Goal: Task Accomplishment & Management: Use online tool/utility

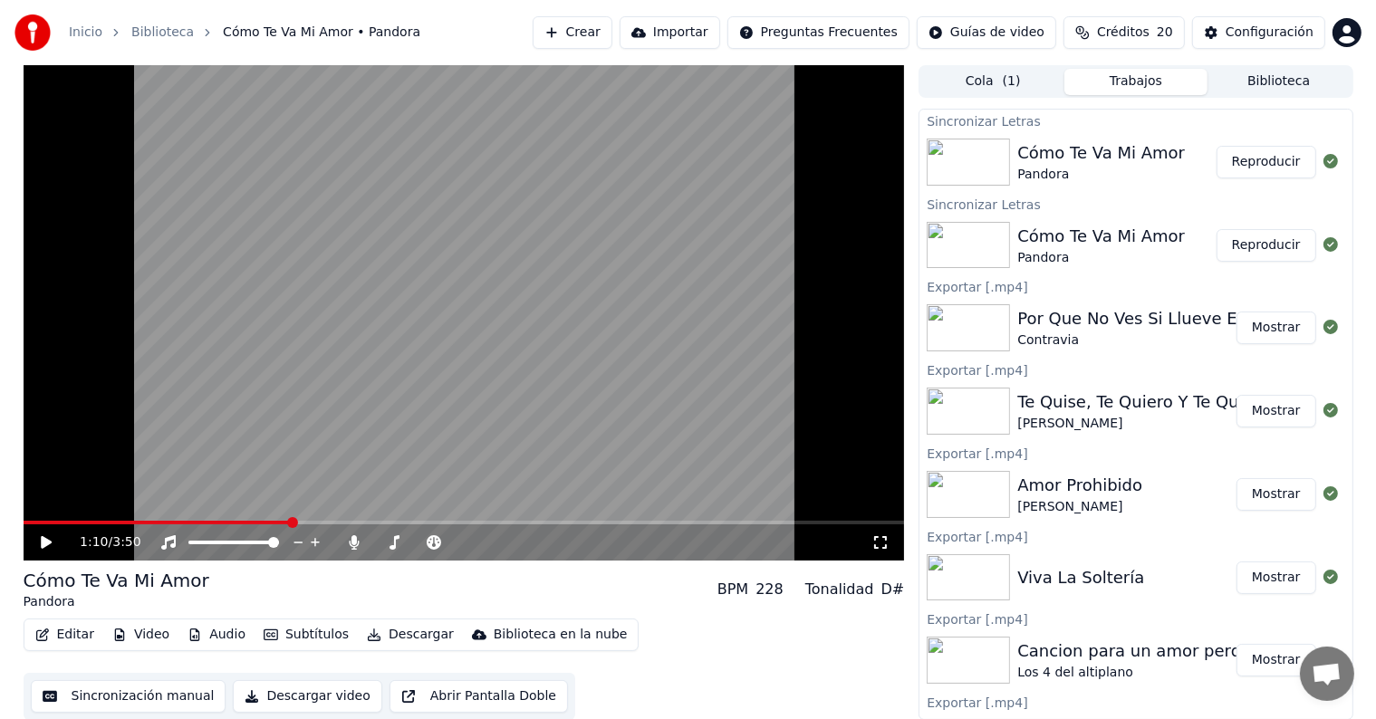
click at [30, 531] on div "1:10 / 3:50" at bounding box center [464, 542] width 881 height 36
click at [51, 534] on div "1:10 / 3:50" at bounding box center [464, 542] width 867 height 18
click at [27, 542] on div "1:10 / 3:50" at bounding box center [464, 542] width 881 height 36
click at [49, 541] on icon at bounding box center [46, 542] width 11 height 13
click at [353, 549] on icon at bounding box center [355, 542] width 10 height 14
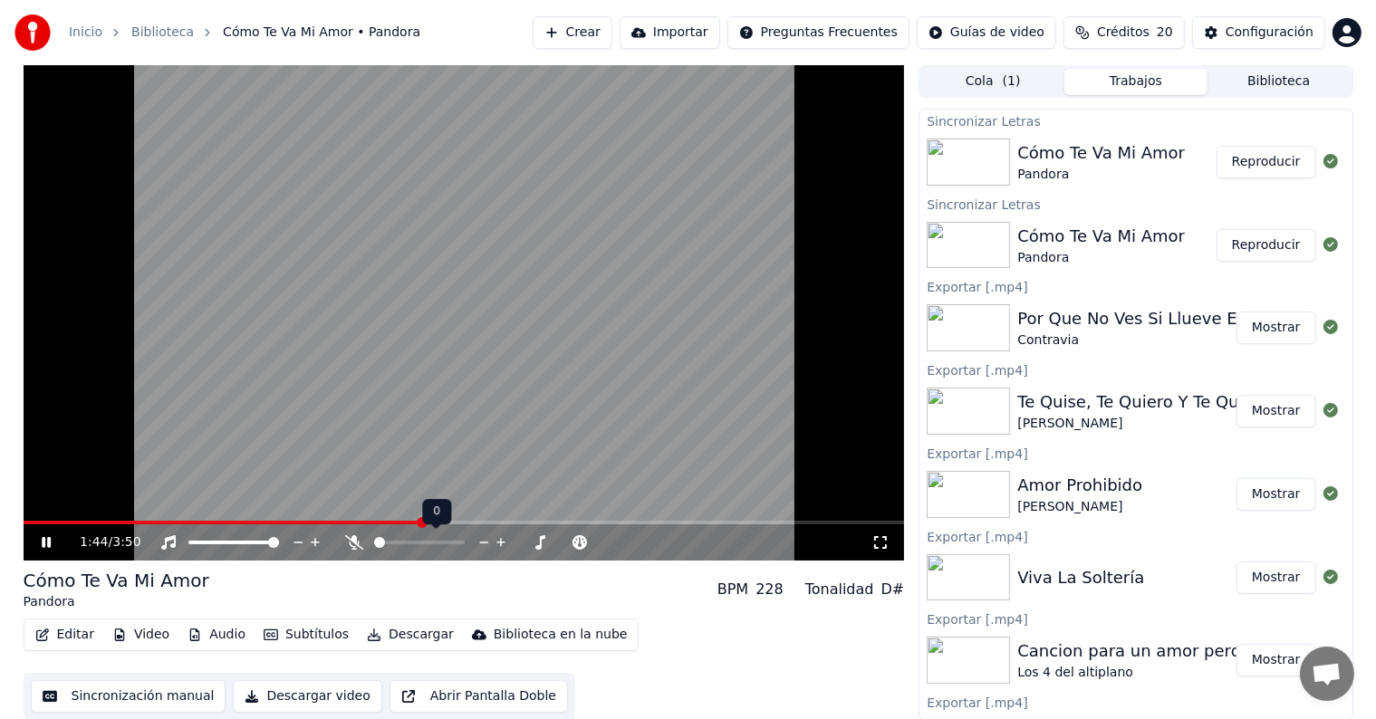
click at [63, 635] on button "Editar" at bounding box center [64, 634] width 73 height 25
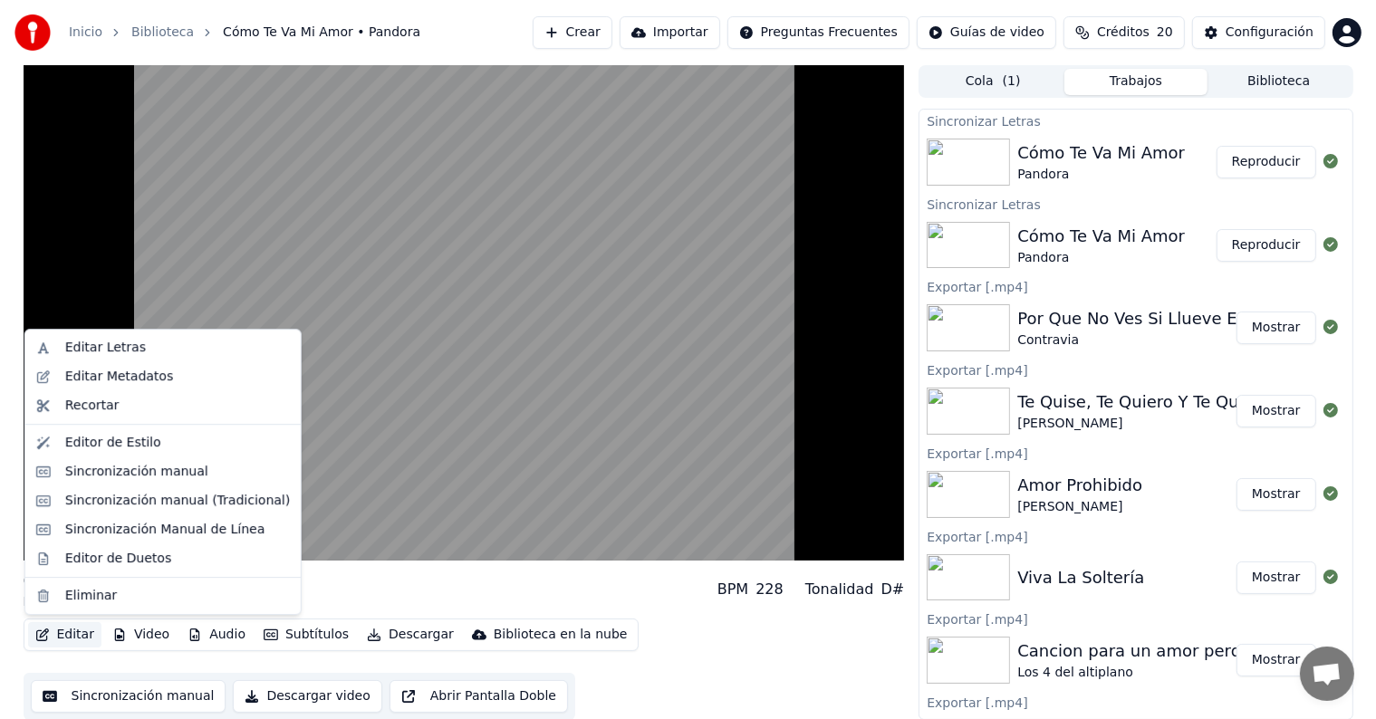
click at [86, 492] on div "Sincronización manual (Tradicional)" at bounding box center [177, 501] width 225 height 18
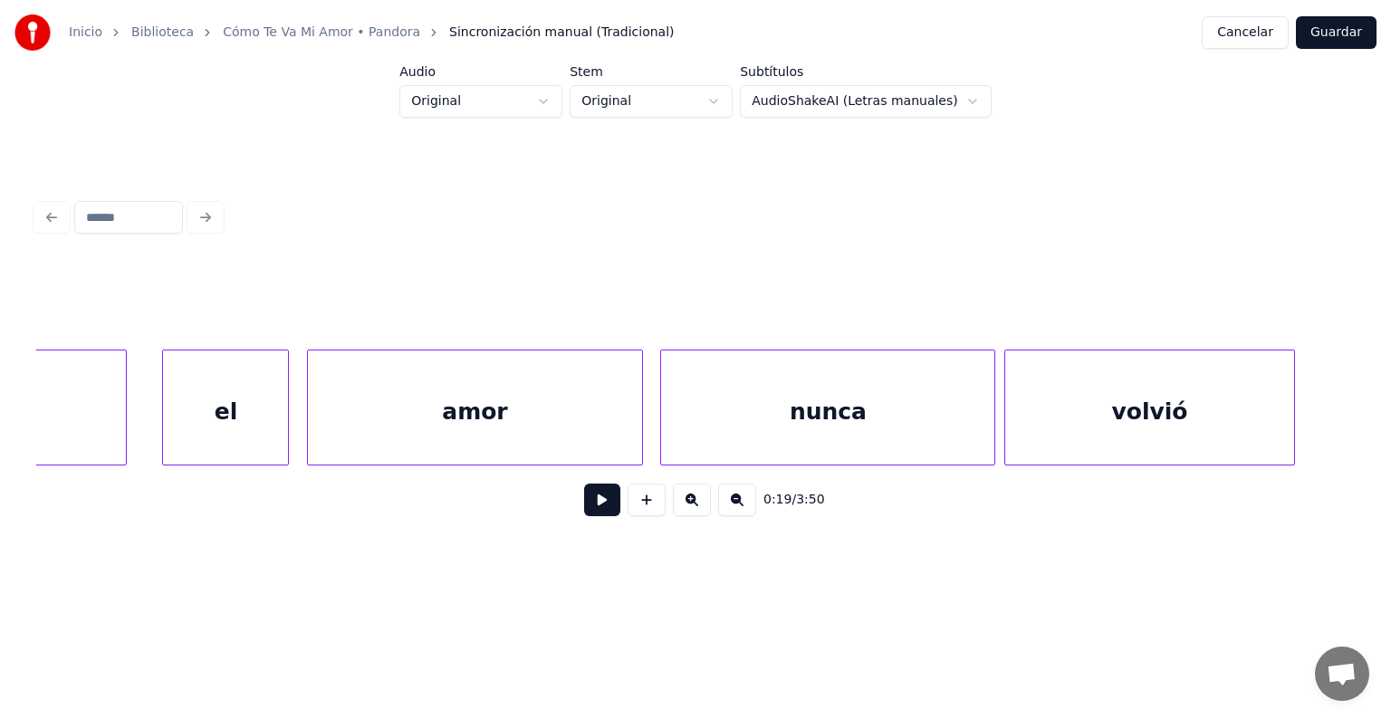
scroll to position [0, 44569]
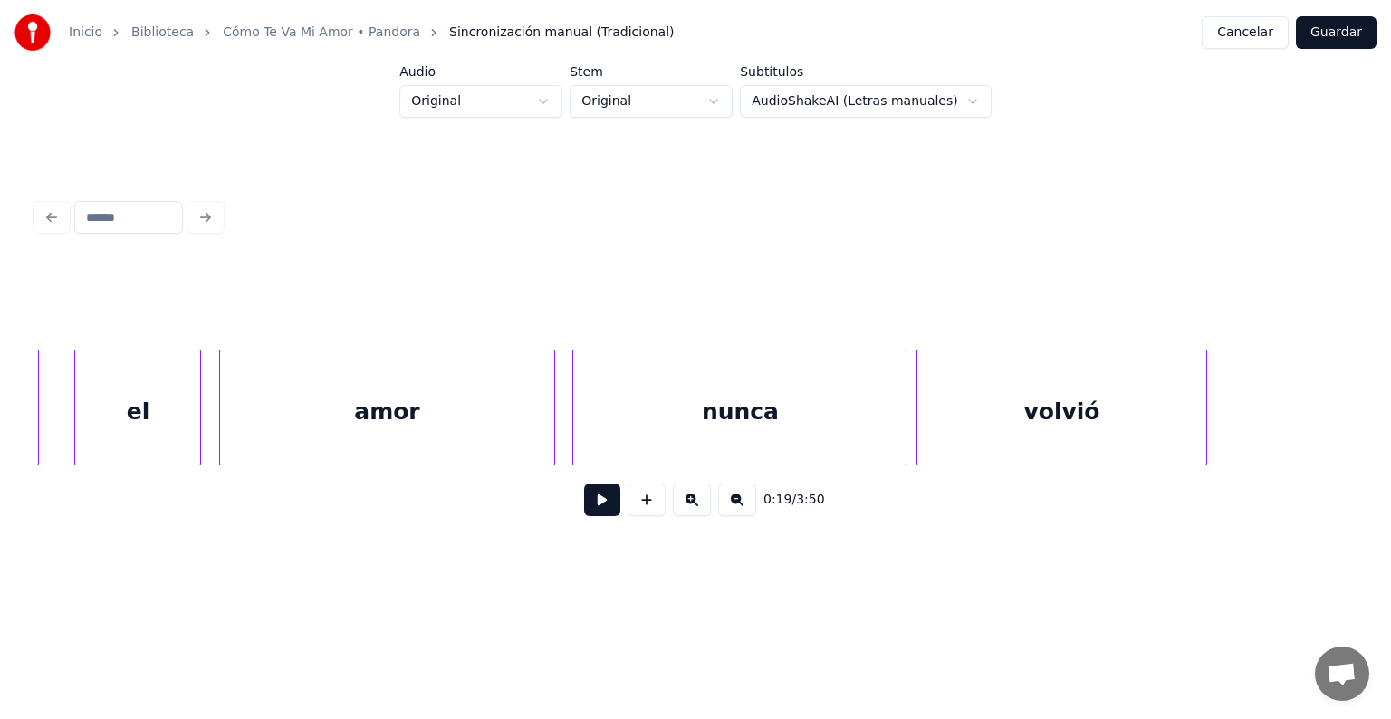
click at [461, 409] on div "amor" at bounding box center [386, 412] width 333 height 123
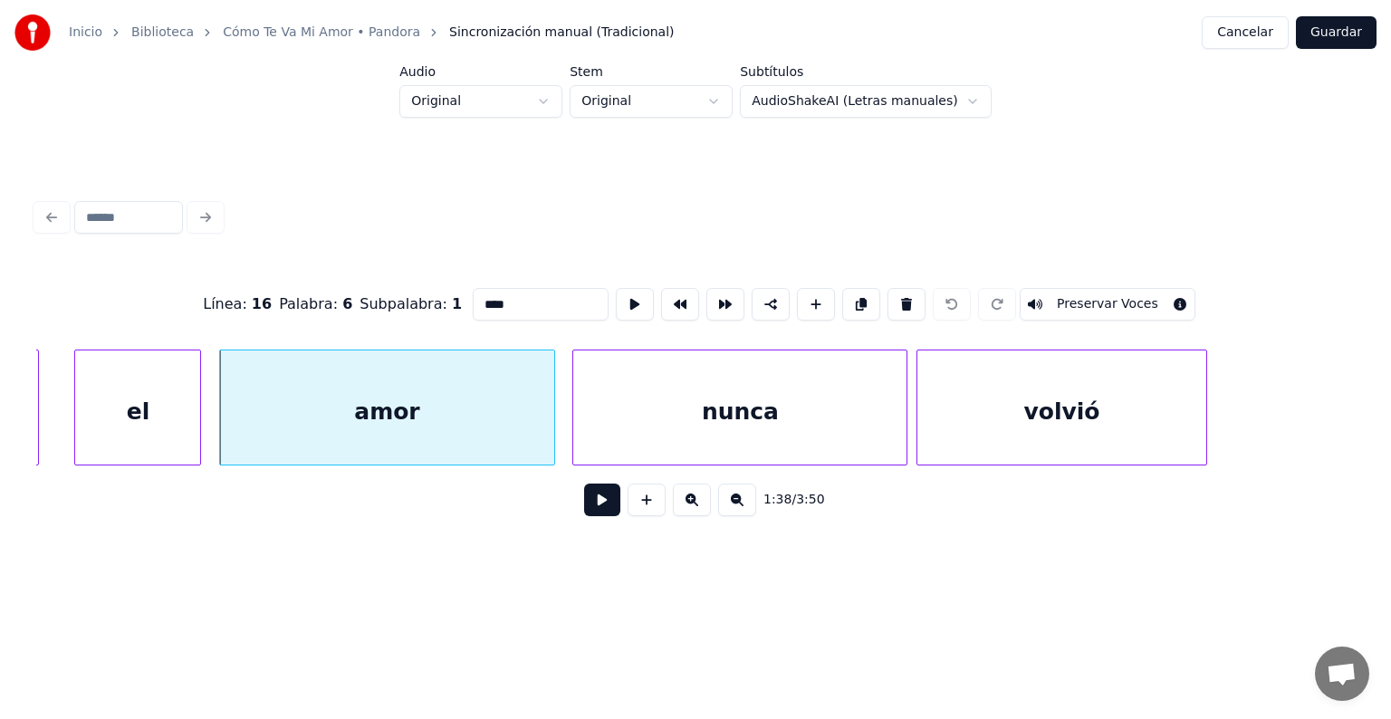
click at [688, 409] on div "nunca" at bounding box center [739, 412] width 333 height 123
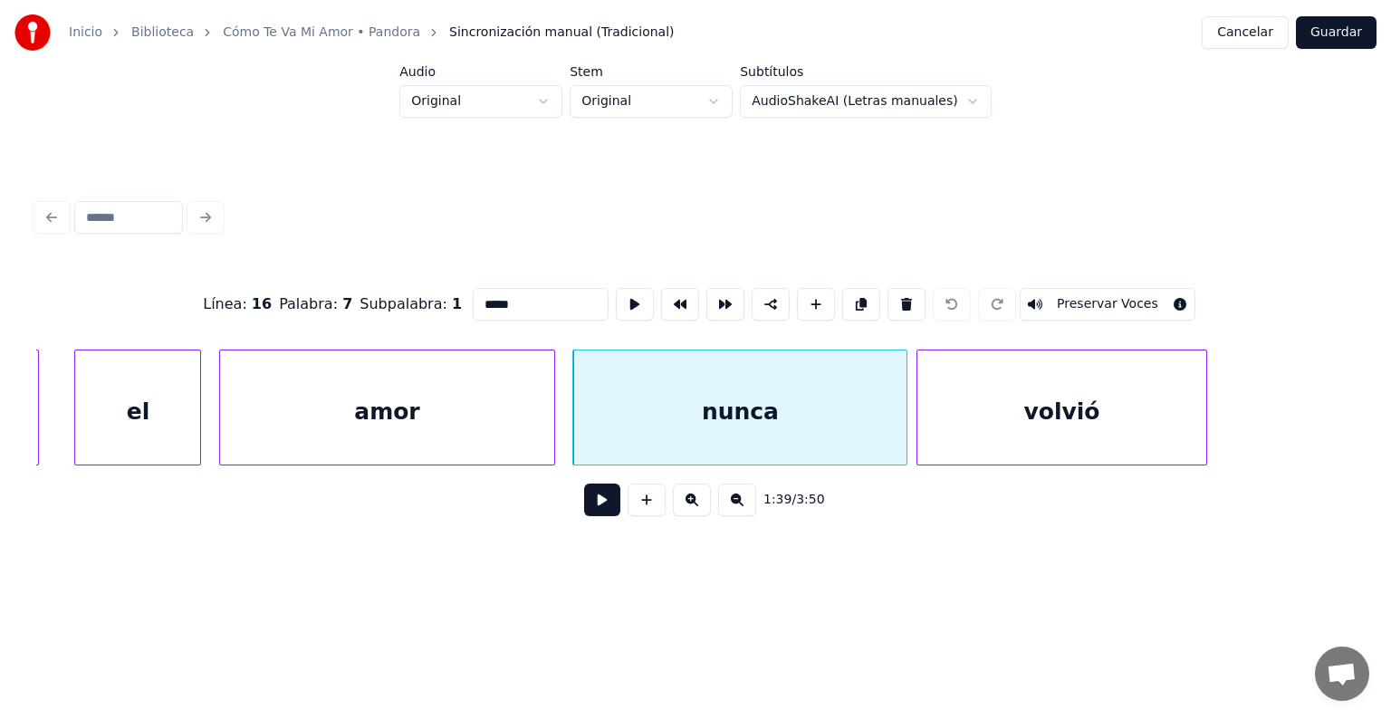
click at [166, 399] on div "el" at bounding box center [137, 412] width 125 height 123
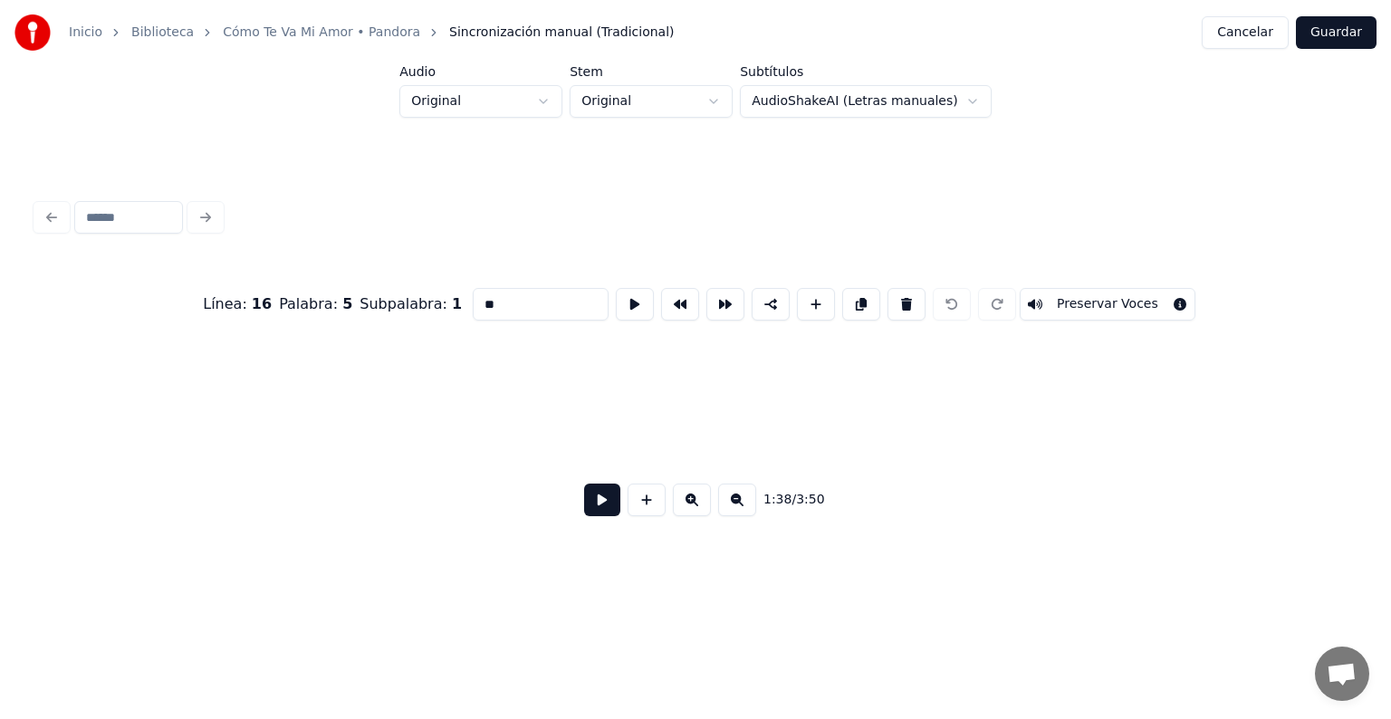
scroll to position [0, 43274]
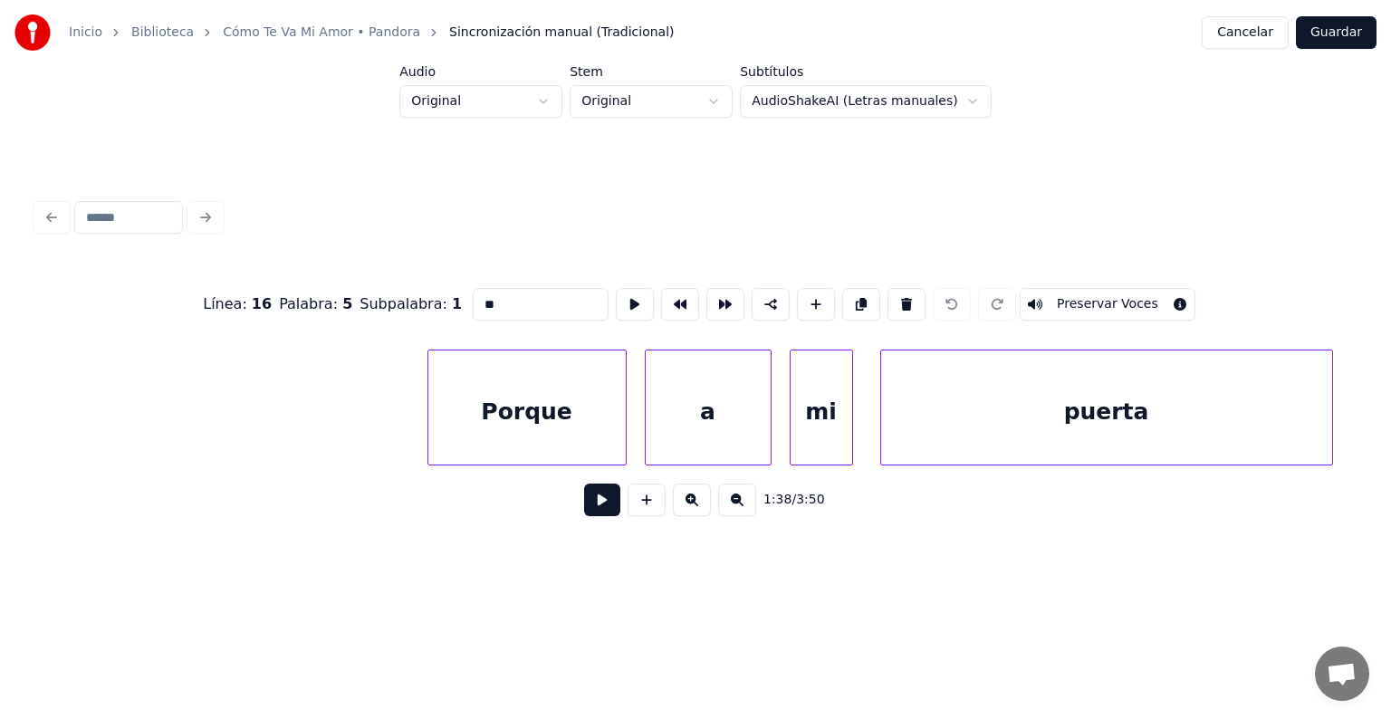
click at [511, 432] on div "Porque" at bounding box center [526, 412] width 197 height 123
type input "******"
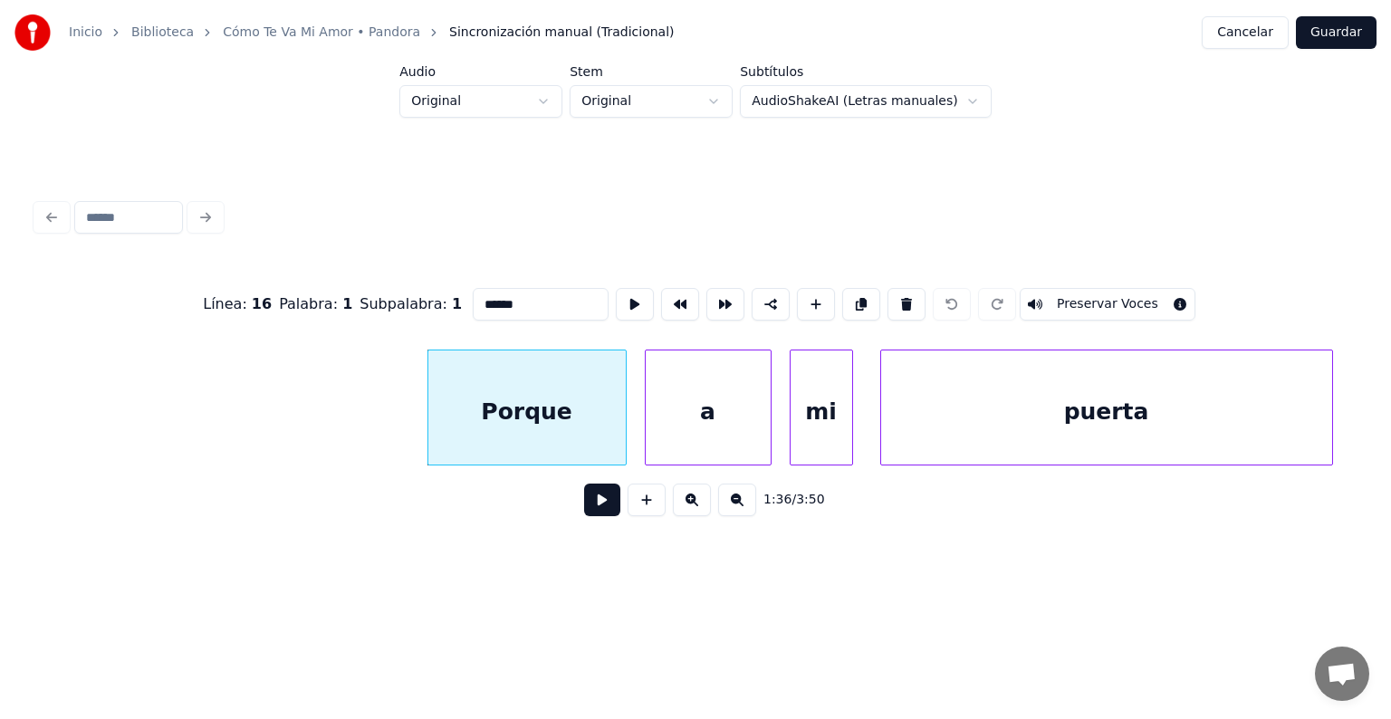
click at [593, 516] on button at bounding box center [602, 500] width 36 height 33
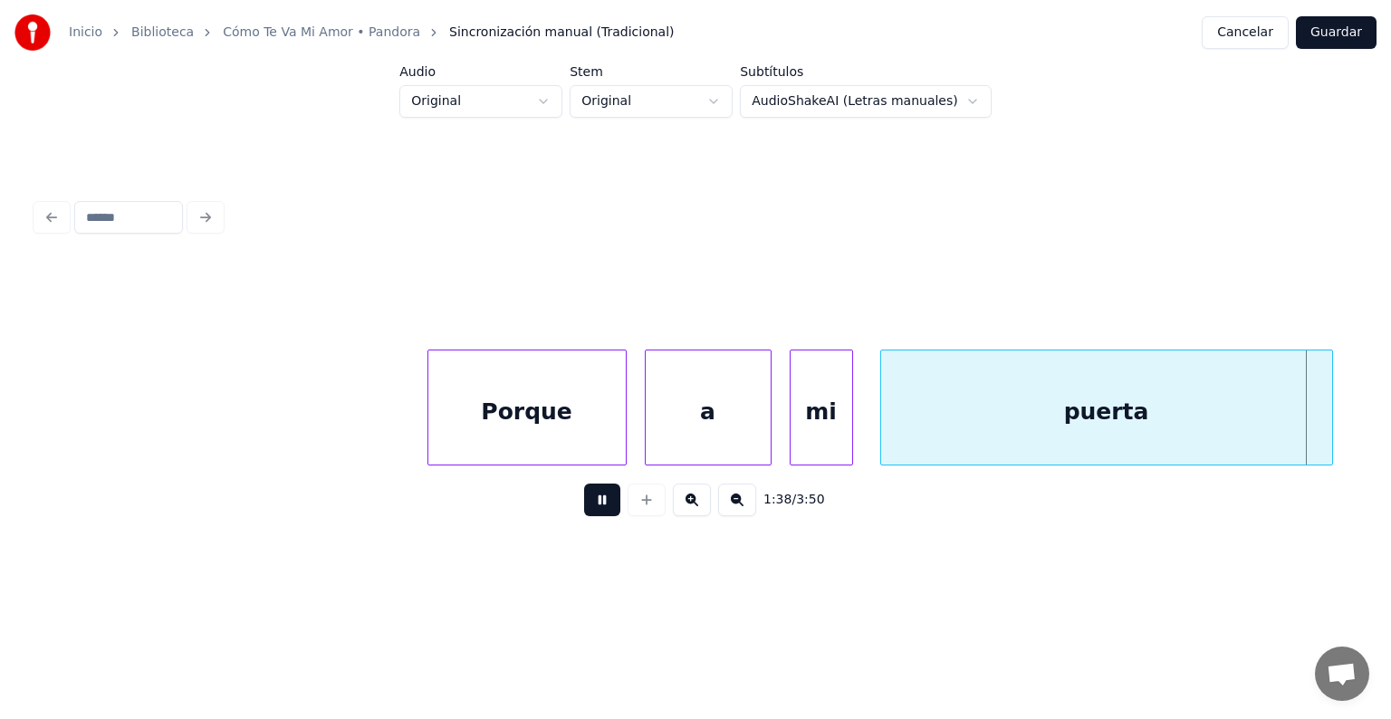
scroll to position [0, 44598]
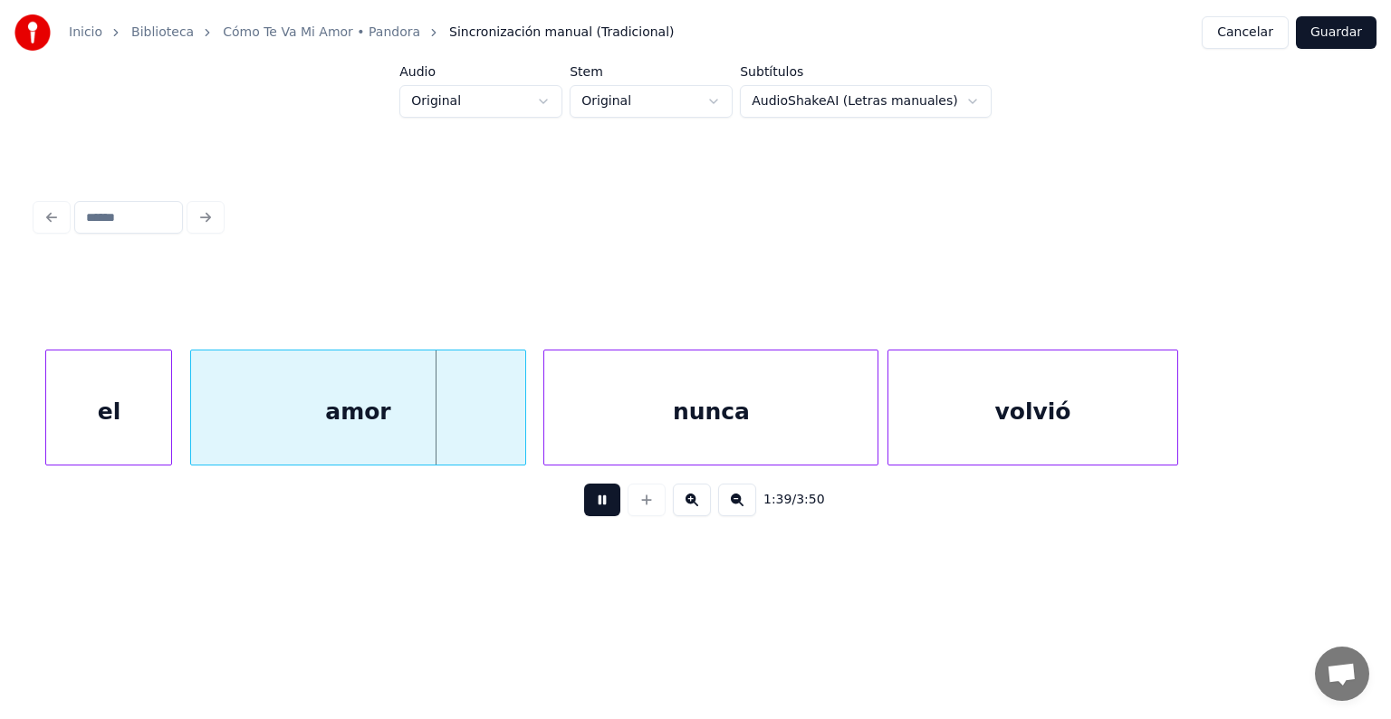
click at [127, 404] on div "el" at bounding box center [108, 412] width 125 height 123
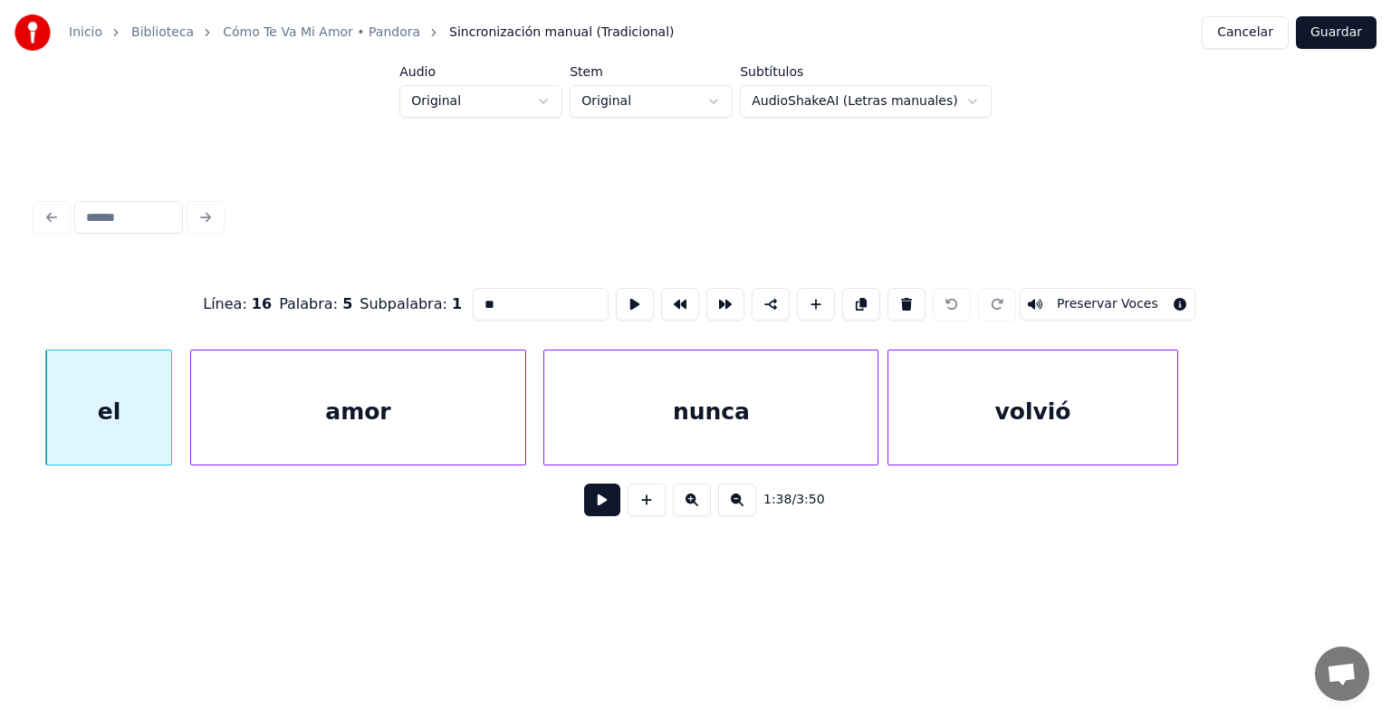
click at [307, 416] on div "amor" at bounding box center [357, 412] width 333 height 123
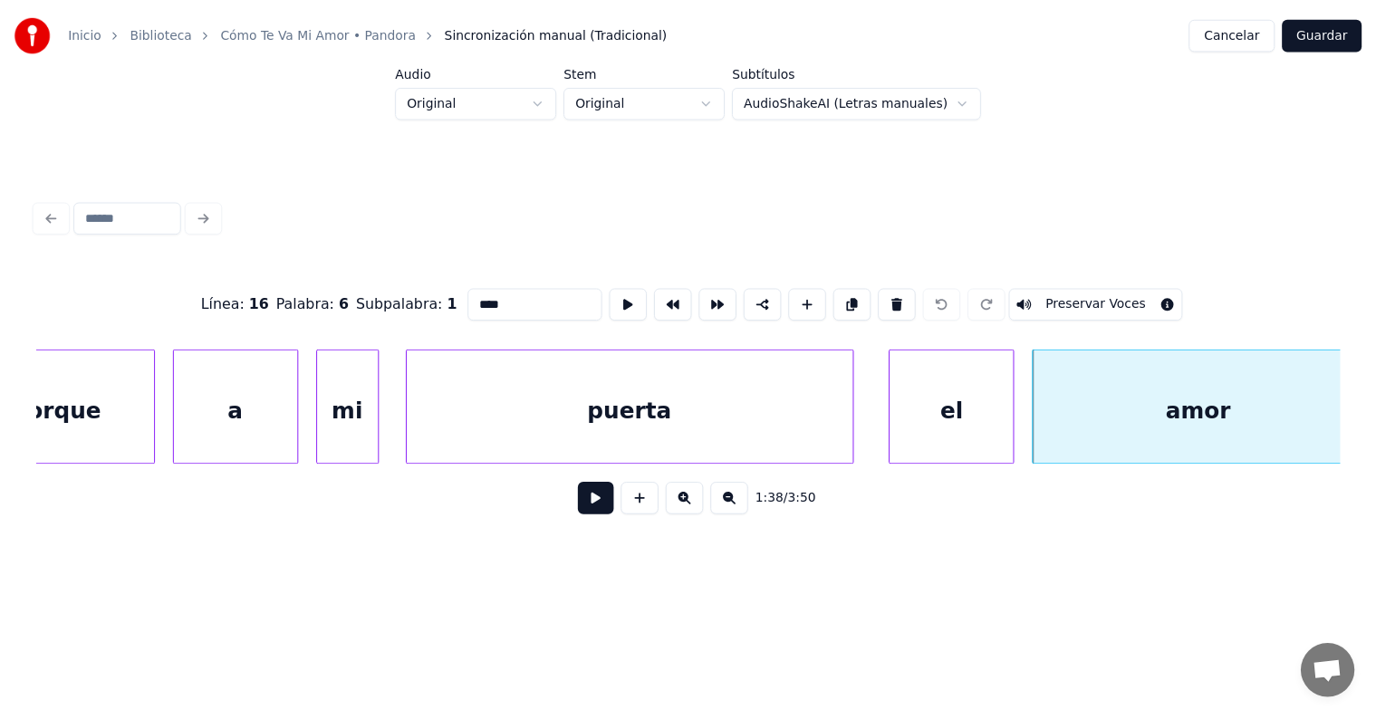
scroll to position [0, 43656]
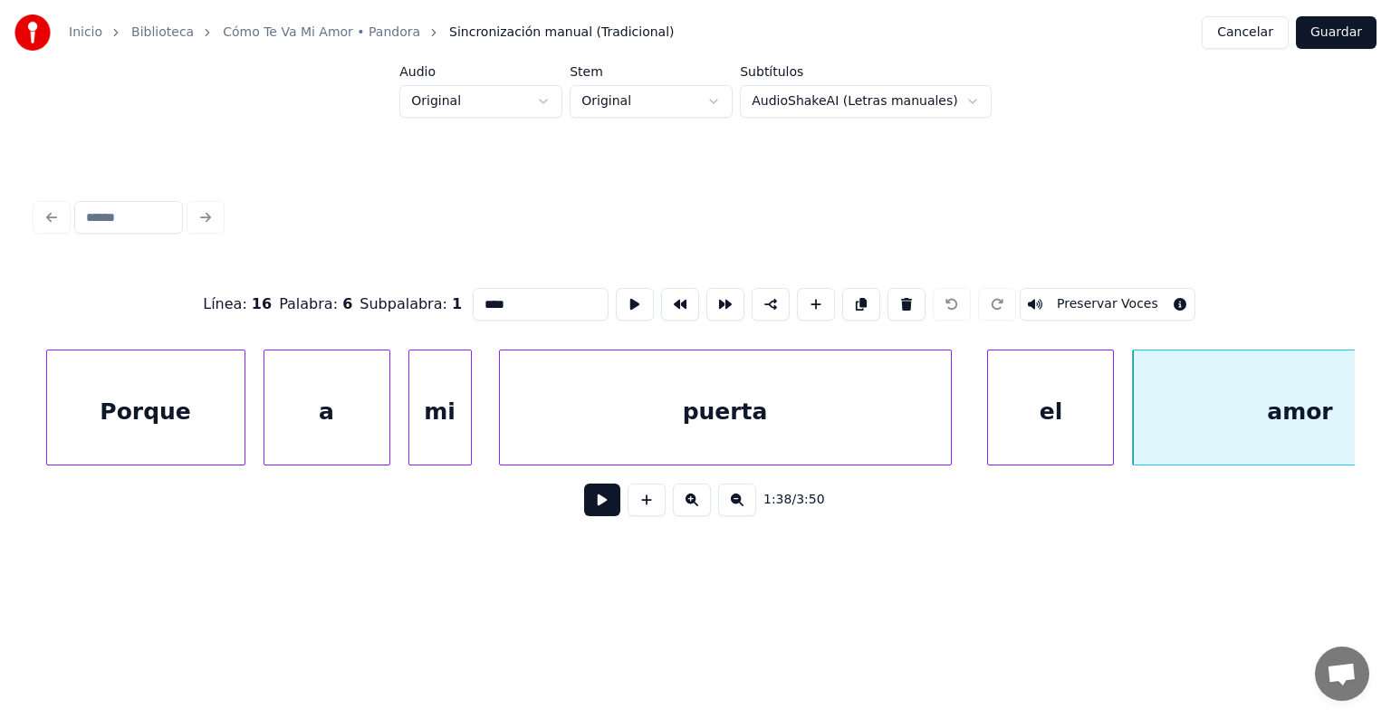
click at [204, 401] on div "Porque" at bounding box center [145, 412] width 197 height 123
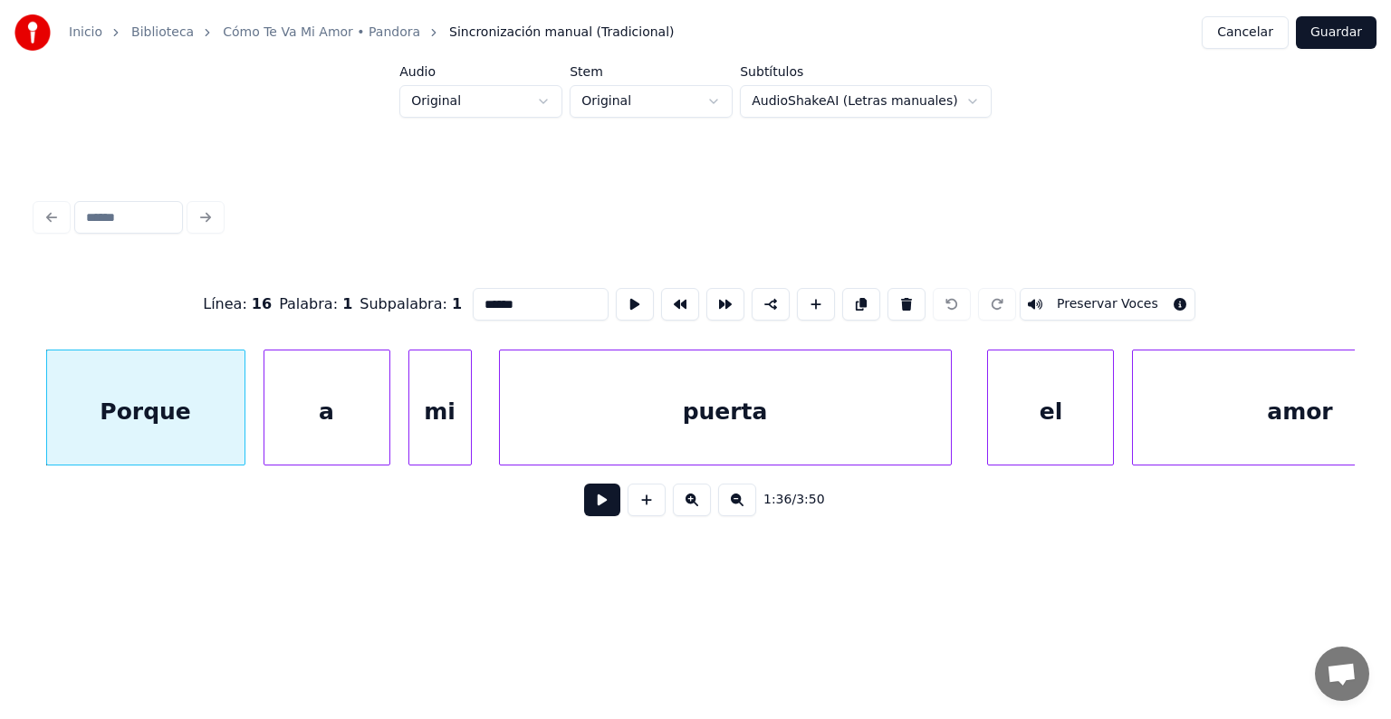
click at [325, 418] on div "a" at bounding box center [326, 412] width 125 height 123
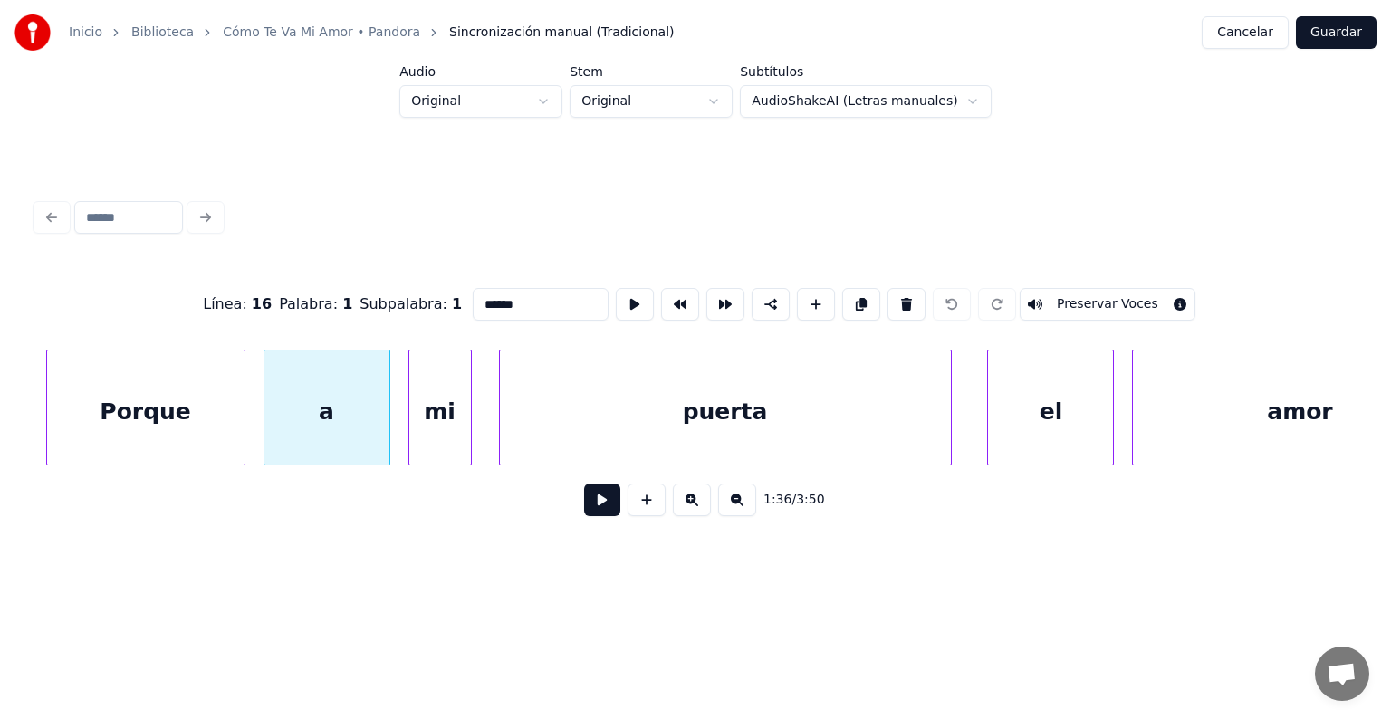
type input "*"
click at [1256, 25] on button "Cancelar" at bounding box center [1245, 32] width 87 height 33
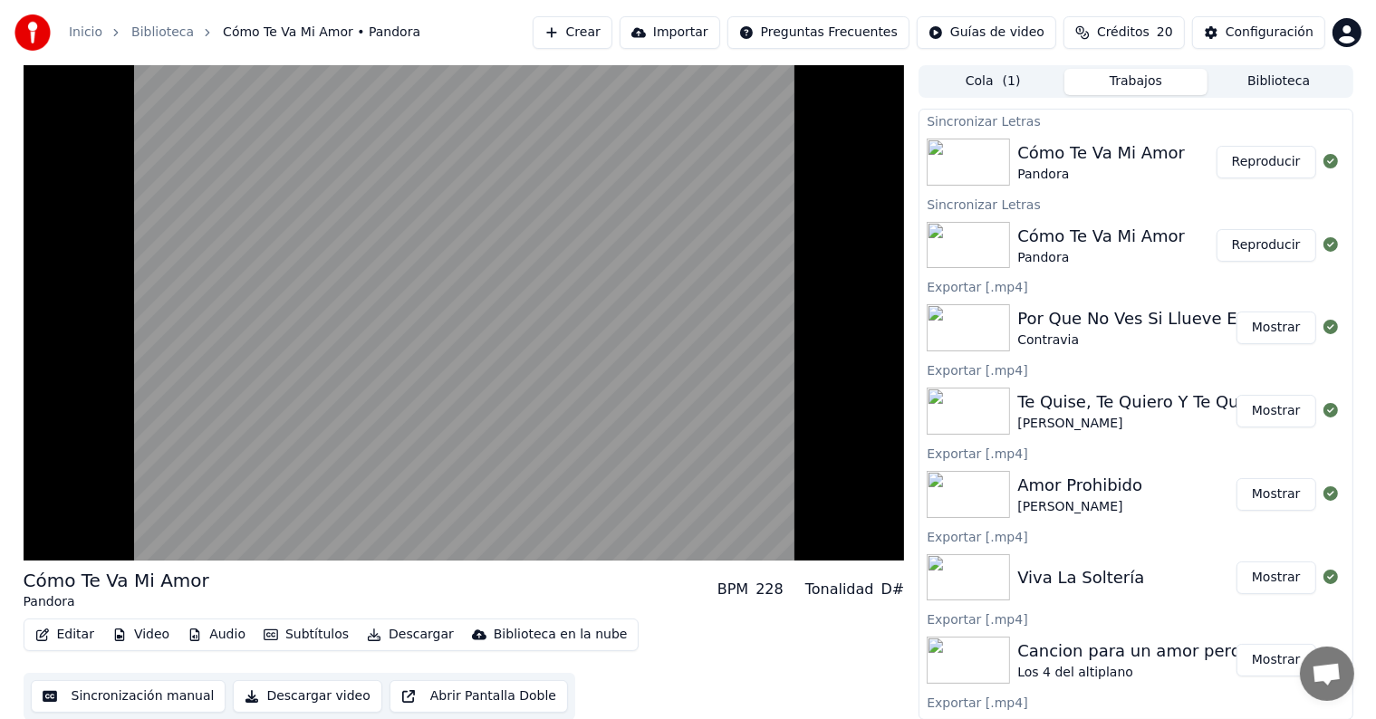
click at [93, 456] on video at bounding box center [464, 312] width 881 height 495
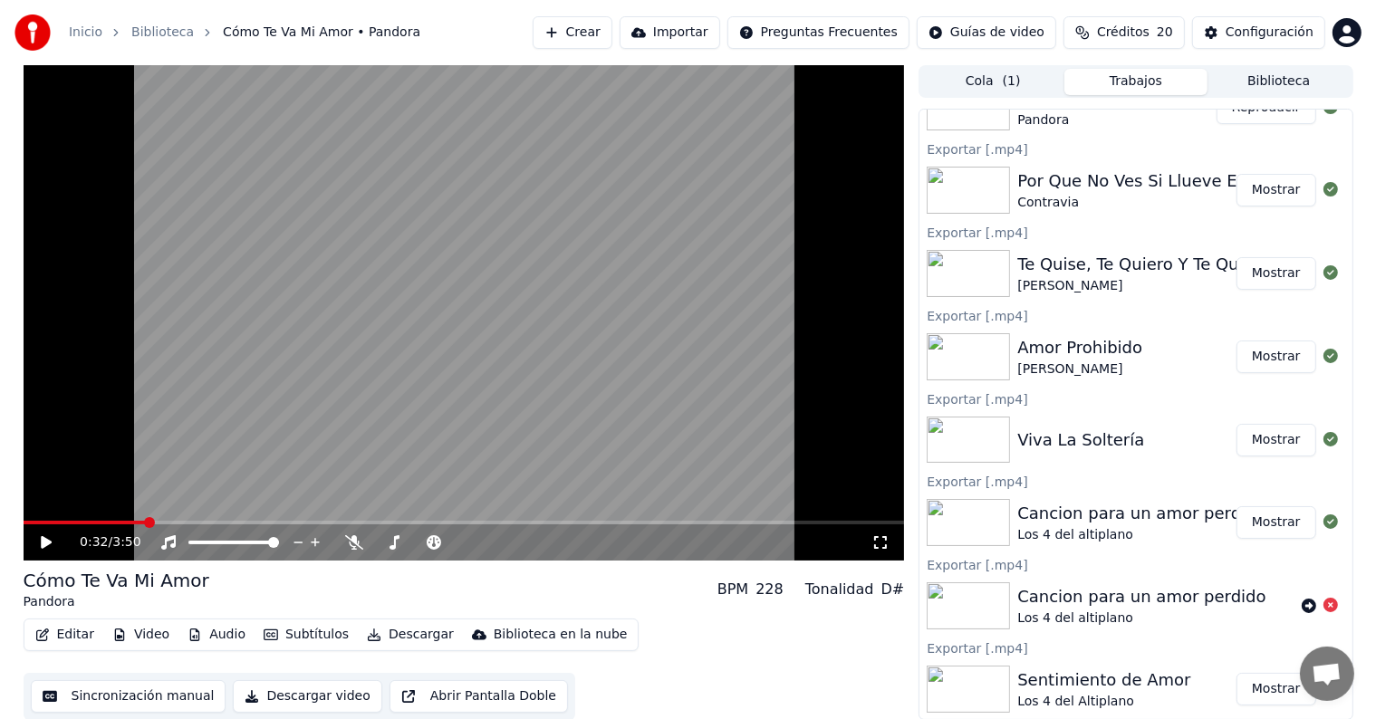
scroll to position [1, 0]
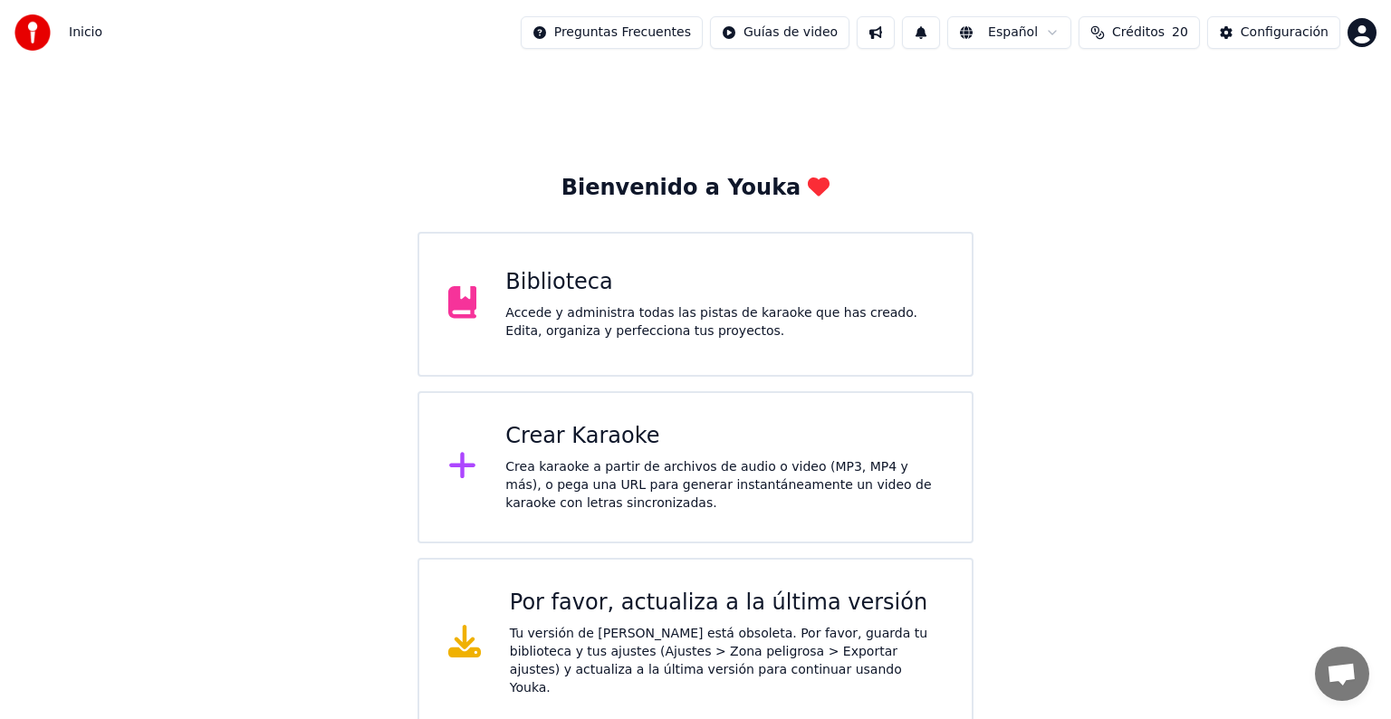
click at [515, 466] on div "Crea karaoke a partir de archivos de audio o video (MP3, MP4 y más), o pega una…" at bounding box center [723, 485] width 437 height 54
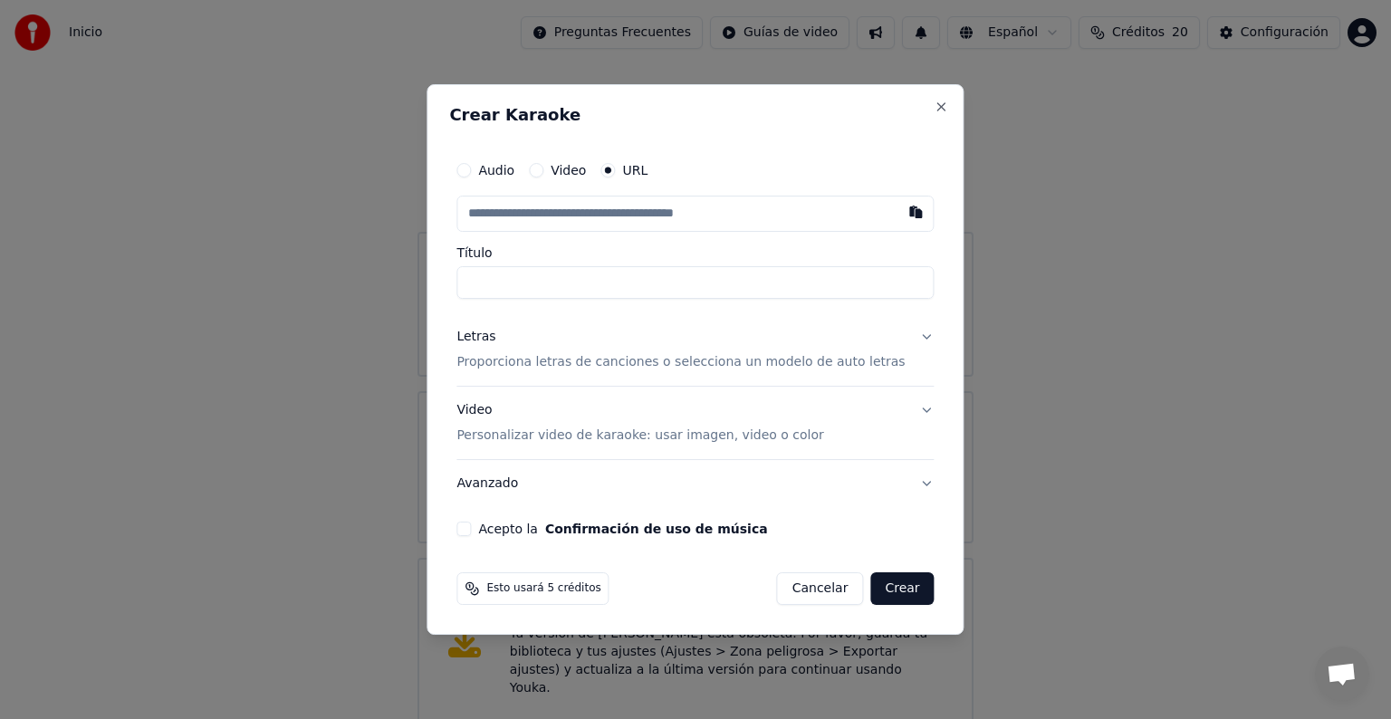
click at [805, 589] on button "Cancelar" at bounding box center [820, 588] width 87 height 33
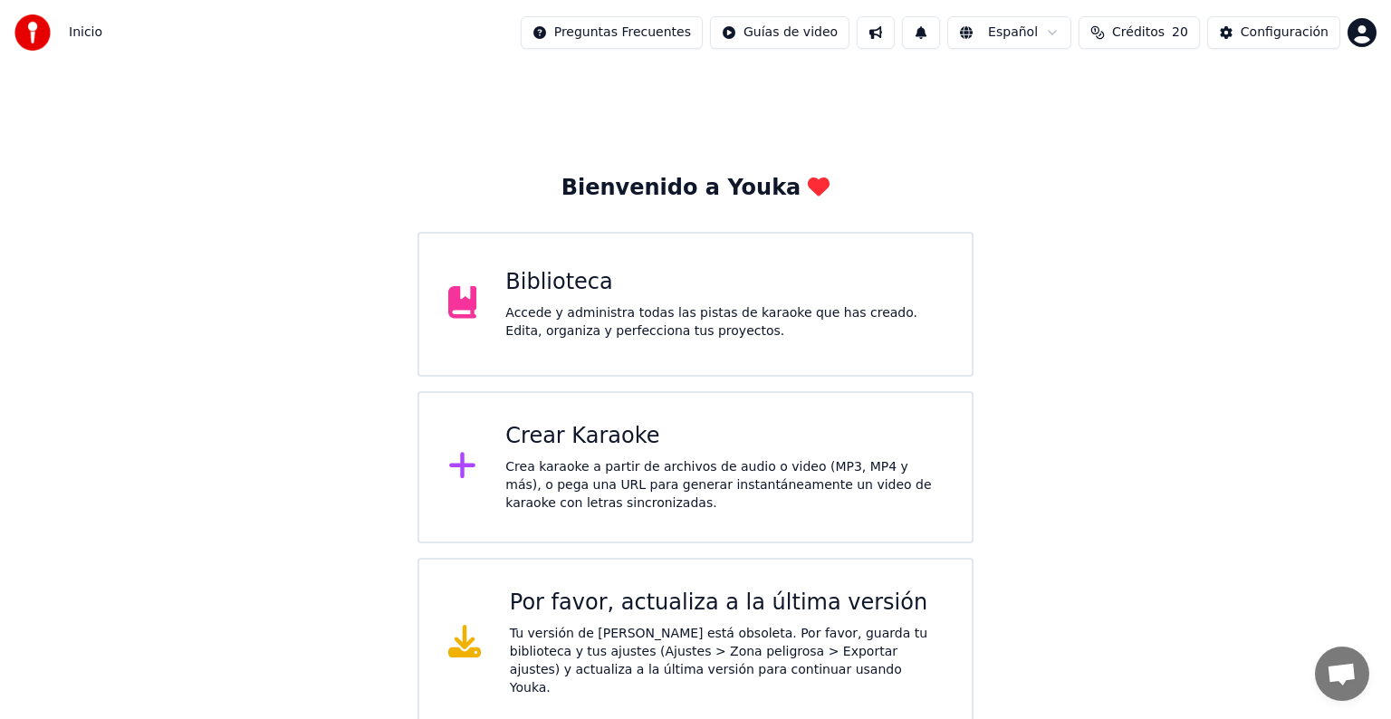
click at [516, 318] on div "Accede y administra todas las pistas de karaoke que has creado. Edita, organiza…" at bounding box center [723, 322] width 437 height 36
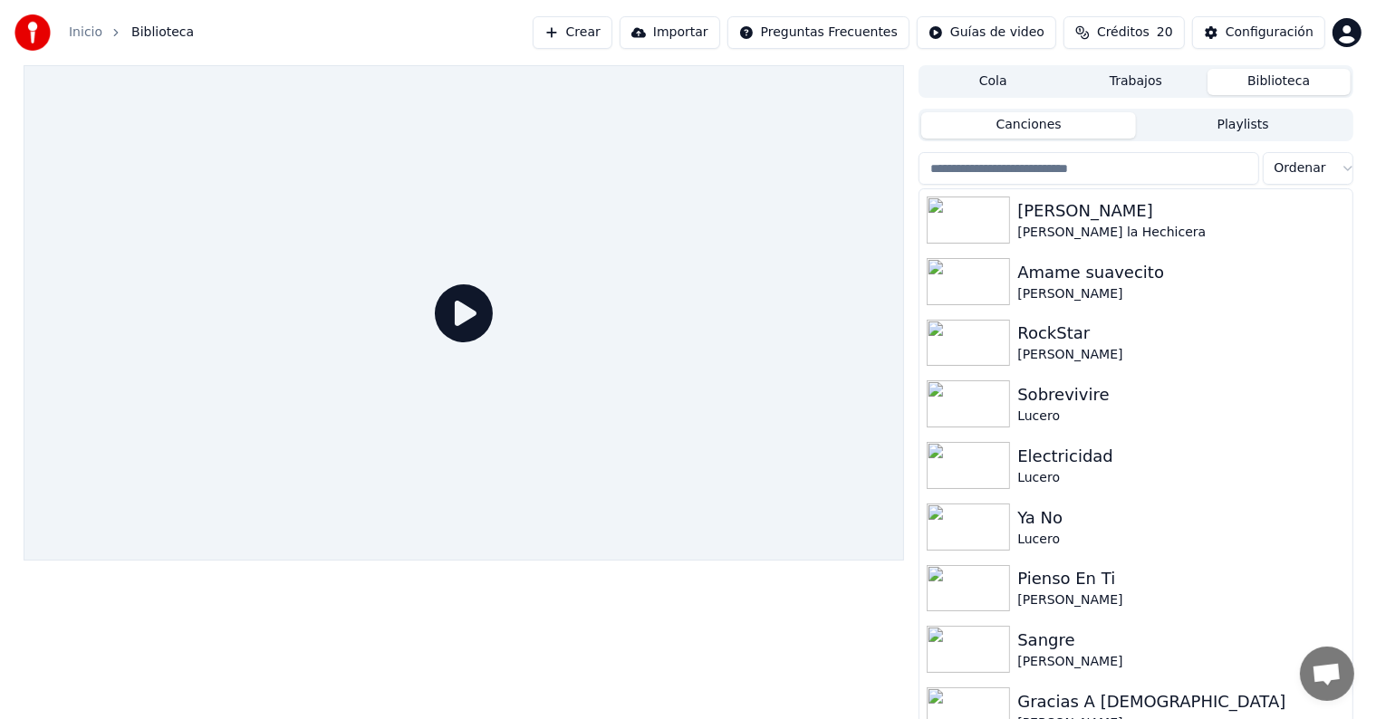
click at [1148, 165] on input "search" at bounding box center [1088, 168] width 340 height 33
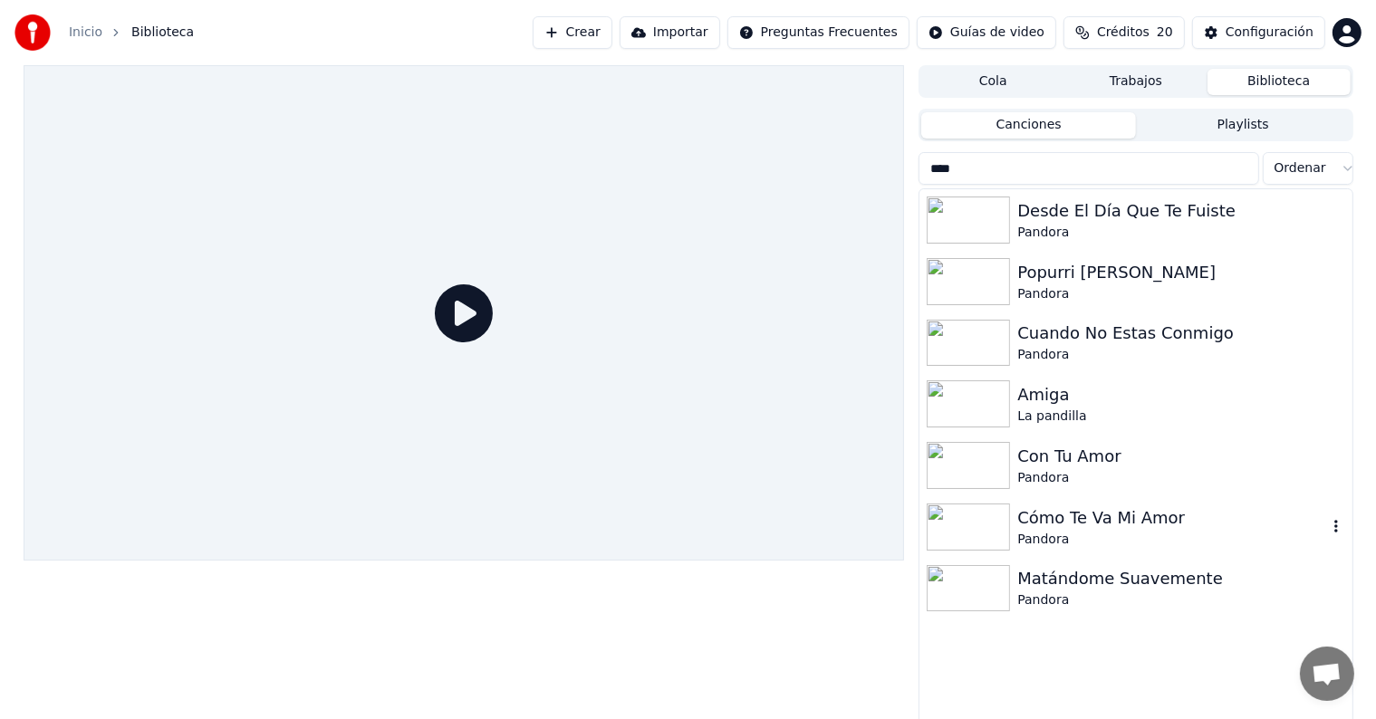
type input "****"
click at [1077, 534] on div "Pandora" at bounding box center [1171, 540] width 309 height 18
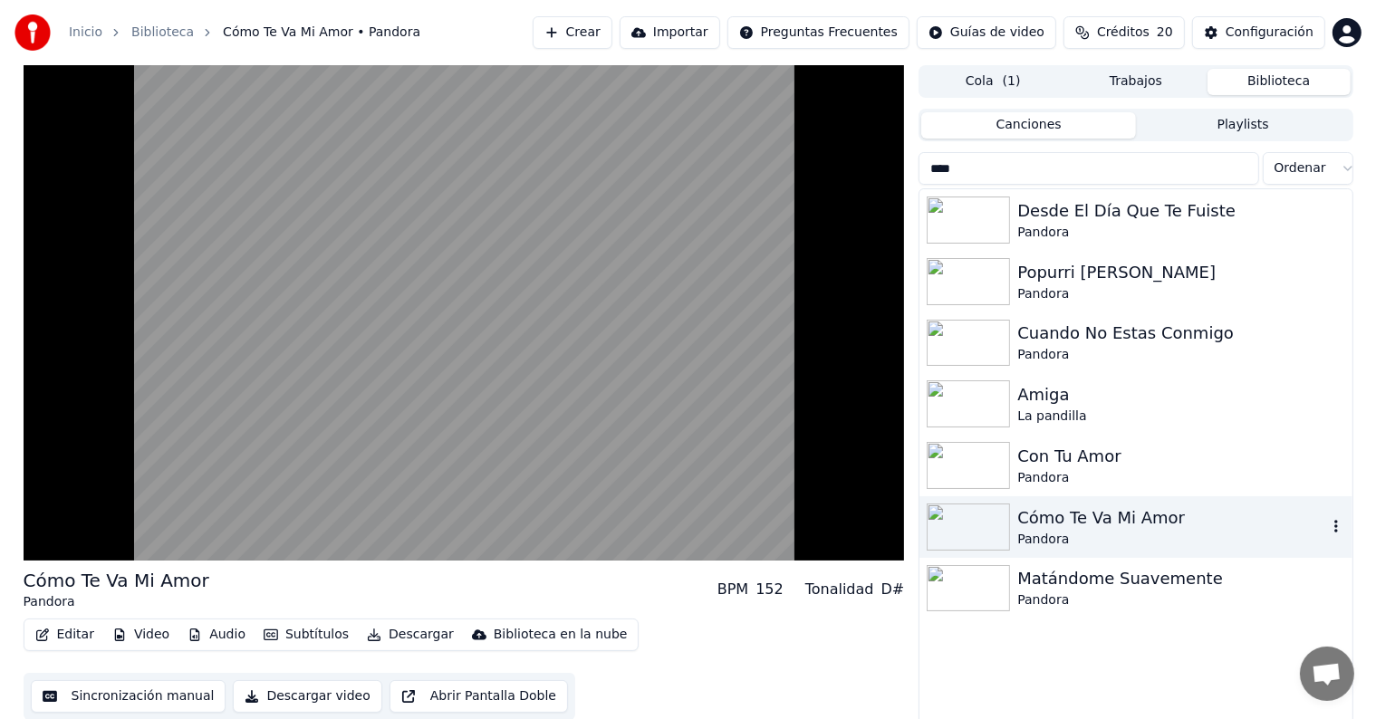
click at [65, 632] on button "Editar" at bounding box center [64, 634] width 73 height 25
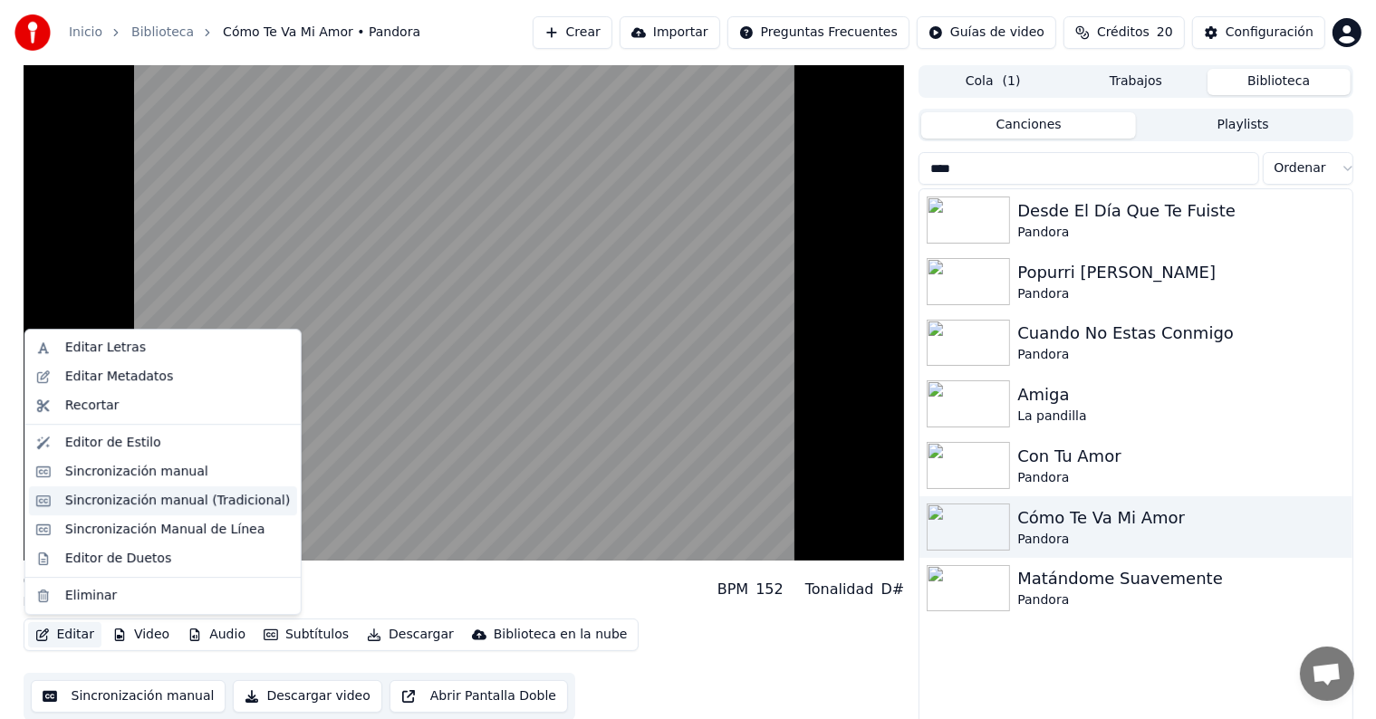
click at [102, 500] on div "Sincronización manual (Tradicional)" at bounding box center [177, 501] width 225 height 18
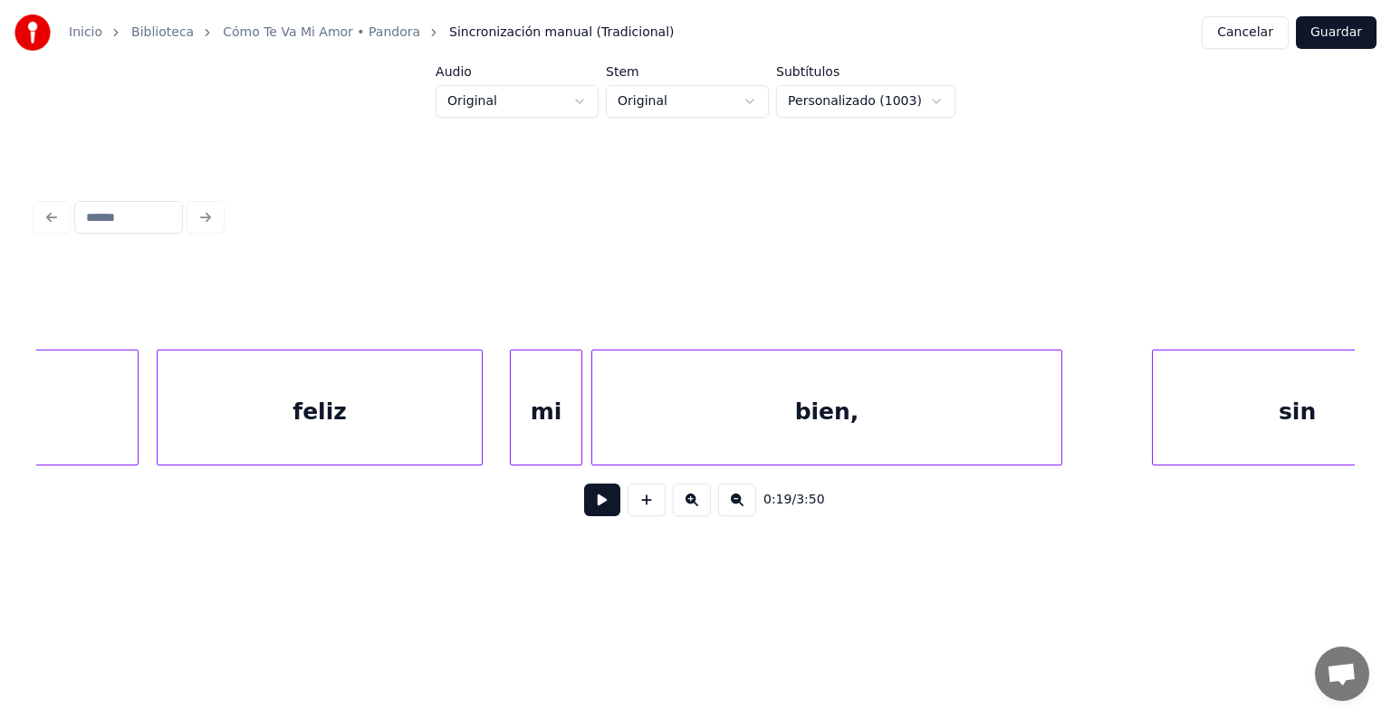
scroll to position [0, 29712]
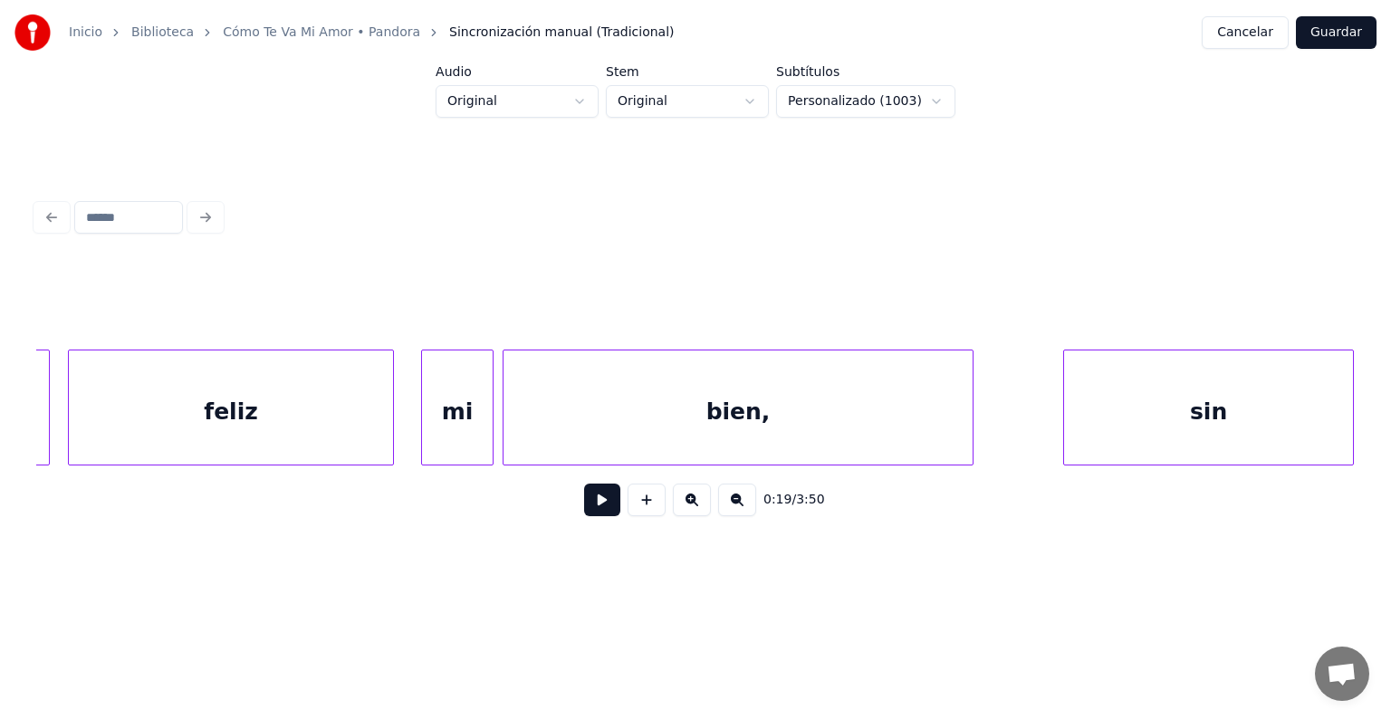
click at [560, 420] on div "bien," at bounding box center [738, 412] width 469 height 123
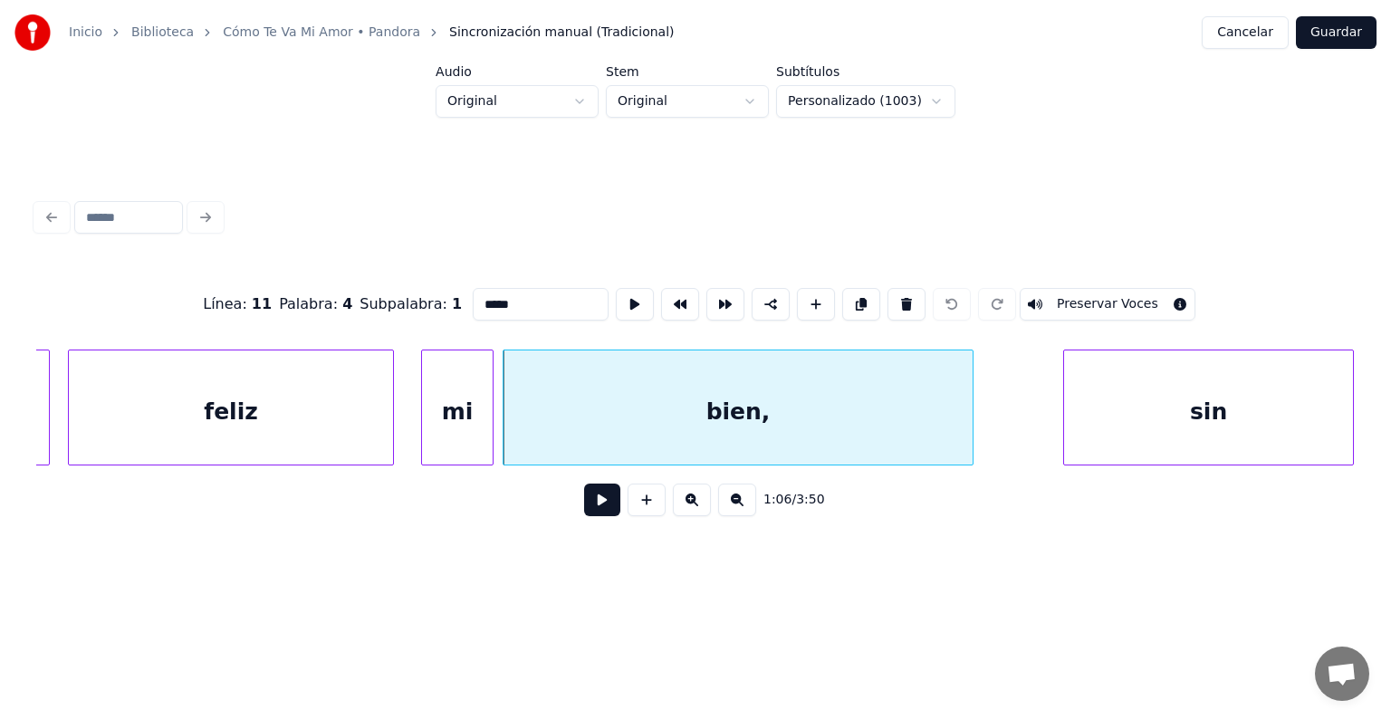
click at [584, 495] on button at bounding box center [602, 500] width 36 height 33
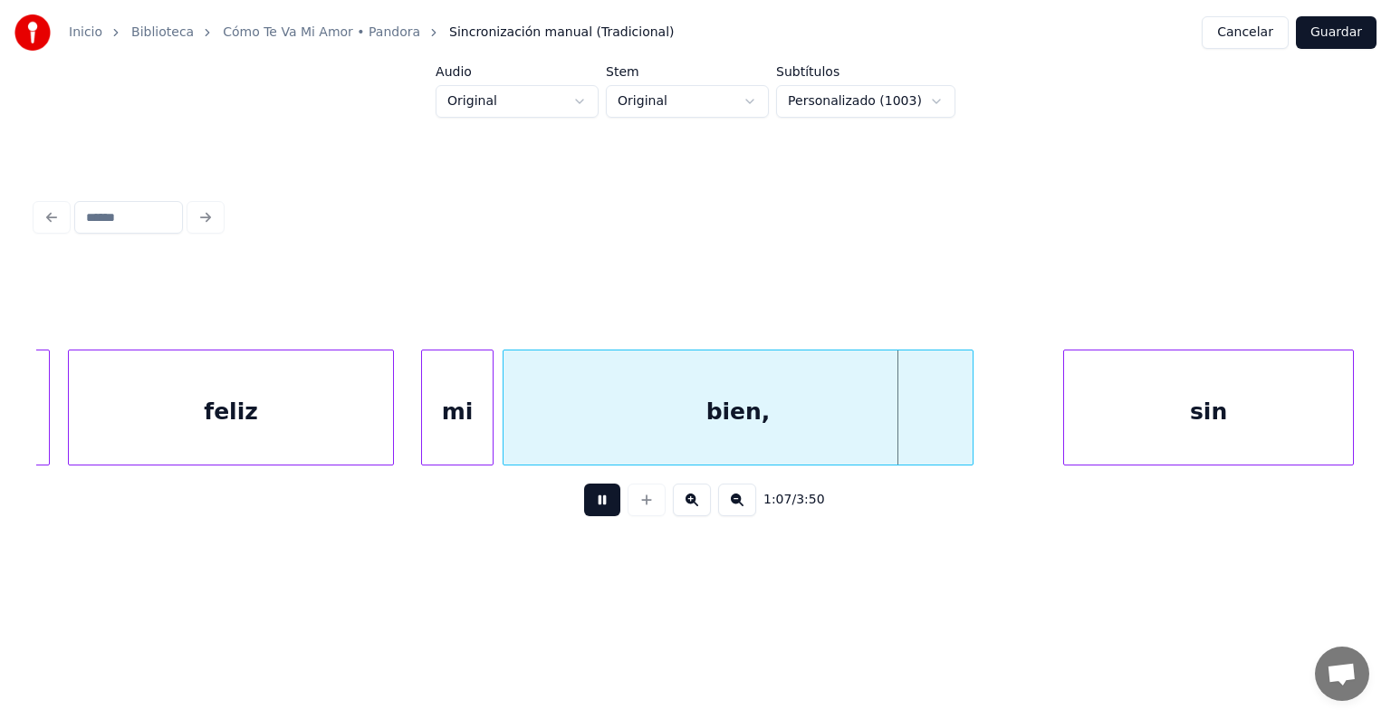
click at [584, 507] on button at bounding box center [602, 500] width 36 height 33
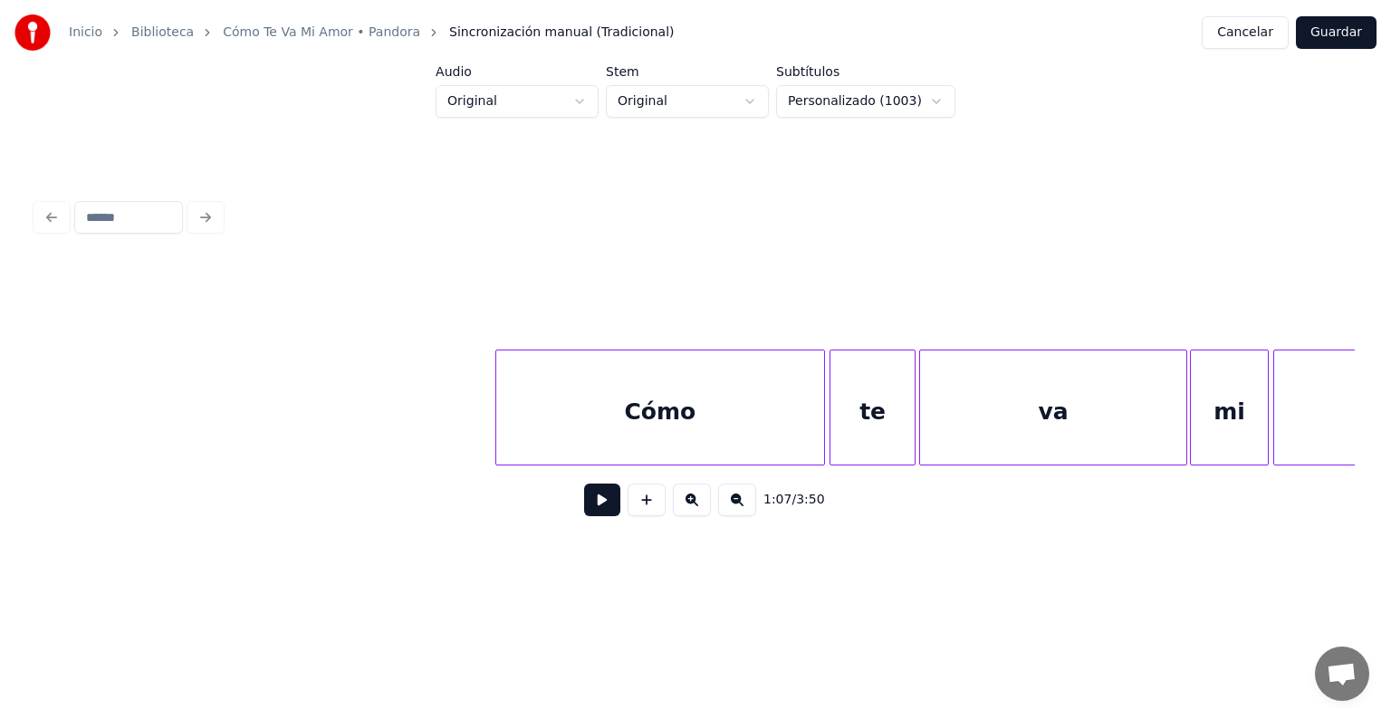
scroll to position [0, 34654]
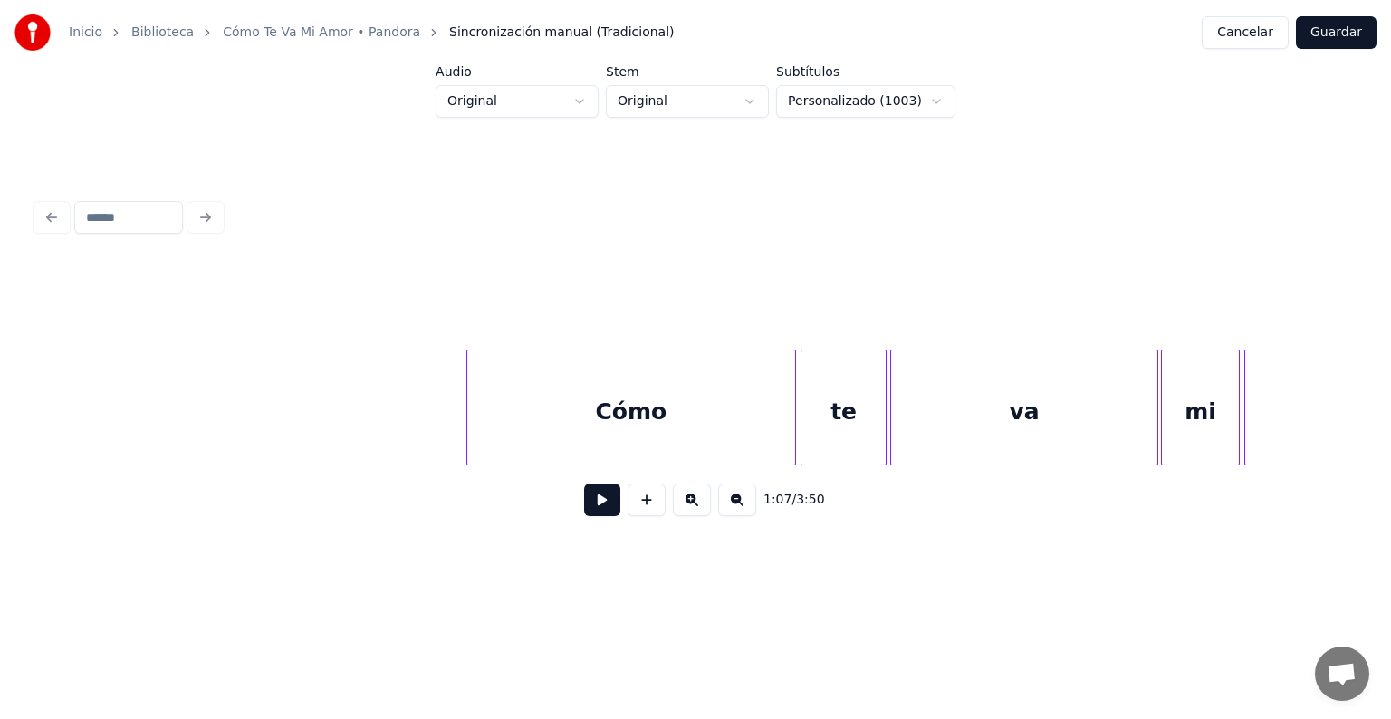
click at [510, 417] on div "Cómo" at bounding box center [631, 412] width 328 height 123
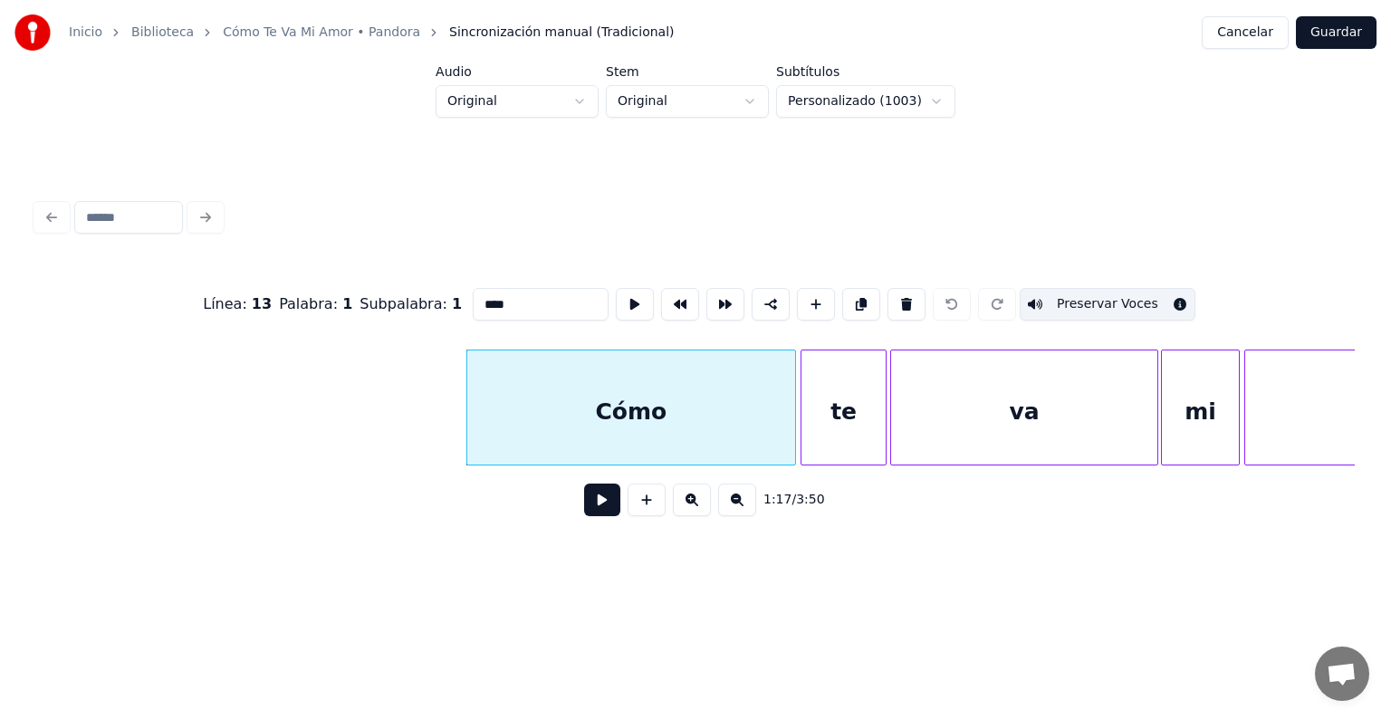
click at [584, 513] on button at bounding box center [602, 500] width 36 height 33
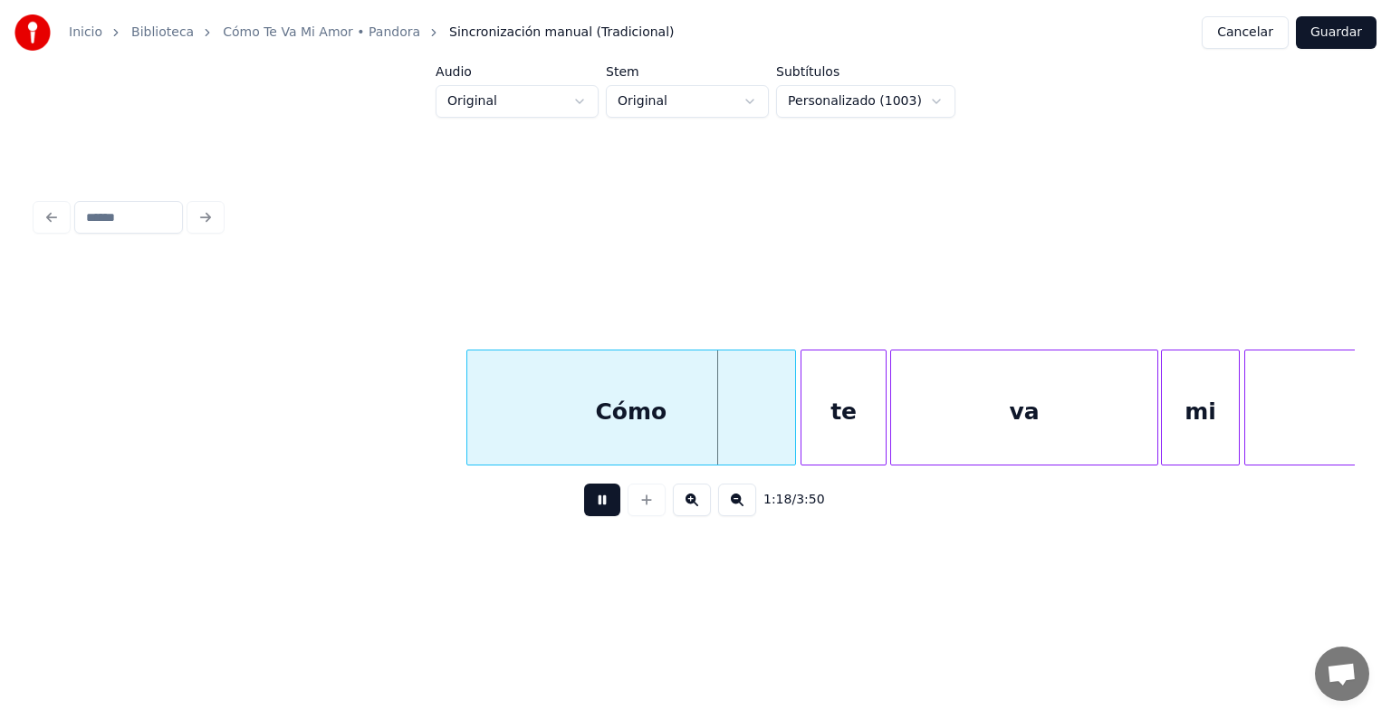
click at [607, 399] on div "Cómo" at bounding box center [631, 412] width 328 height 123
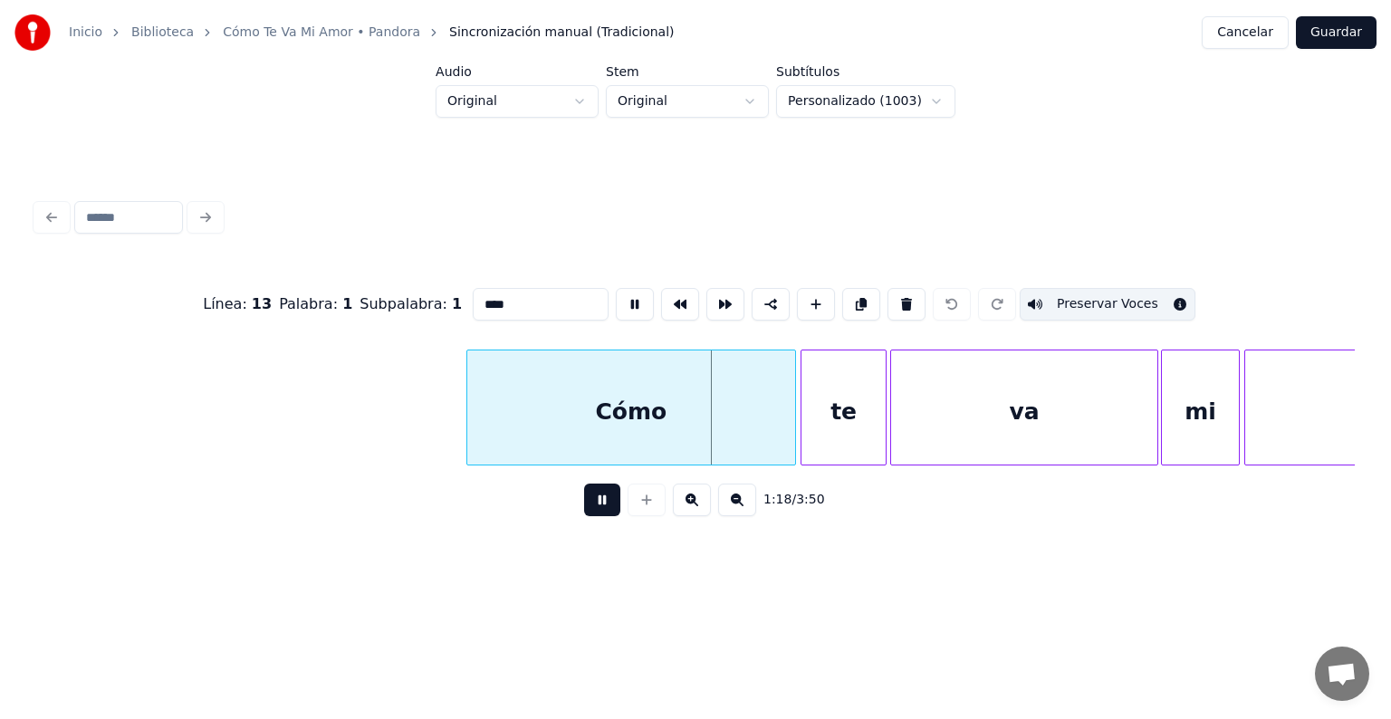
click at [827, 395] on div "te" at bounding box center [843, 412] width 83 height 123
click at [984, 389] on div "va" at bounding box center [1024, 412] width 266 height 123
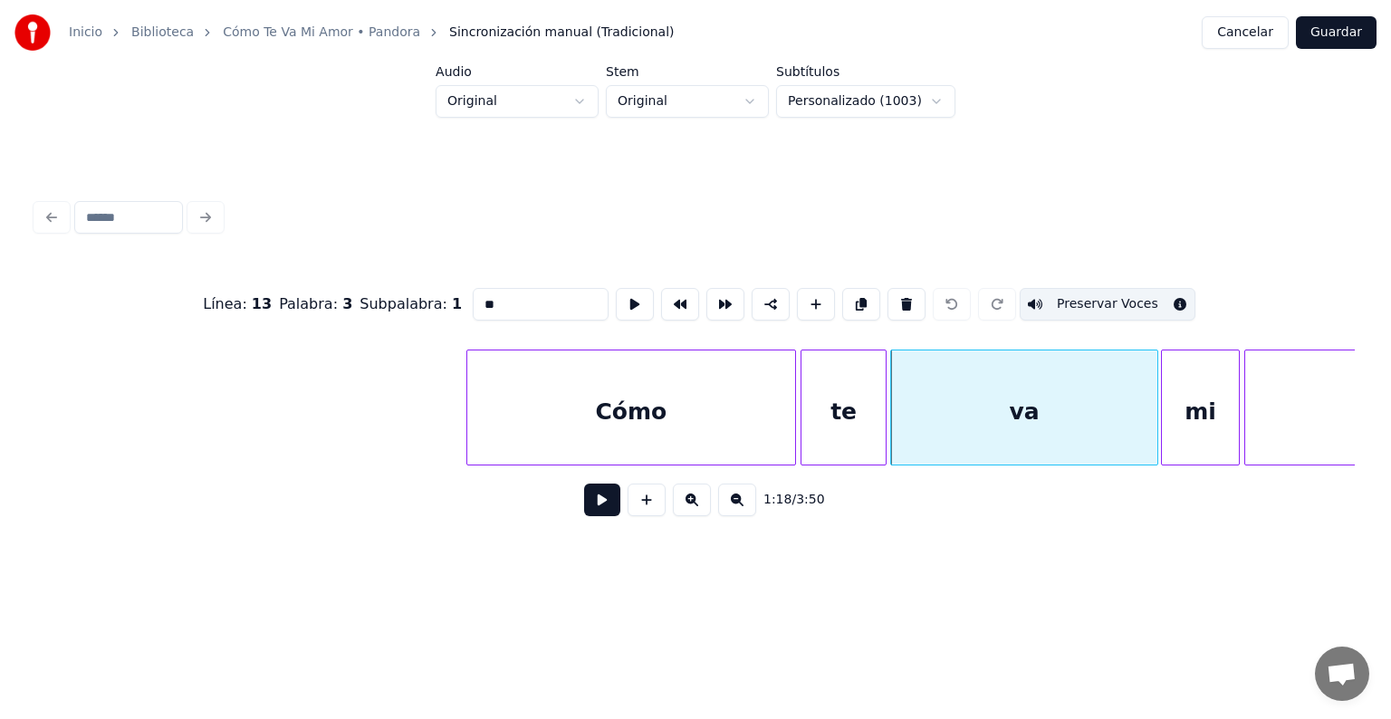
click at [1191, 392] on div "mi" at bounding box center [1200, 412] width 76 height 123
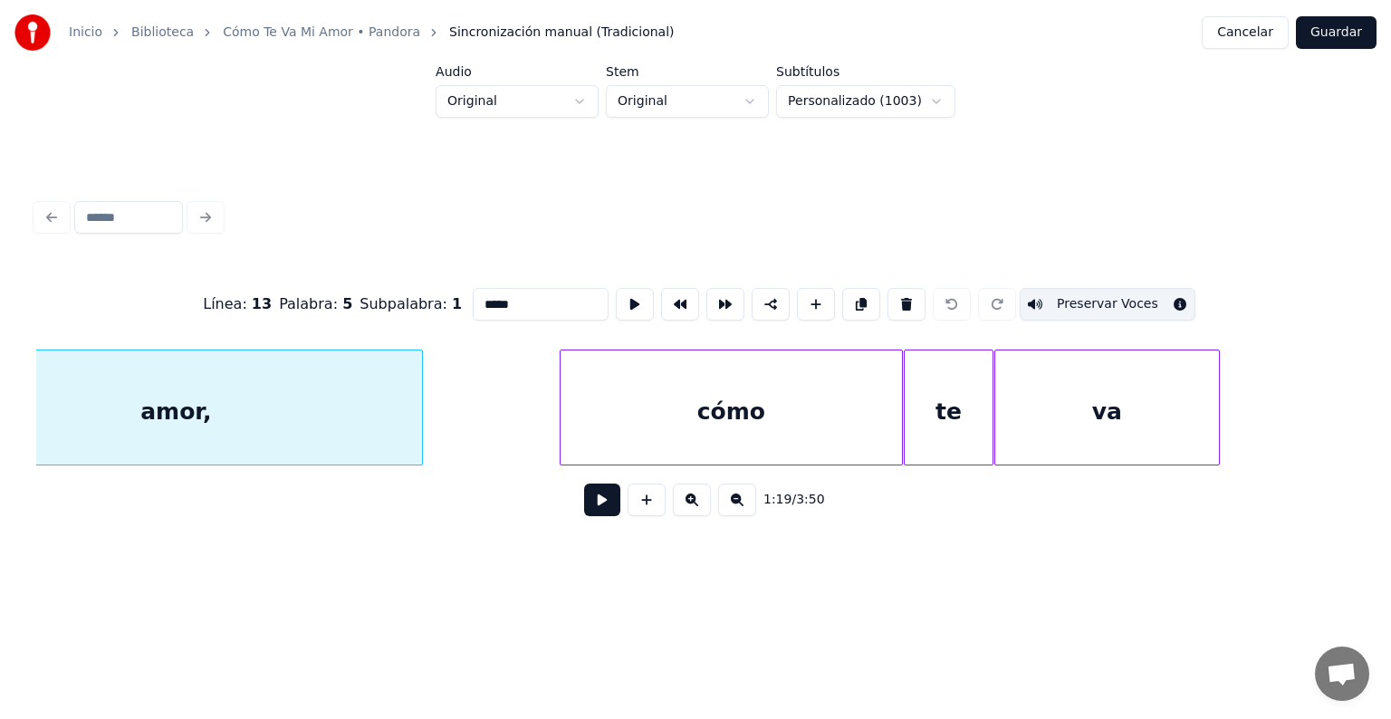
scroll to position [0, 35970]
click at [951, 388] on div "te" at bounding box center [947, 412] width 87 height 123
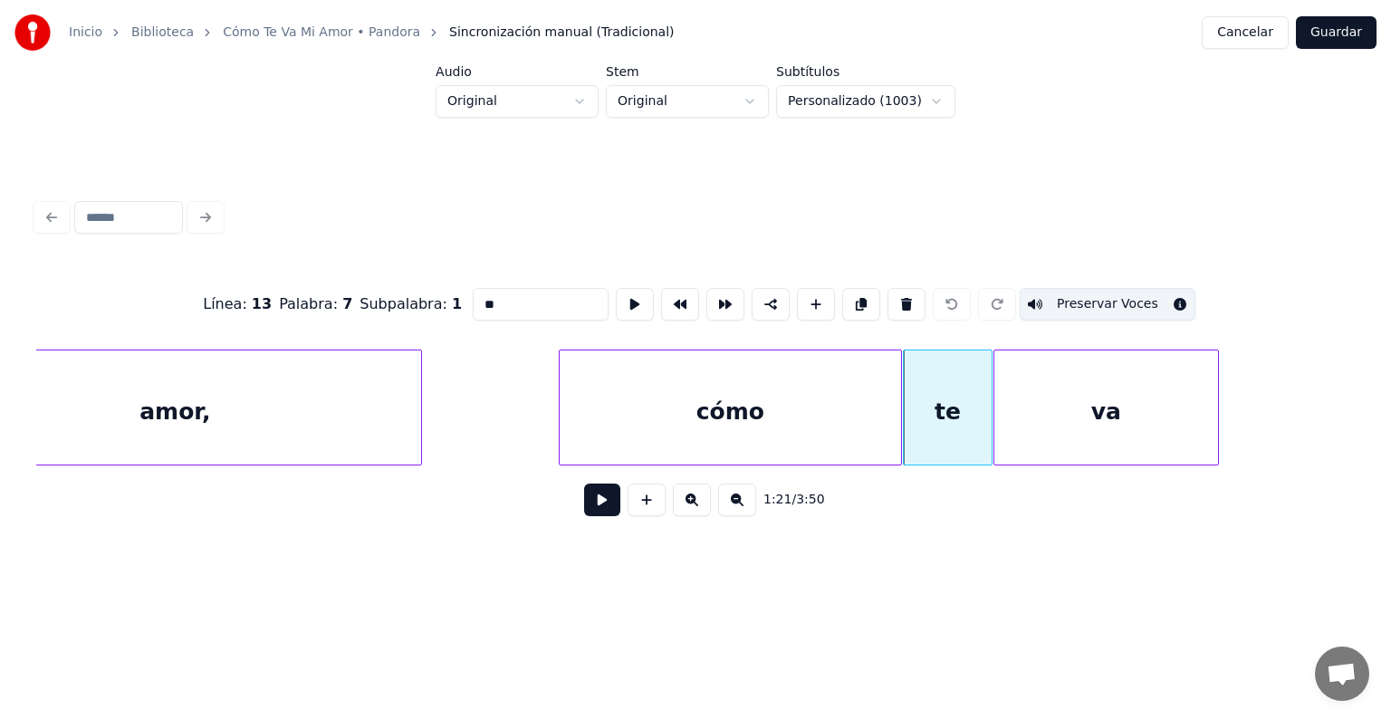
click at [1065, 386] on div "va" at bounding box center [1107, 412] width 224 height 123
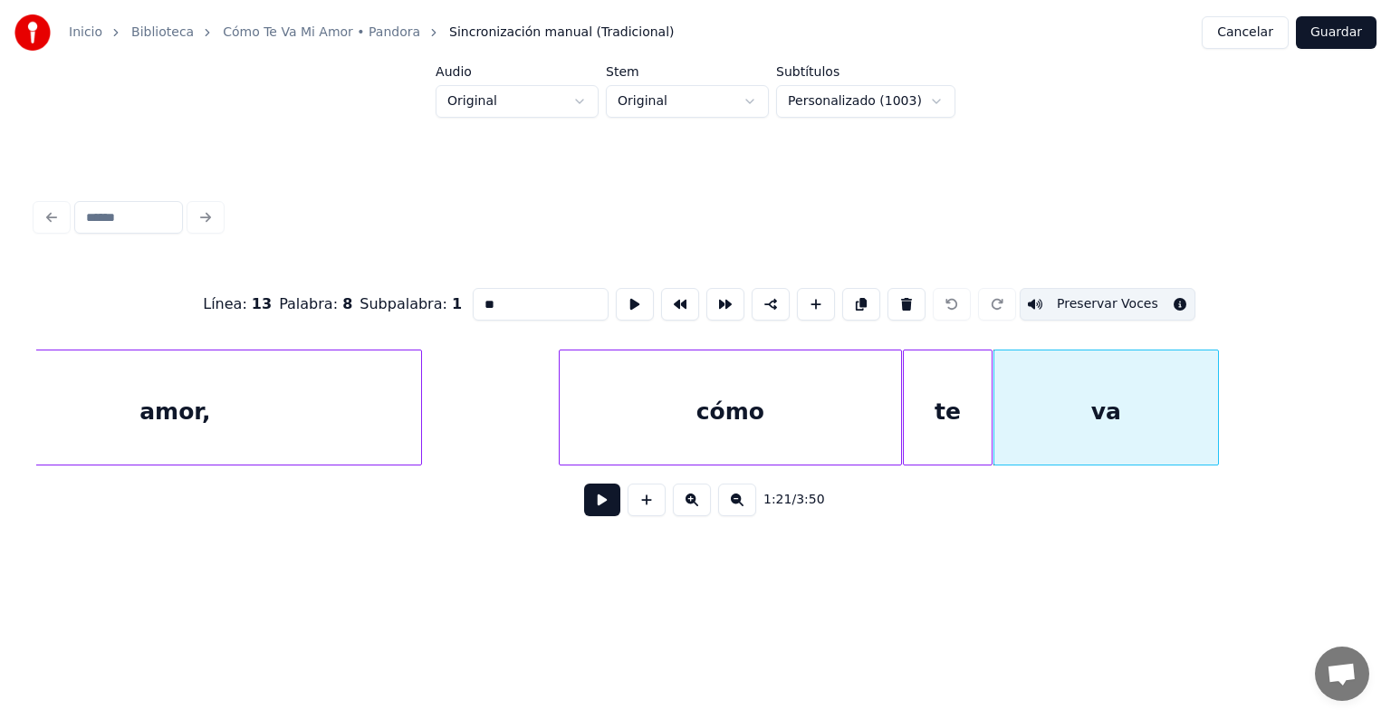
click at [776, 394] on div "cómo" at bounding box center [730, 412] width 341 height 123
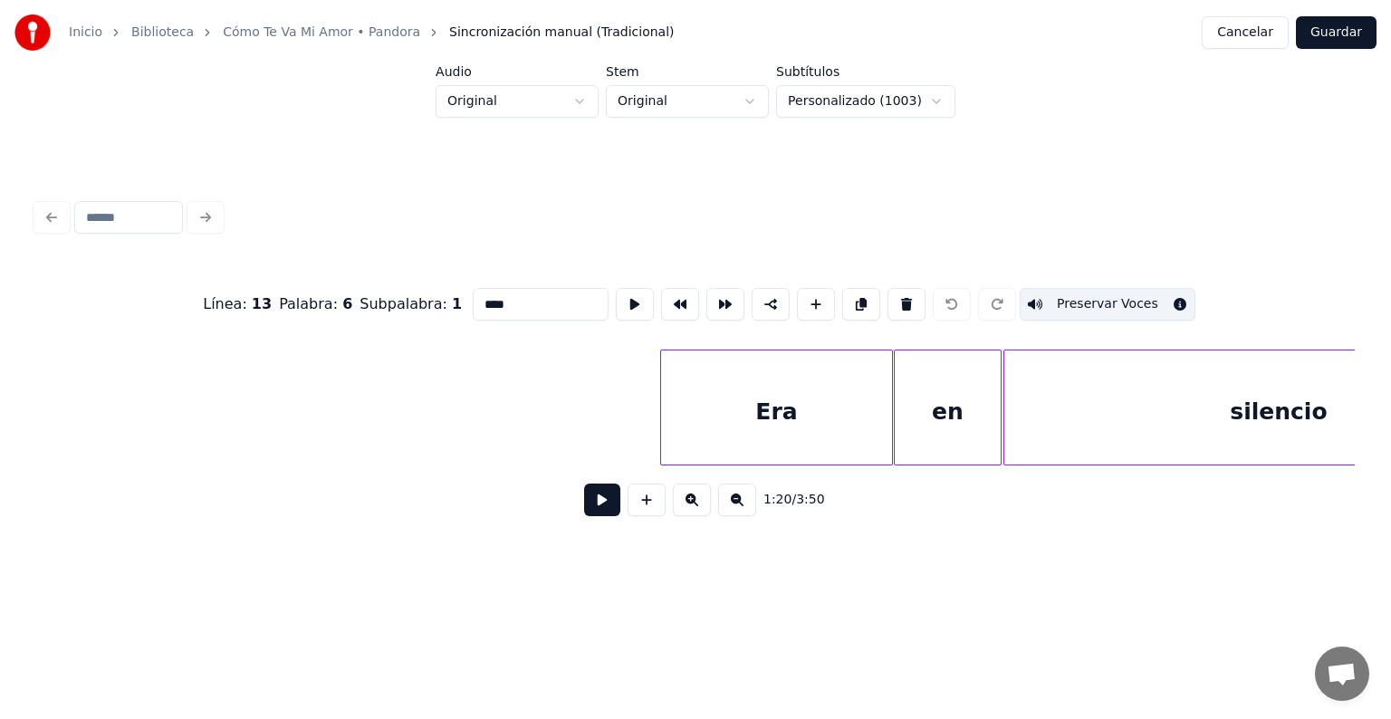
scroll to position [0, 37328]
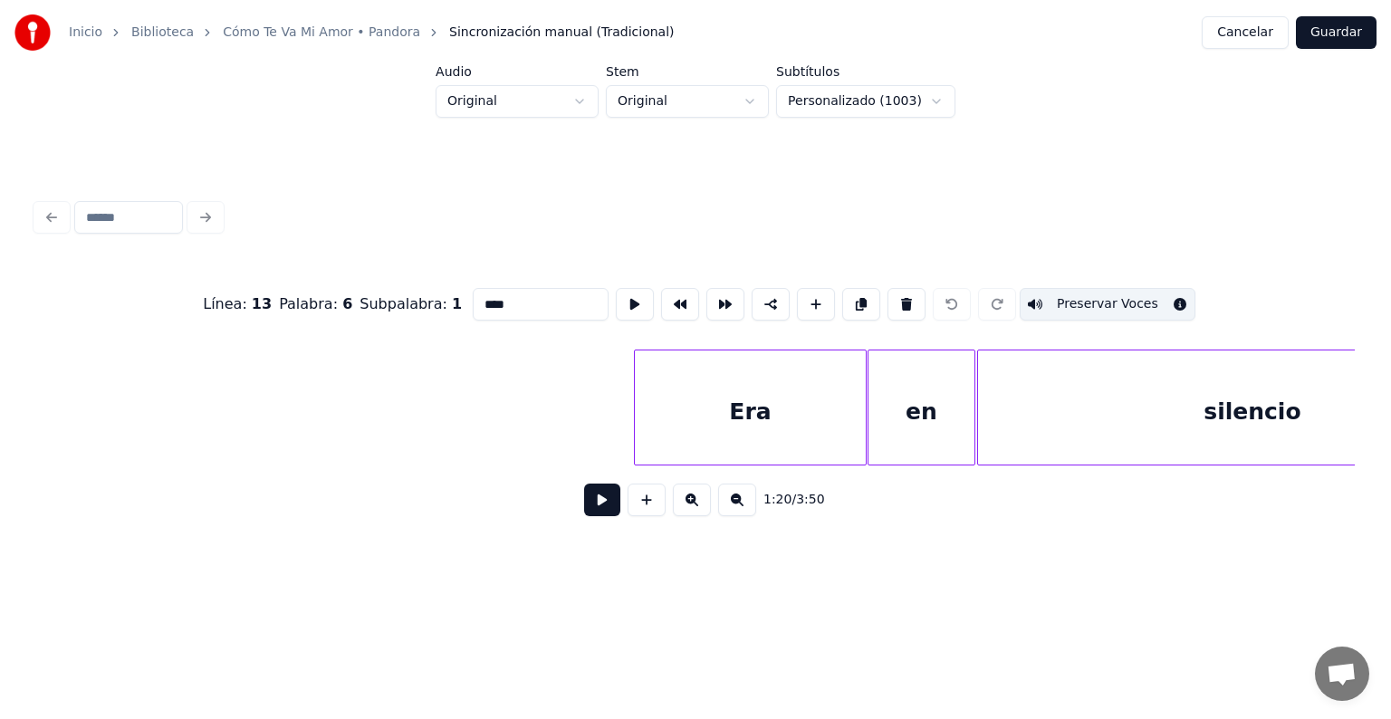
click at [732, 391] on div "Era" at bounding box center [750, 412] width 230 height 123
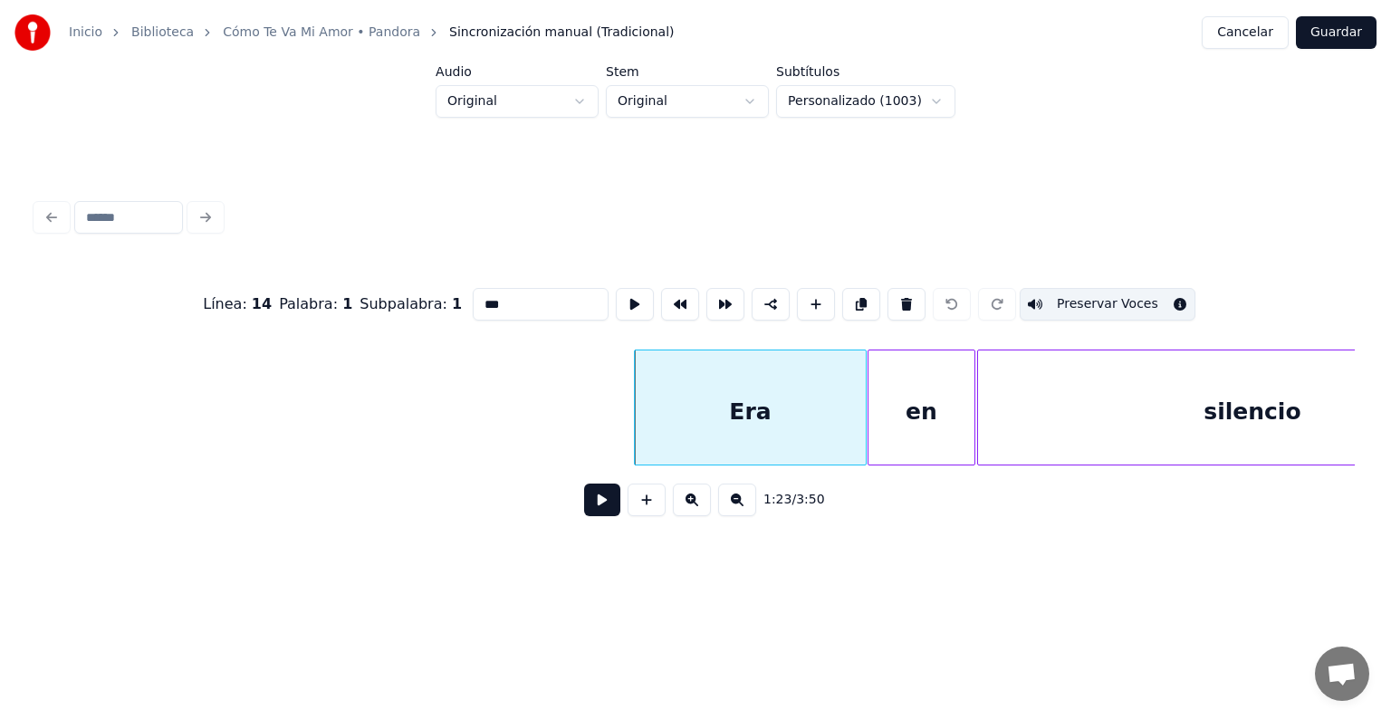
click at [930, 378] on div "en" at bounding box center [921, 412] width 105 height 123
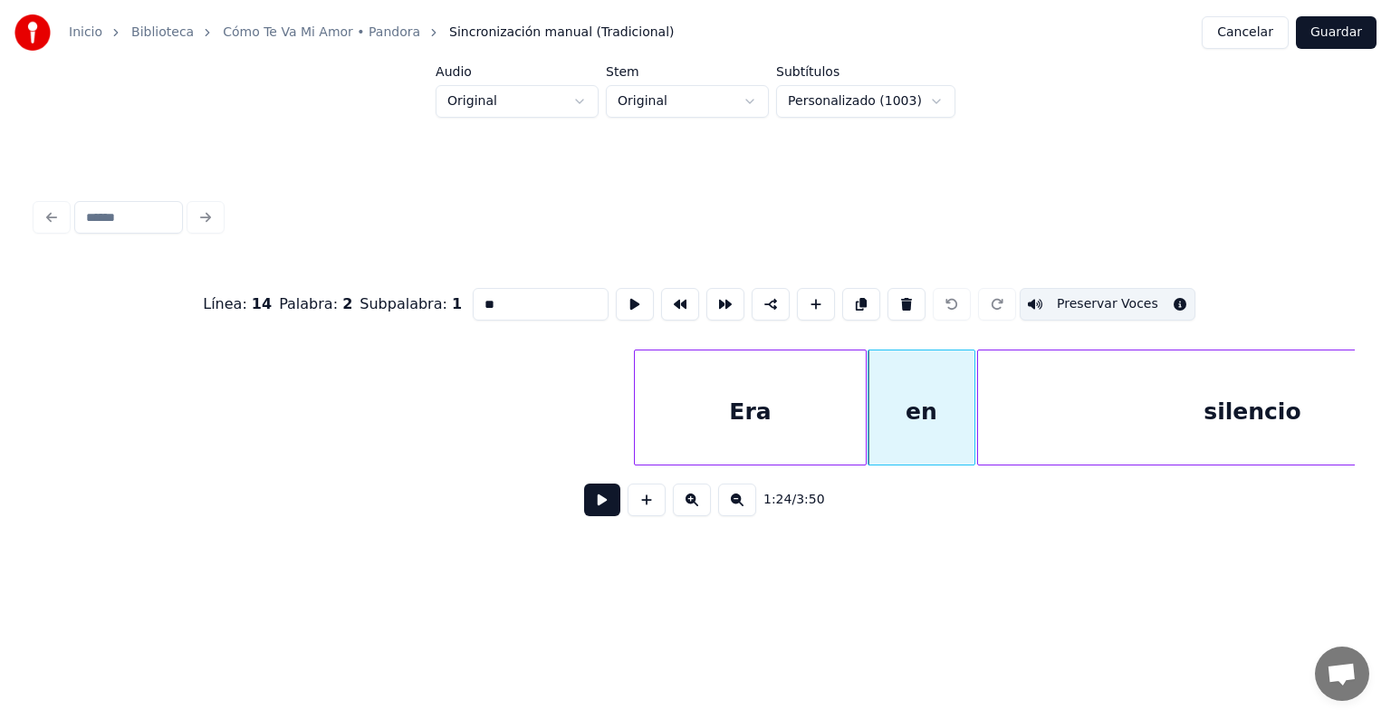
click at [1058, 399] on div "silencio" at bounding box center [1252, 412] width 549 height 123
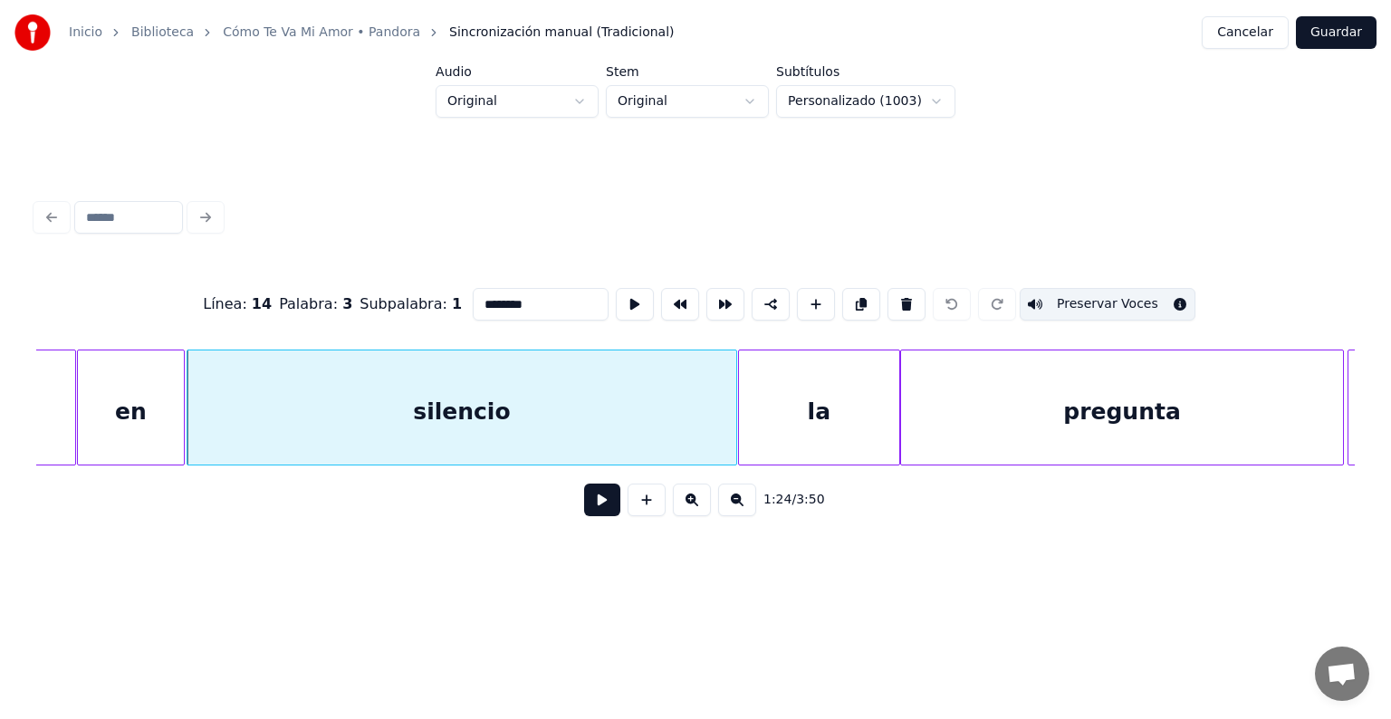
scroll to position [0, 38121]
click at [813, 385] on div "la" at bounding box center [817, 412] width 160 height 123
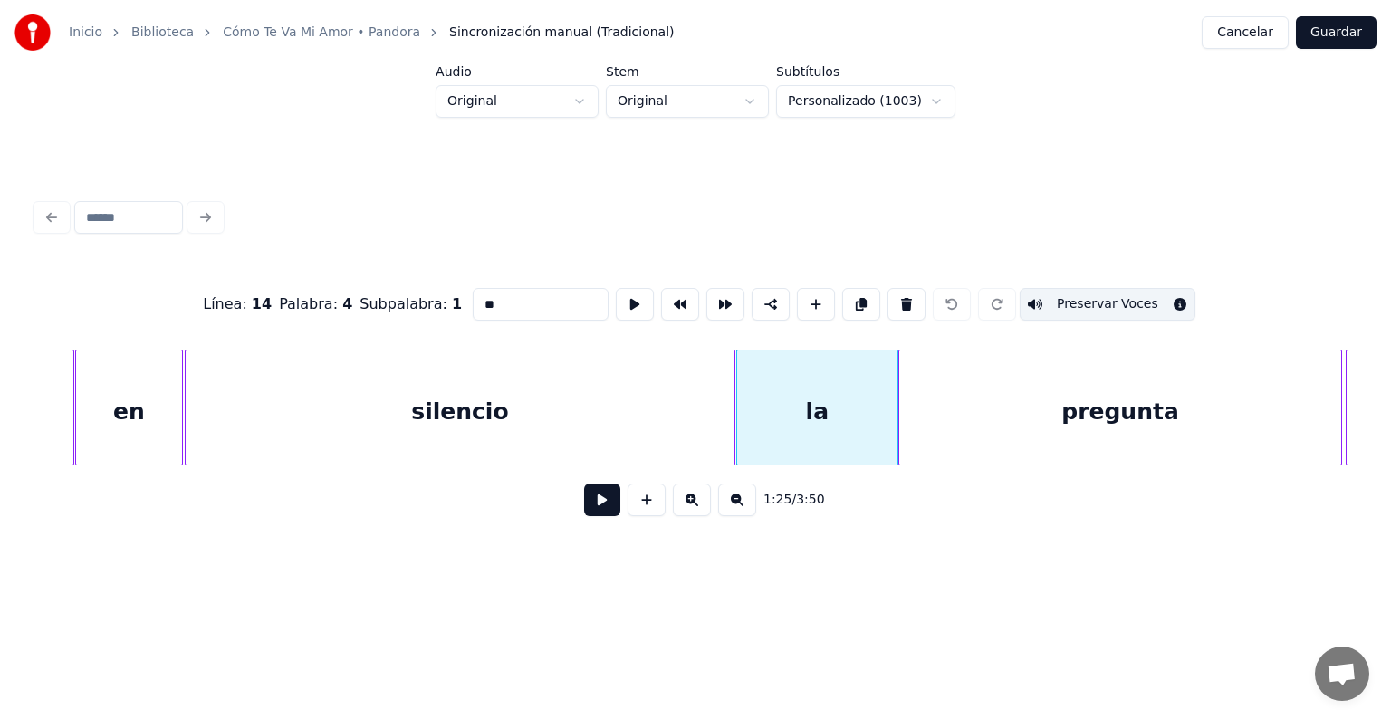
click at [982, 390] on div "pregunta" at bounding box center [1119, 412] width 441 height 123
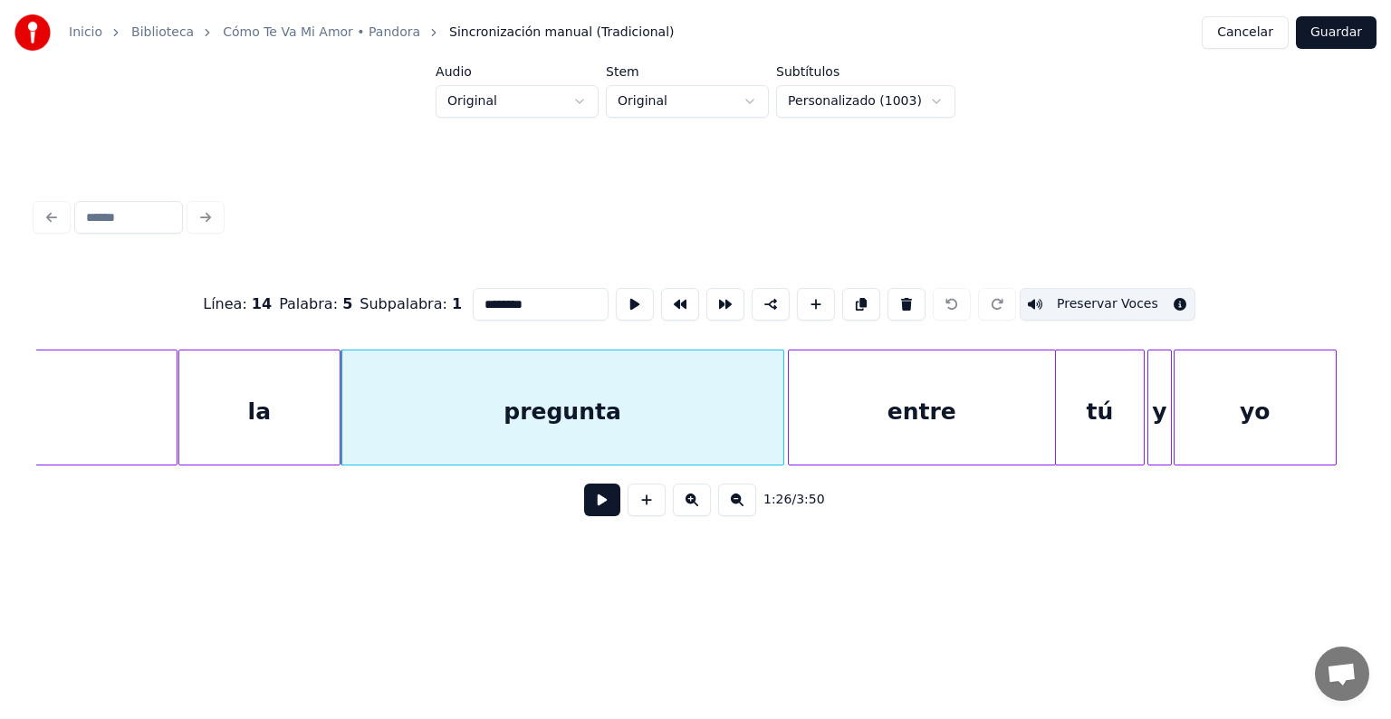
scroll to position [0, 38687]
click at [897, 397] on div "entre" at bounding box center [914, 412] width 266 height 123
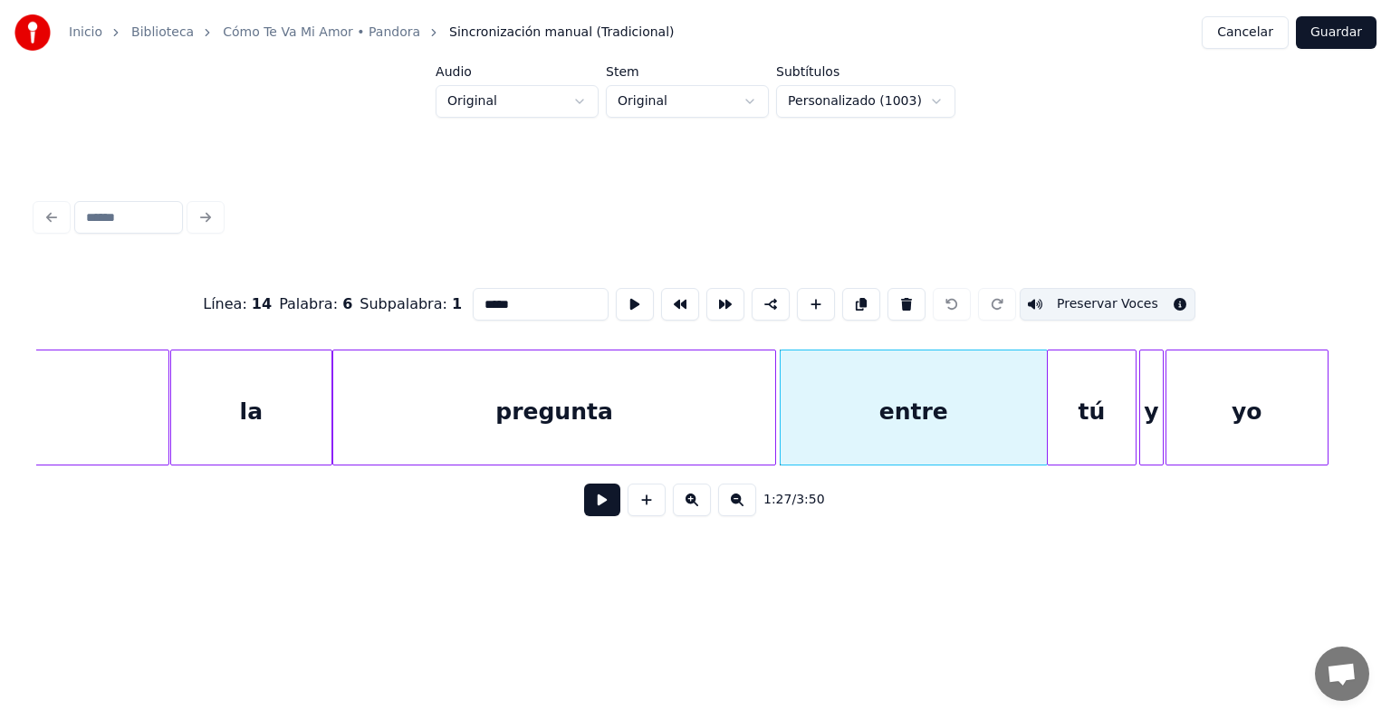
click at [1083, 387] on div "tú" at bounding box center [1091, 412] width 87 height 123
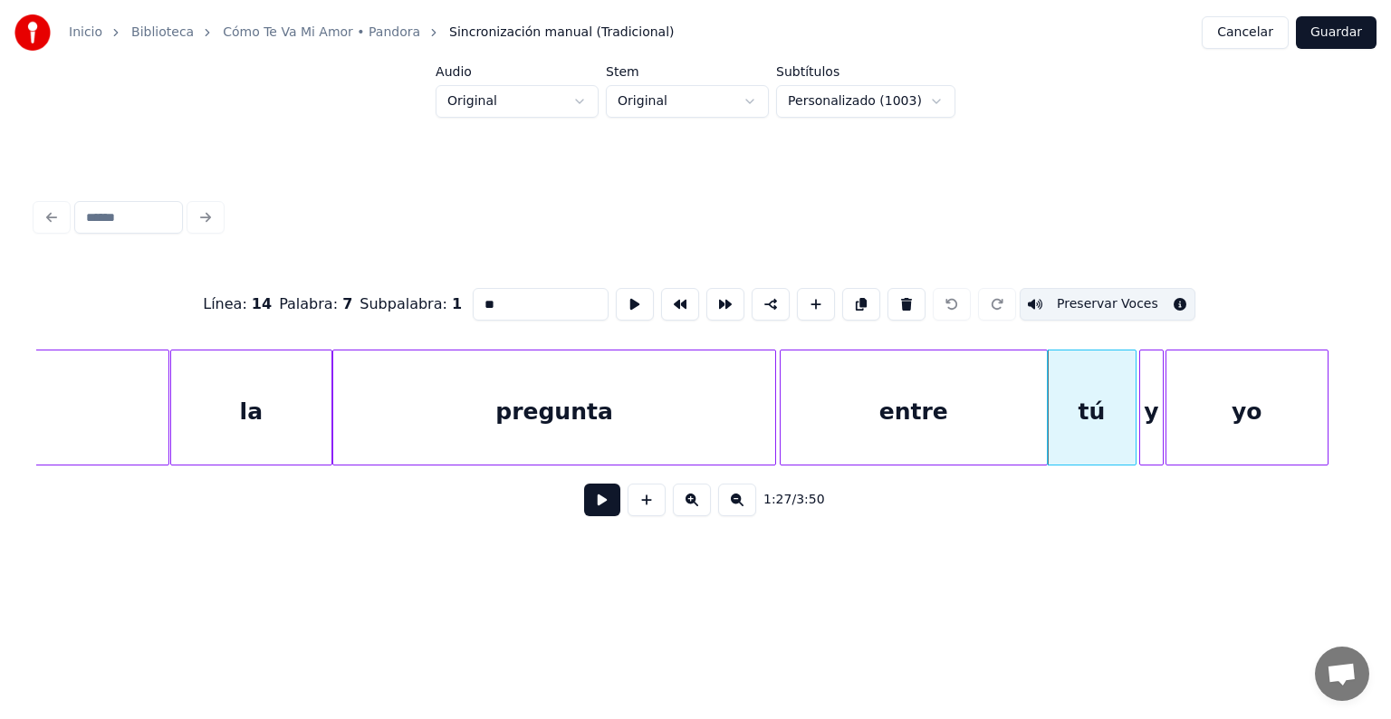
click at [1141, 393] on div at bounding box center [1142, 408] width 5 height 114
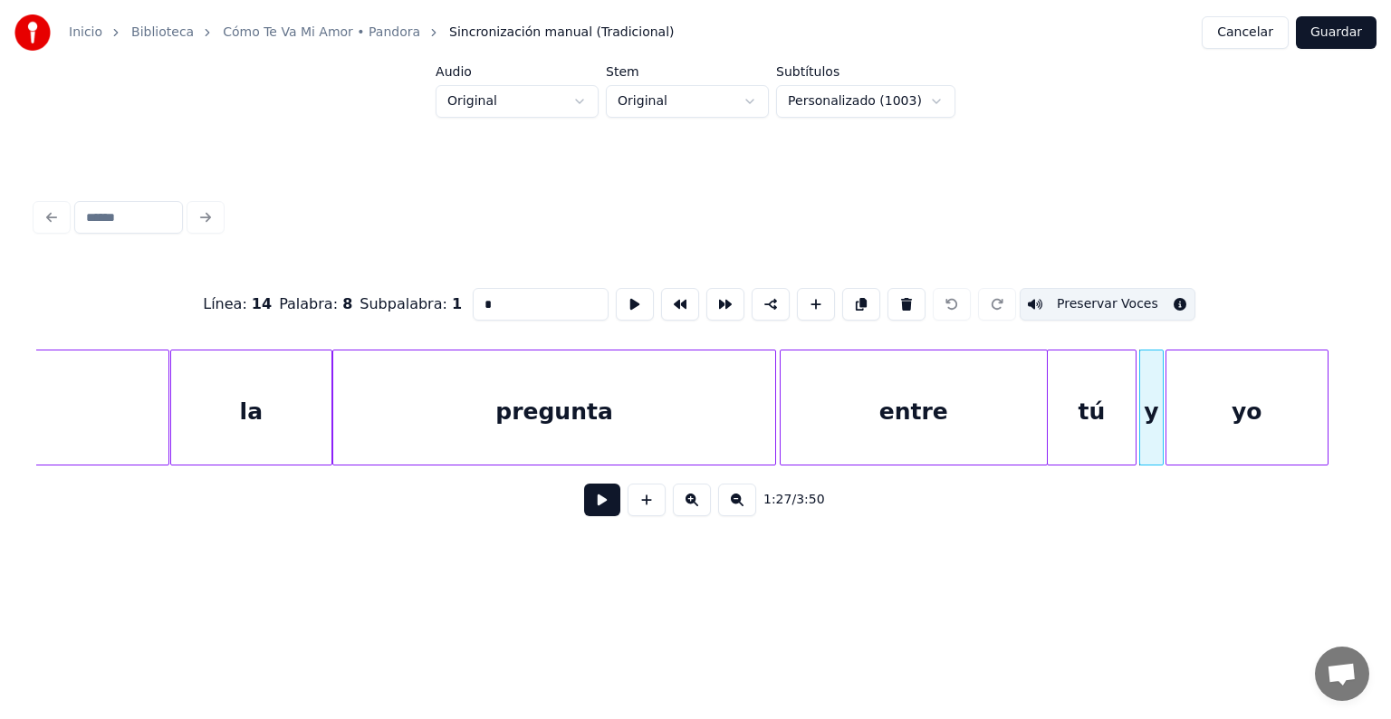
click at [1209, 406] on div "yo" at bounding box center [1247, 412] width 161 height 123
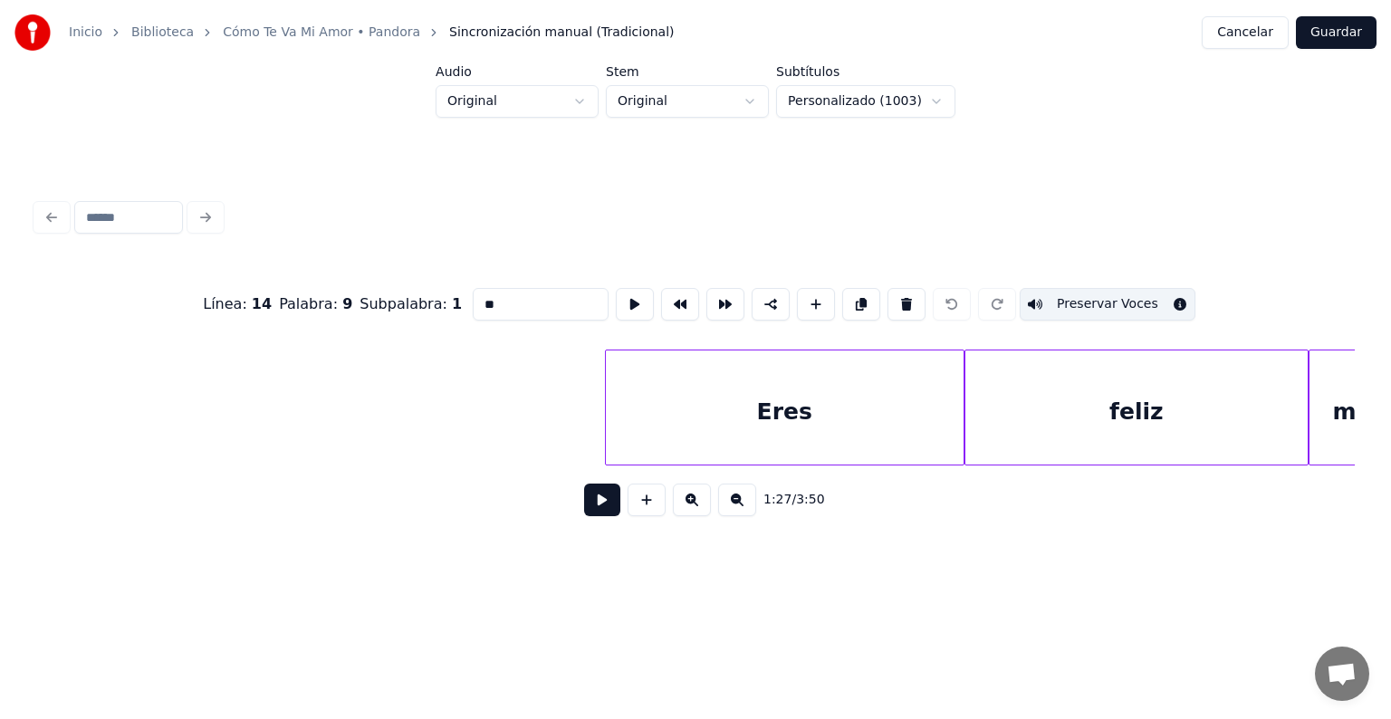
scroll to position [0, 40225]
click at [735, 390] on div "Eres" at bounding box center [780, 412] width 358 height 123
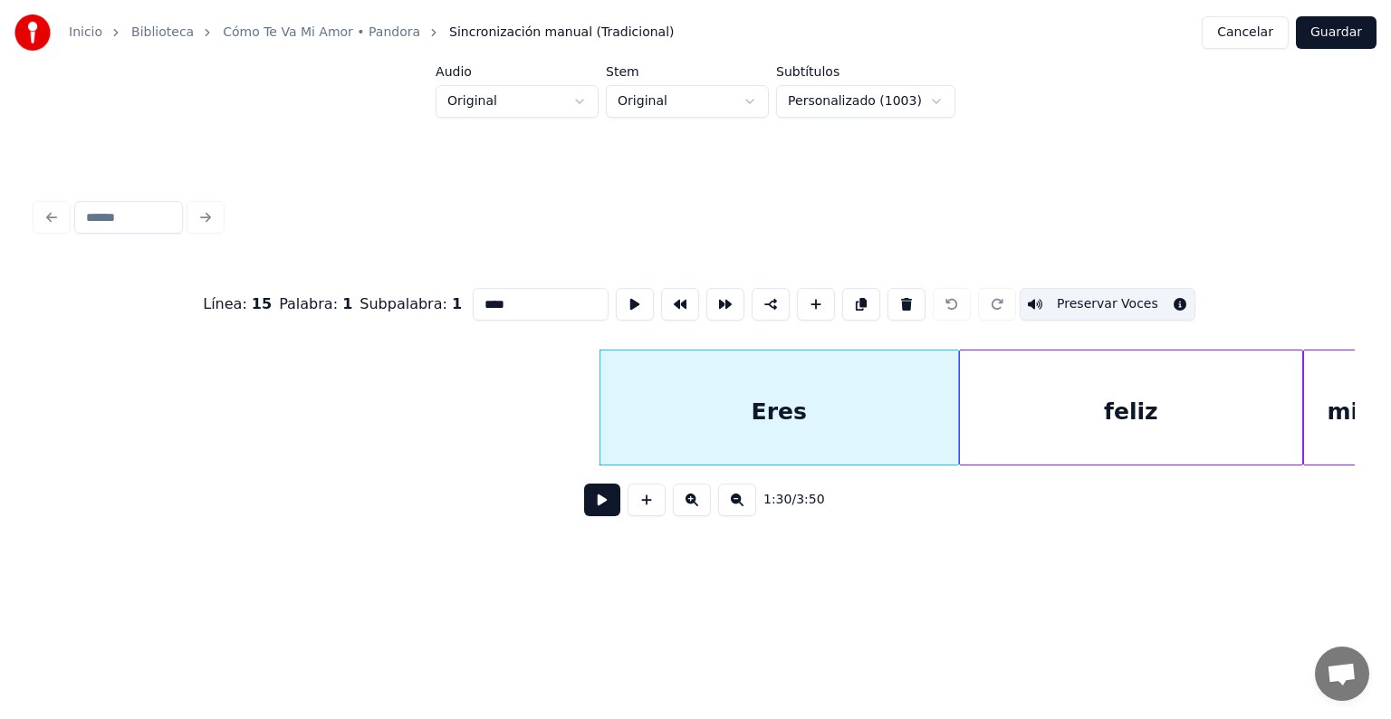
click at [1047, 399] on div "feliz" at bounding box center [1131, 412] width 342 height 123
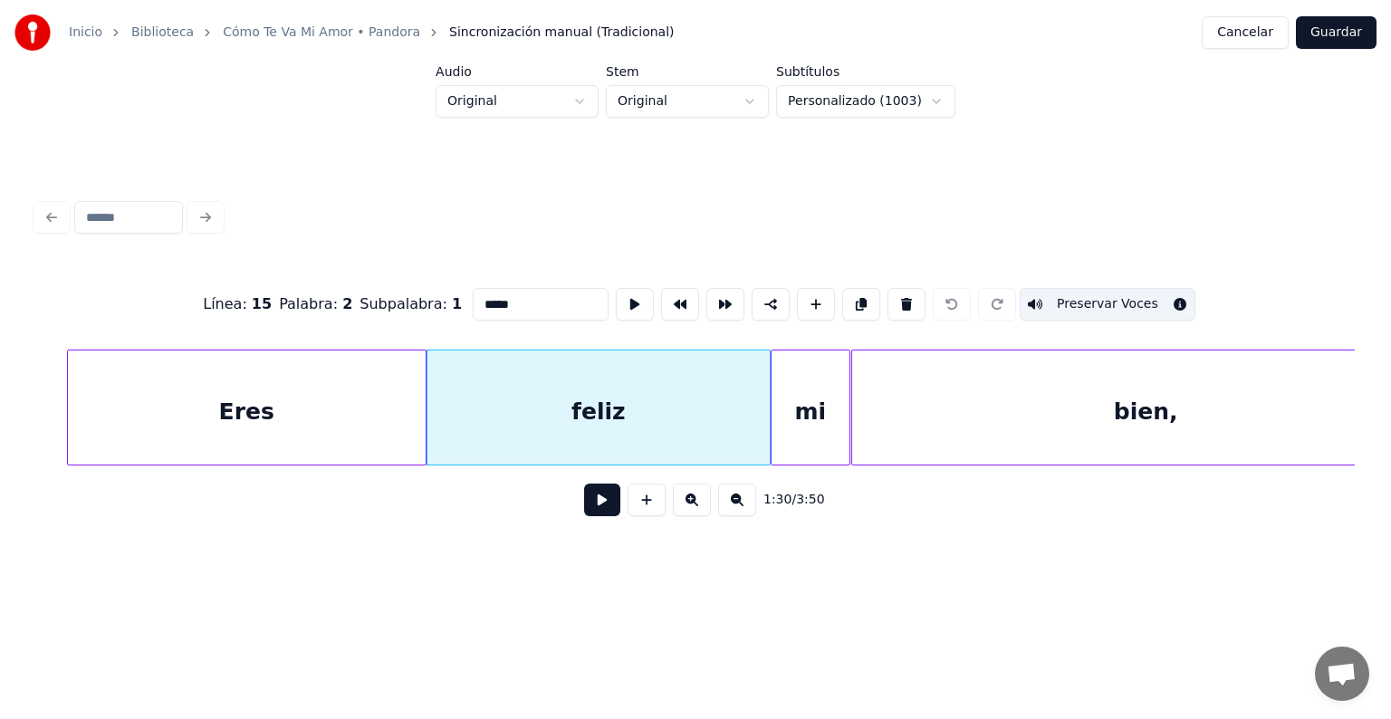
scroll to position [0, 40761]
click at [808, 395] on div "mi" at bounding box center [807, 412] width 78 height 123
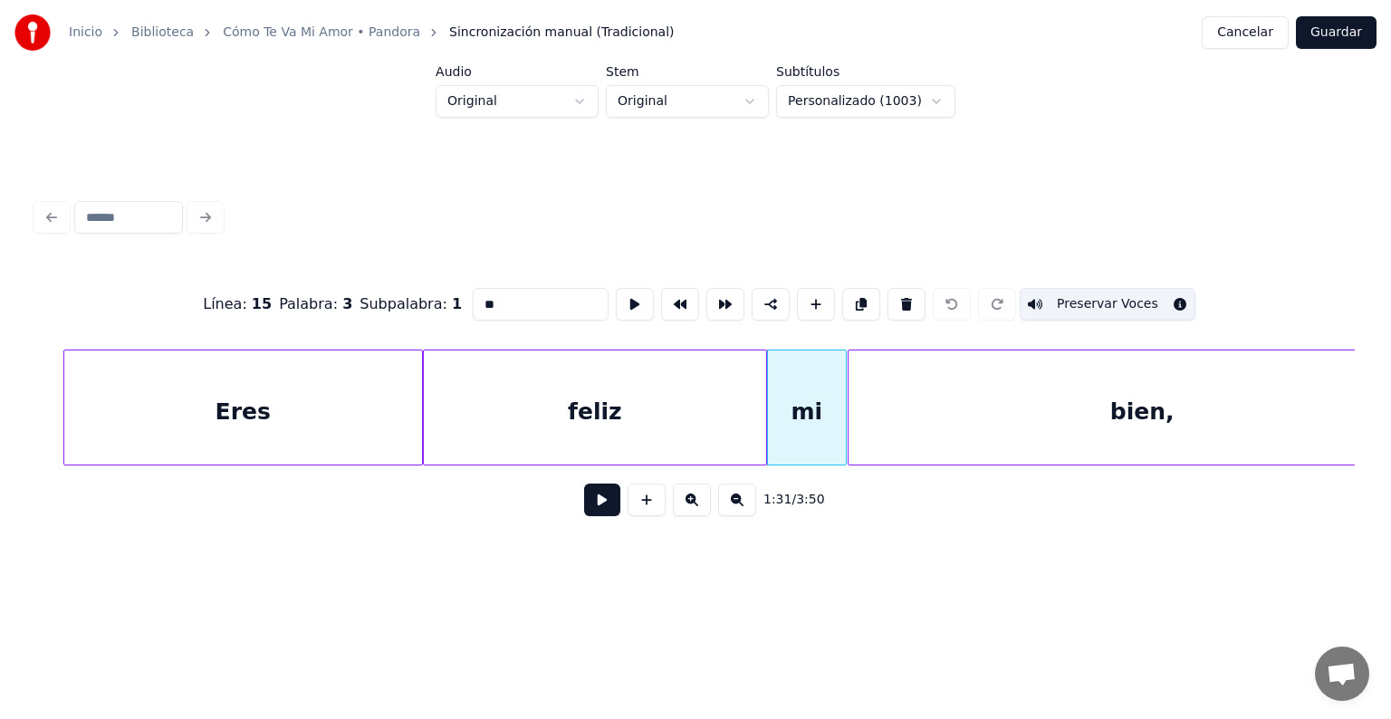
click at [961, 403] on div "bien," at bounding box center [1143, 412] width 588 height 123
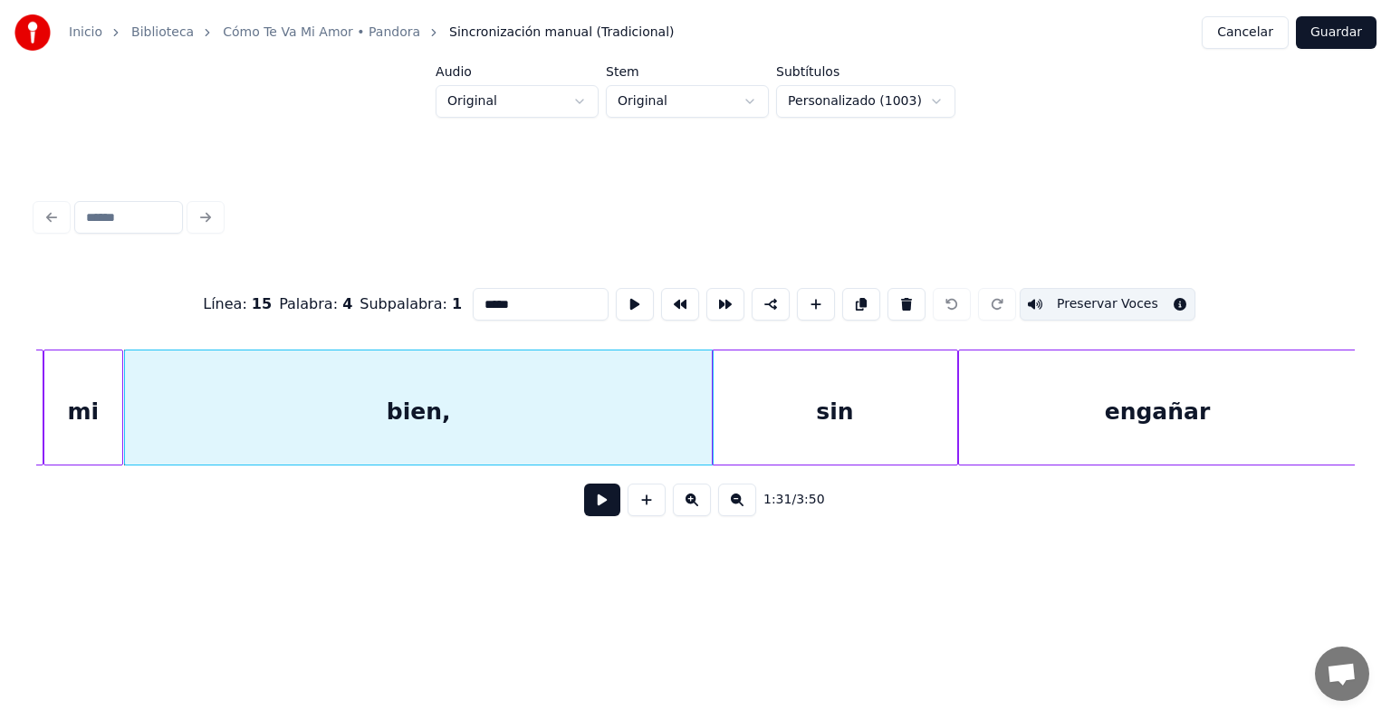
scroll to position [0, 41490]
click at [804, 389] on div "sin" at bounding box center [829, 412] width 244 height 123
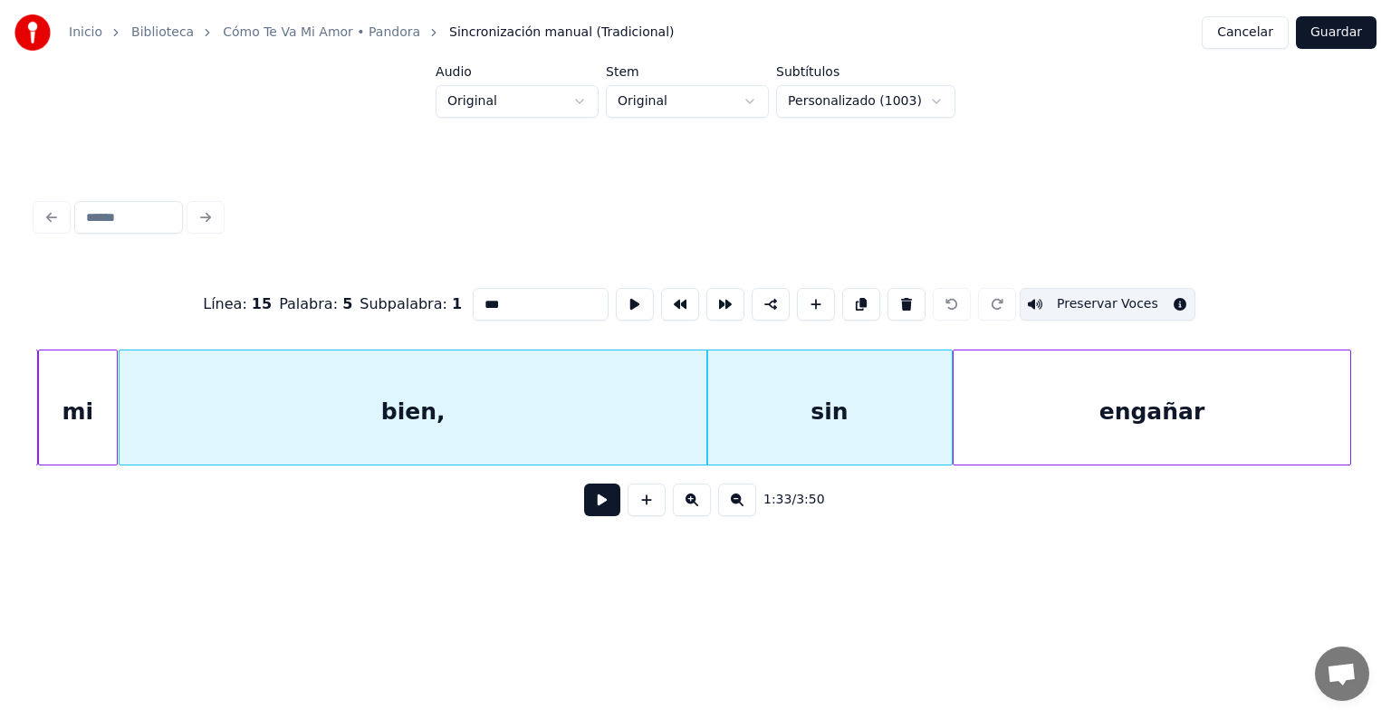
click at [1018, 395] on div "engañar" at bounding box center [1152, 412] width 396 height 123
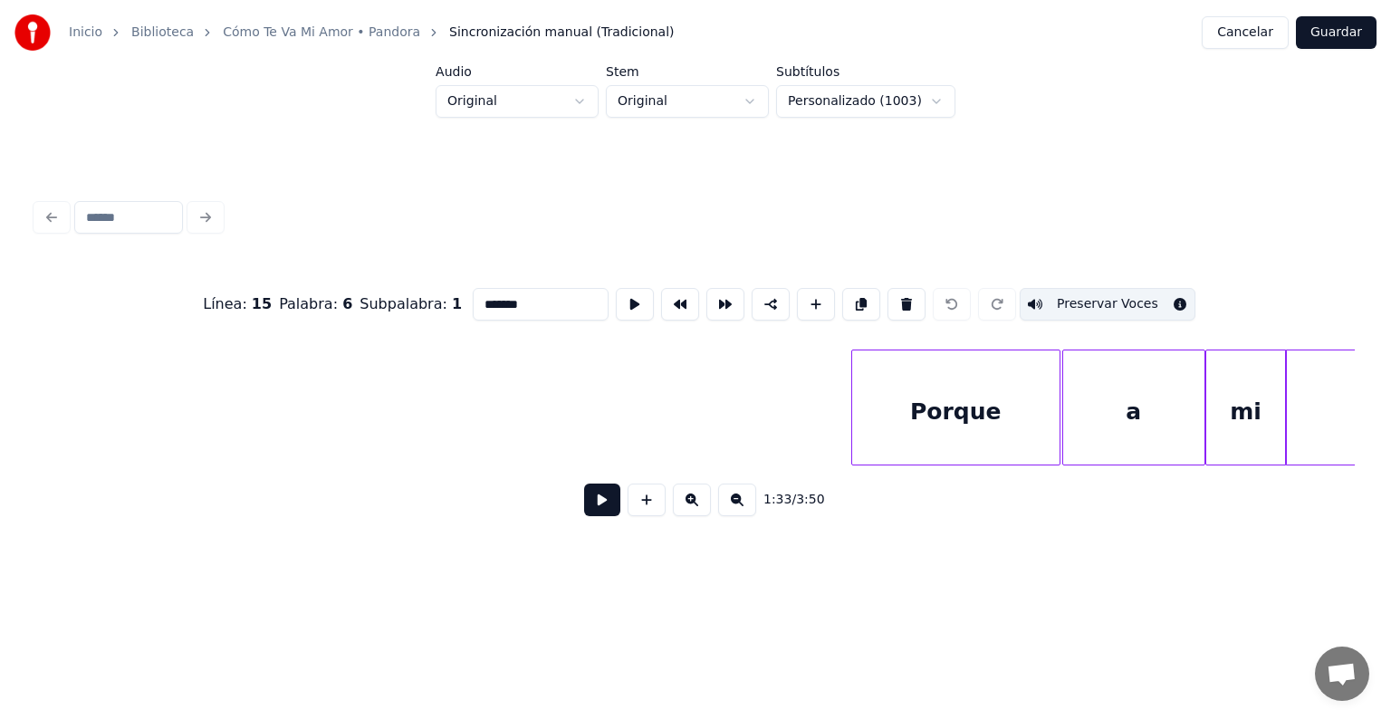
scroll to position [0, 42847]
click at [927, 404] on div "Porque" at bounding box center [949, 412] width 207 height 123
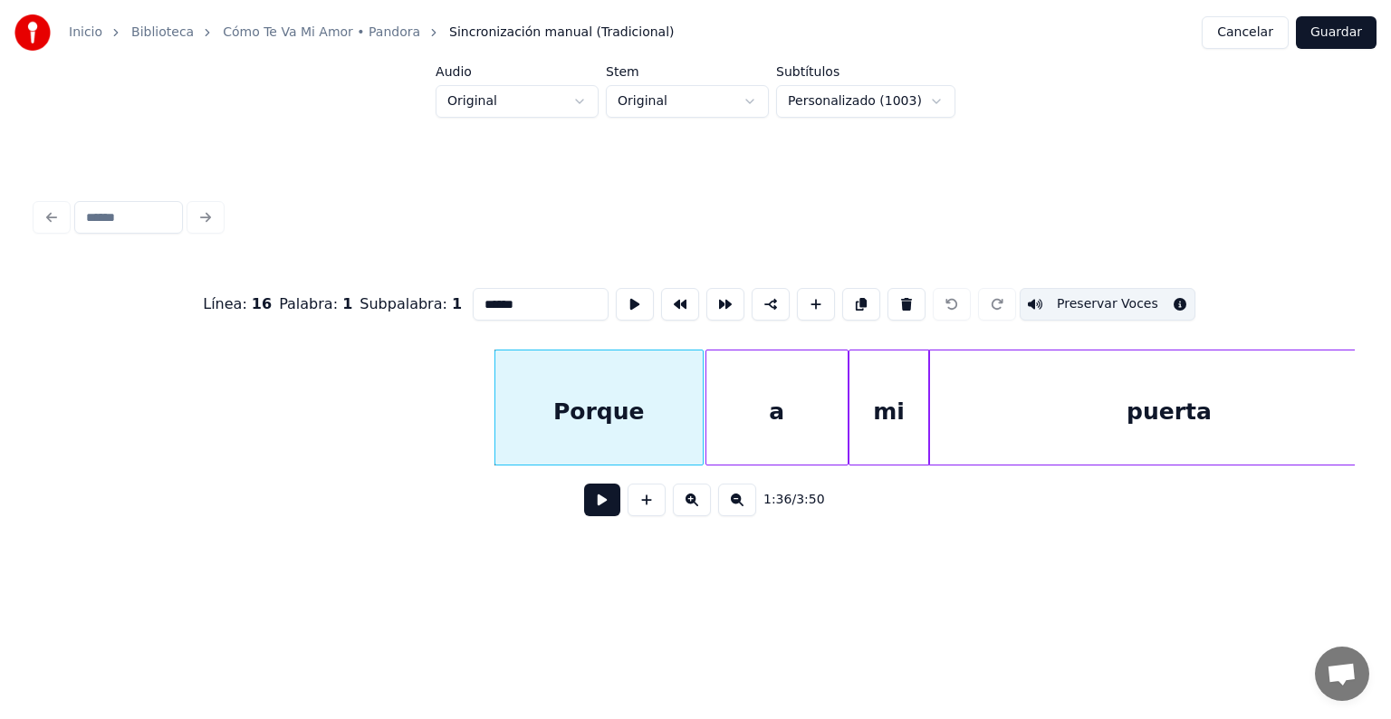
scroll to position [0, 43198]
click at [777, 410] on div "a" at bounding box center [776, 412] width 141 height 123
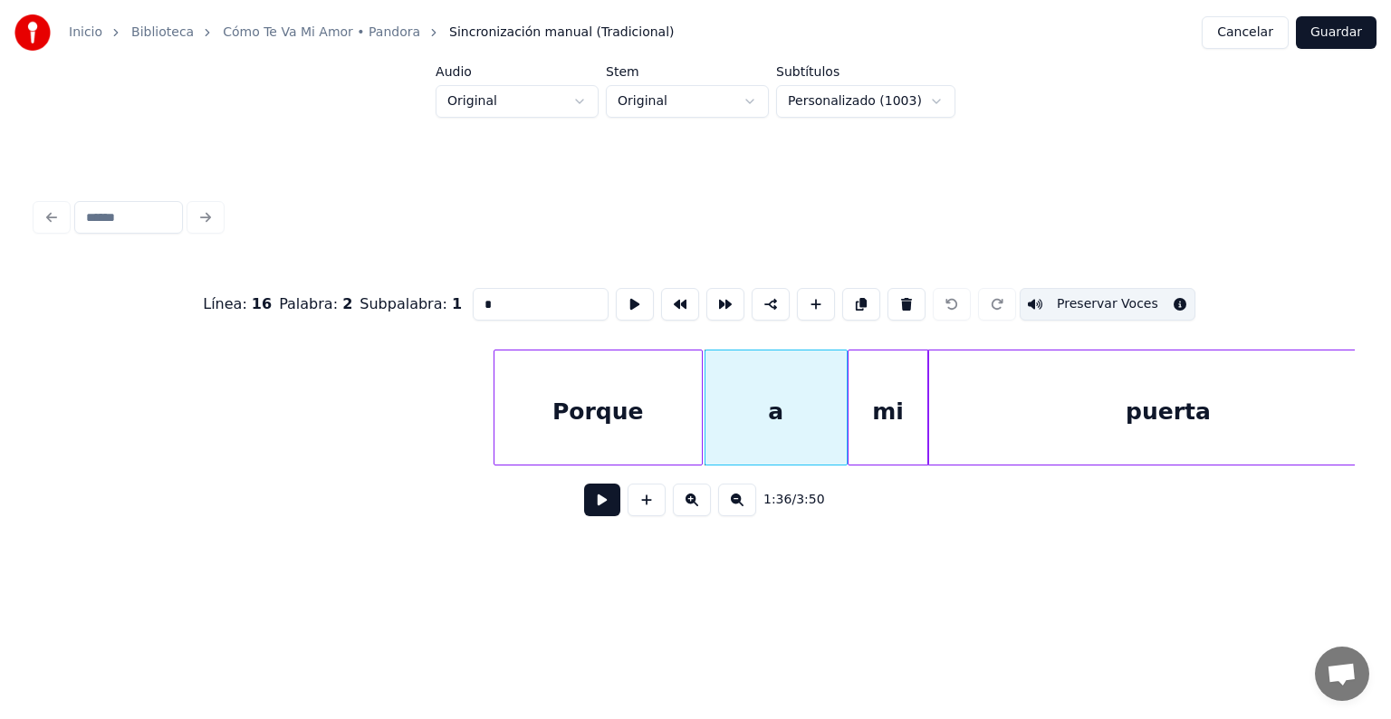
click at [894, 399] on div "mi" at bounding box center [889, 412] width 80 height 123
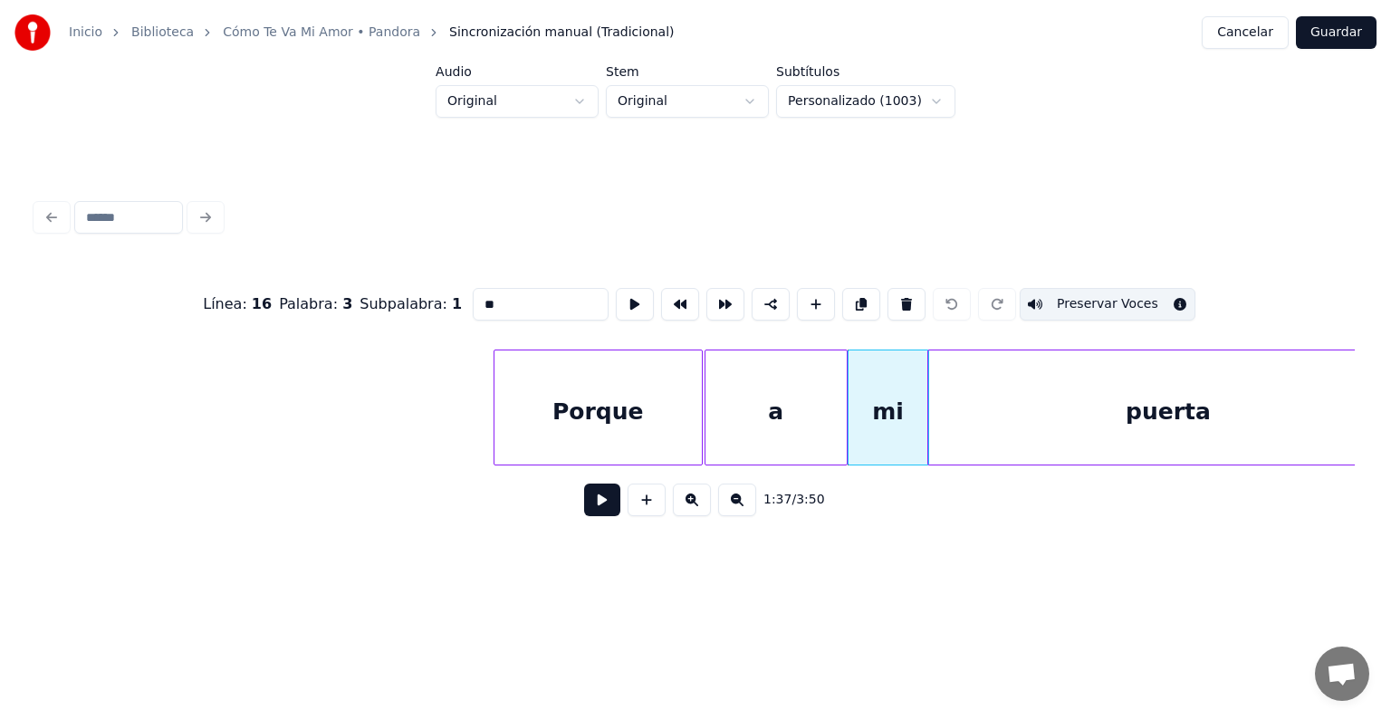
click at [975, 412] on div "puerta" at bounding box center [1167, 412] width 479 height 123
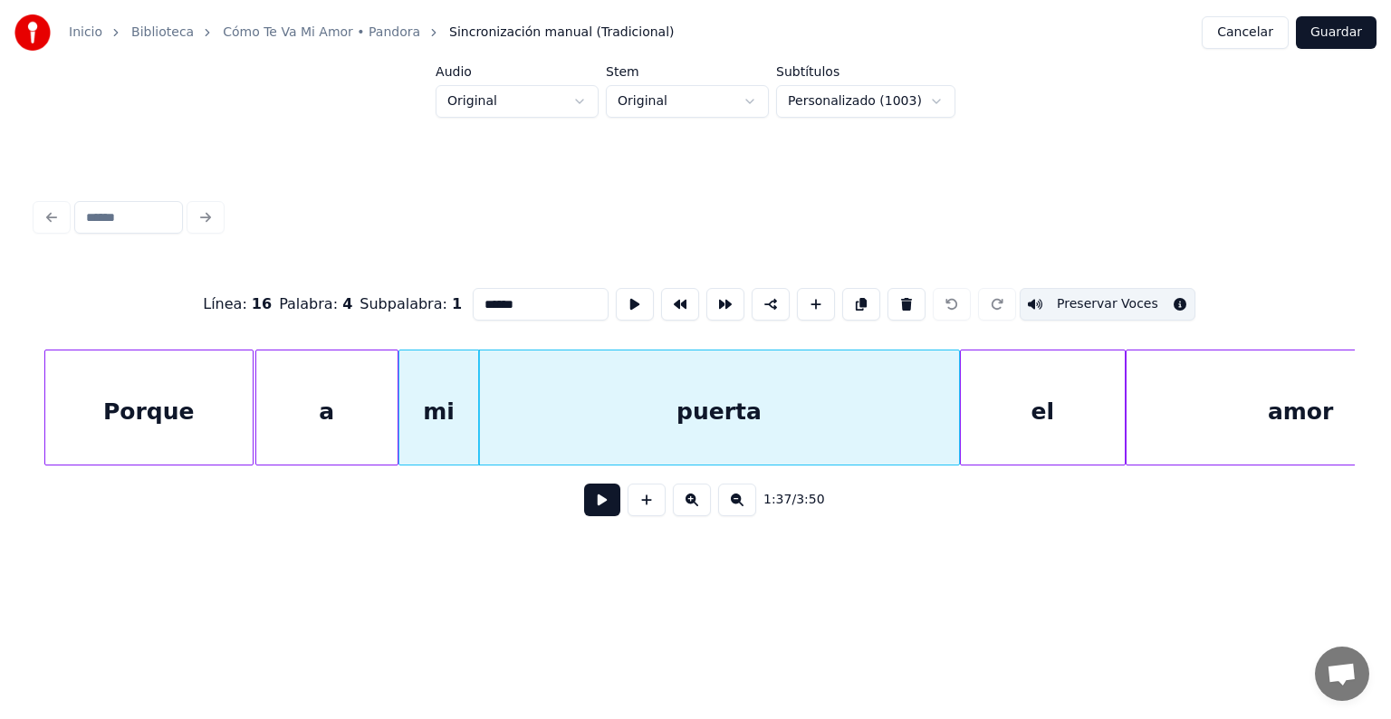
scroll to position [0, 43695]
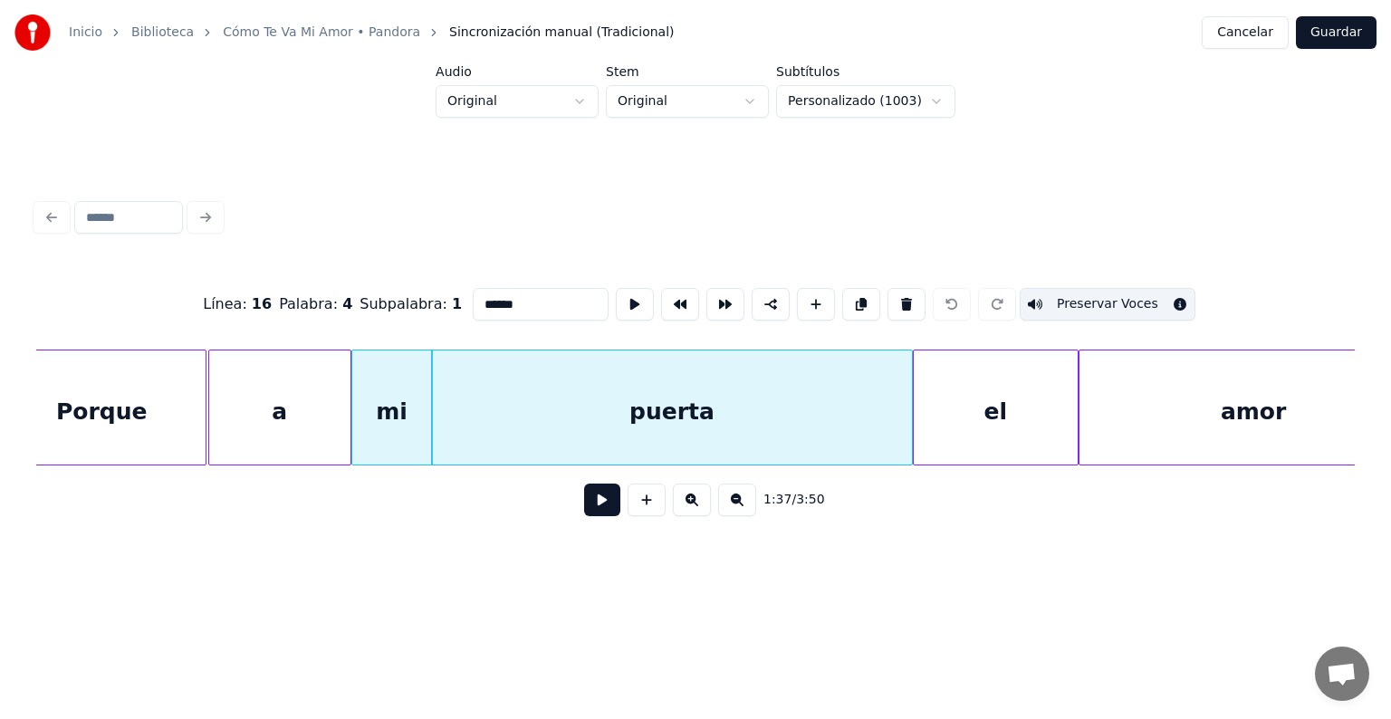
click at [973, 408] on div "el" at bounding box center [996, 412] width 164 height 123
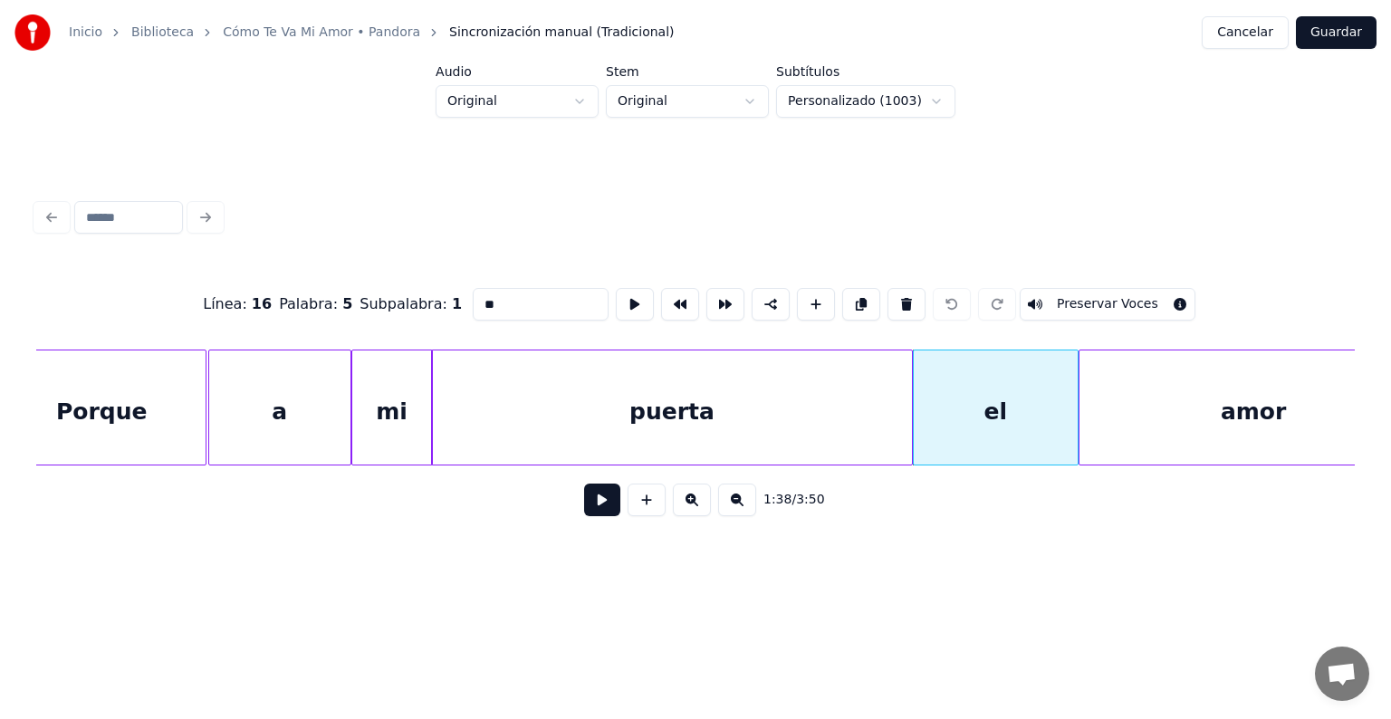
click at [1076, 296] on button "Preservar Voces" at bounding box center [1108, 304] width 176 height 33
click at [1111, 408] on div "amor" at bounding box center [1254, 412] width 349 height 123
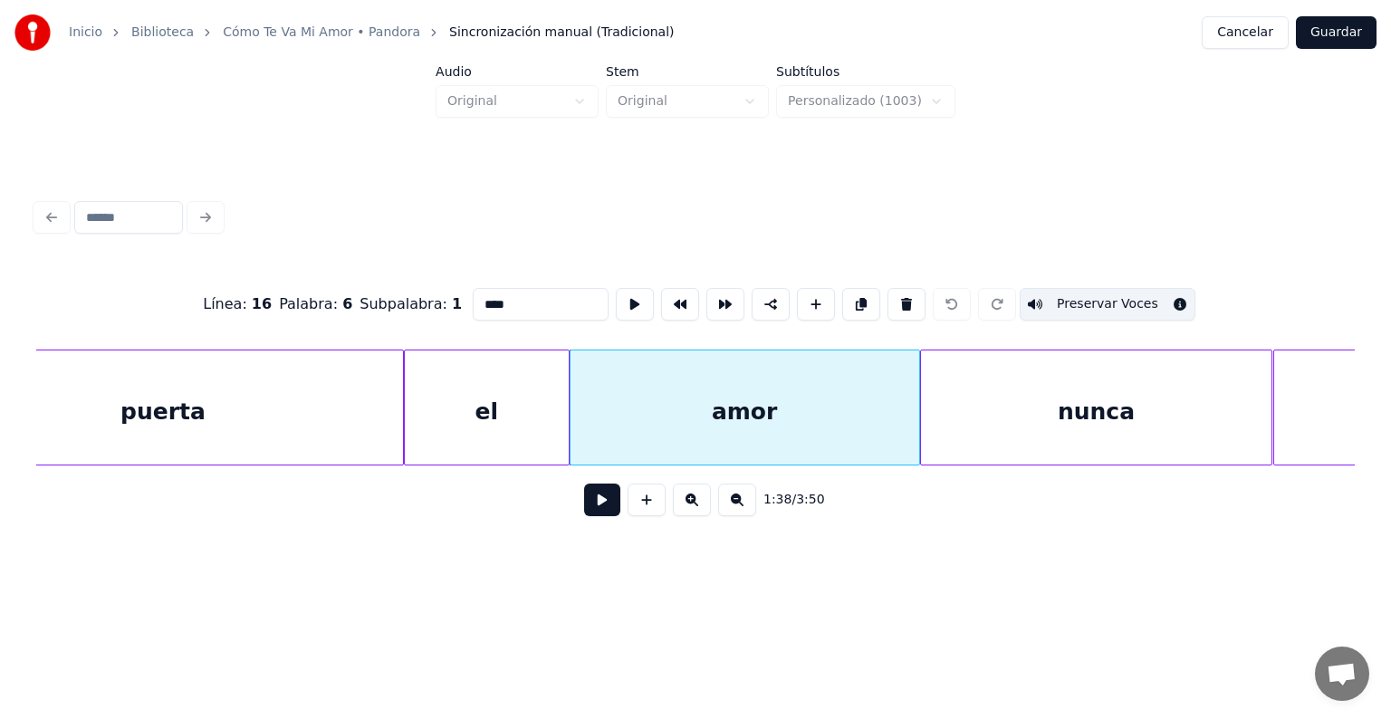
click at [1058, 415] on div "nunca" at bounding box center [1096, 412] width 351 height 123
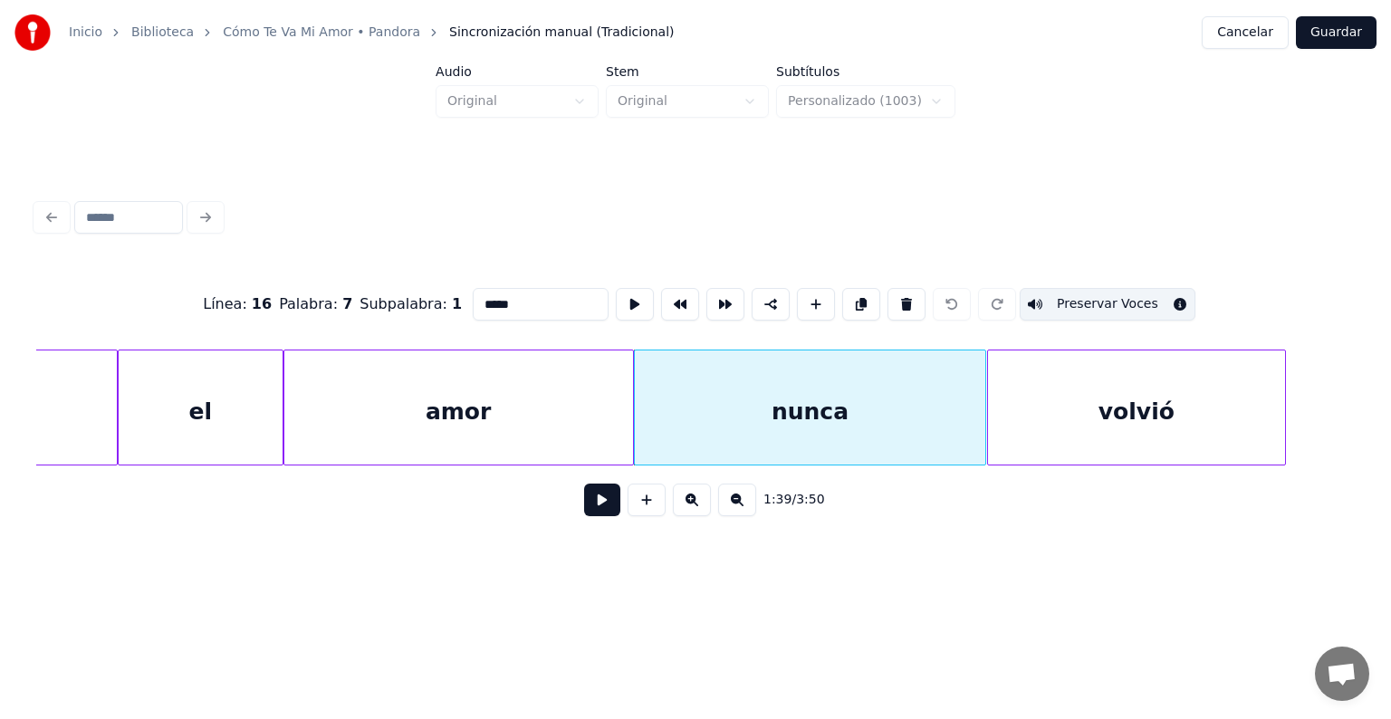
scroll to position [0, 44549]
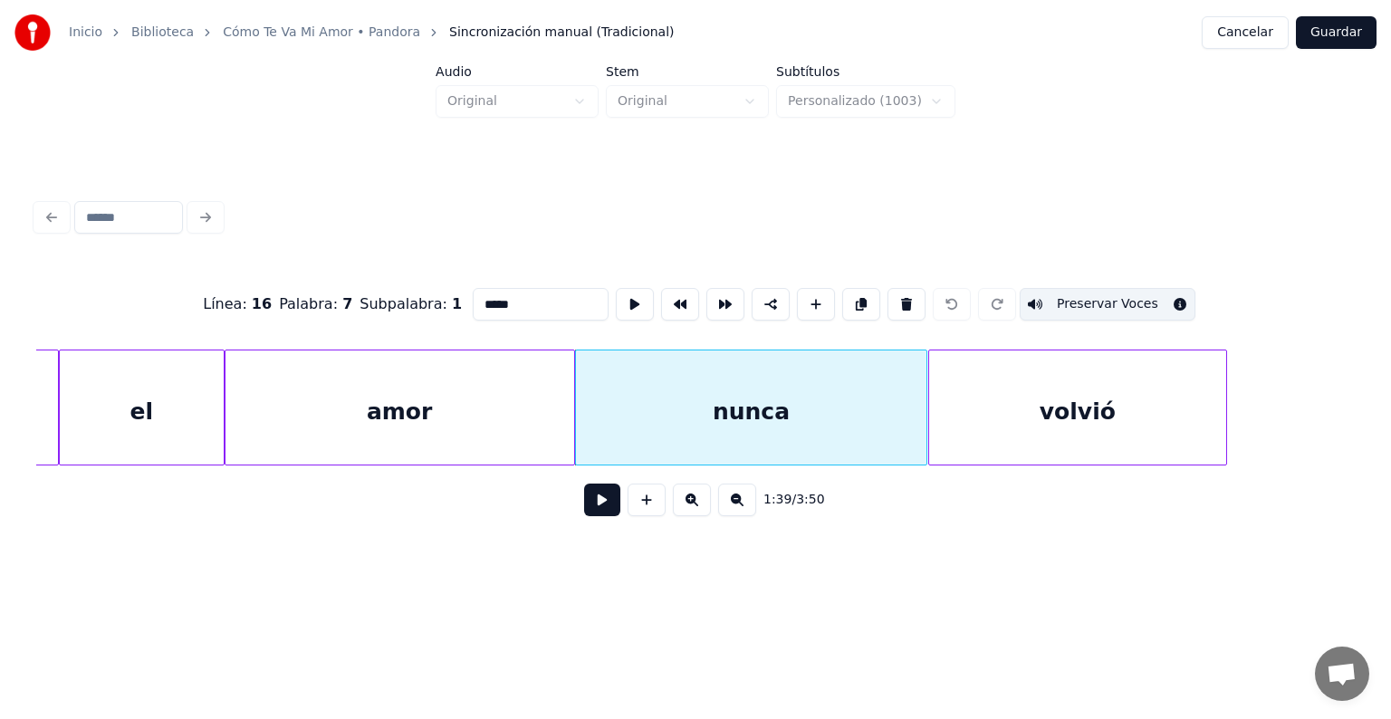
click at [1009, 408] on div "volvió" at bounding box center [1077, 412] width 296 height 123
type input "******"
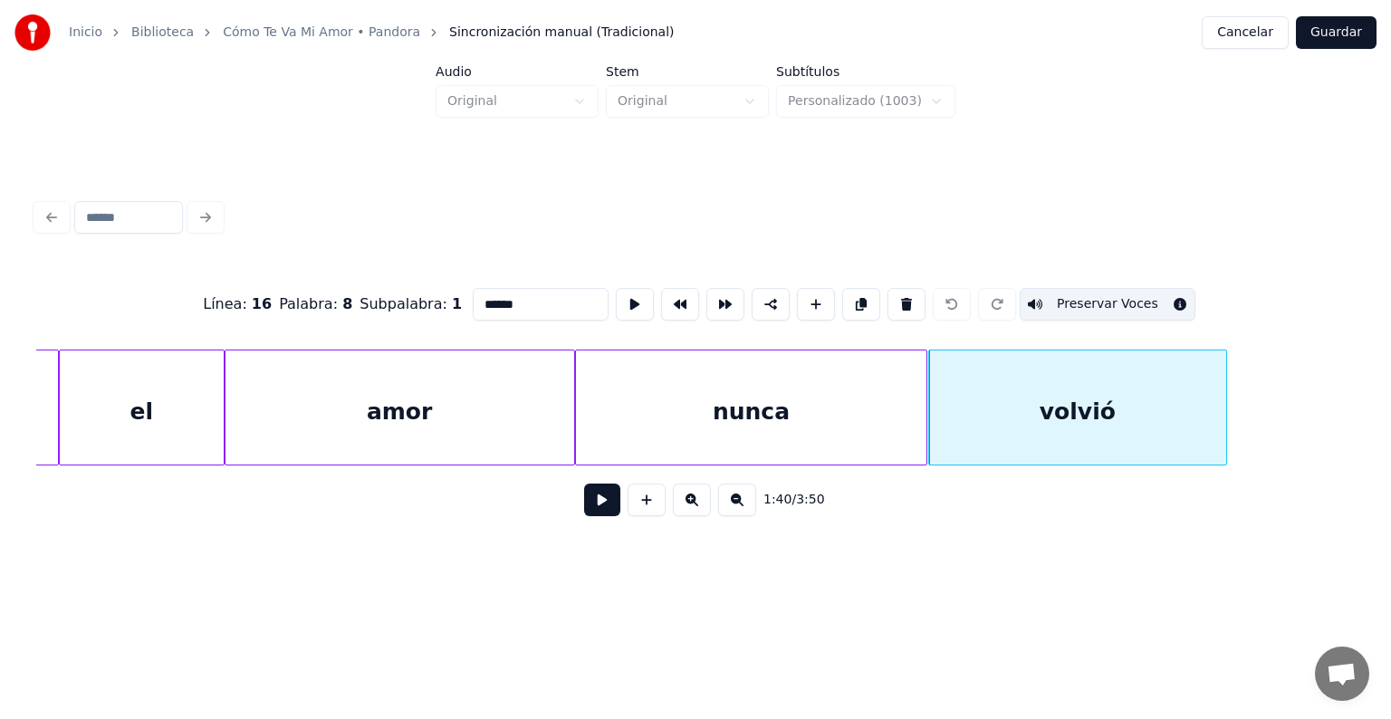
click at [1329, 35] on button "Guardar" at bounding box center [1336, 32] width 81 height 33
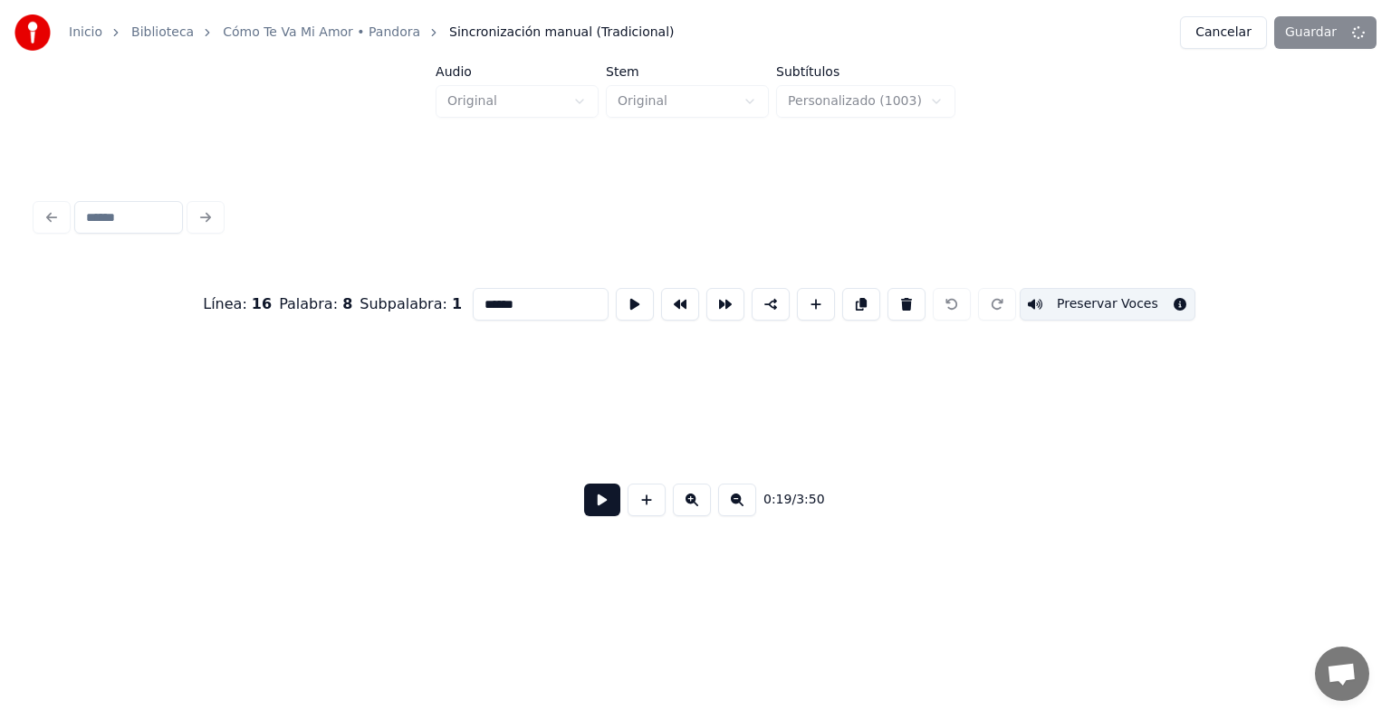
scroll to position [0, 9029]
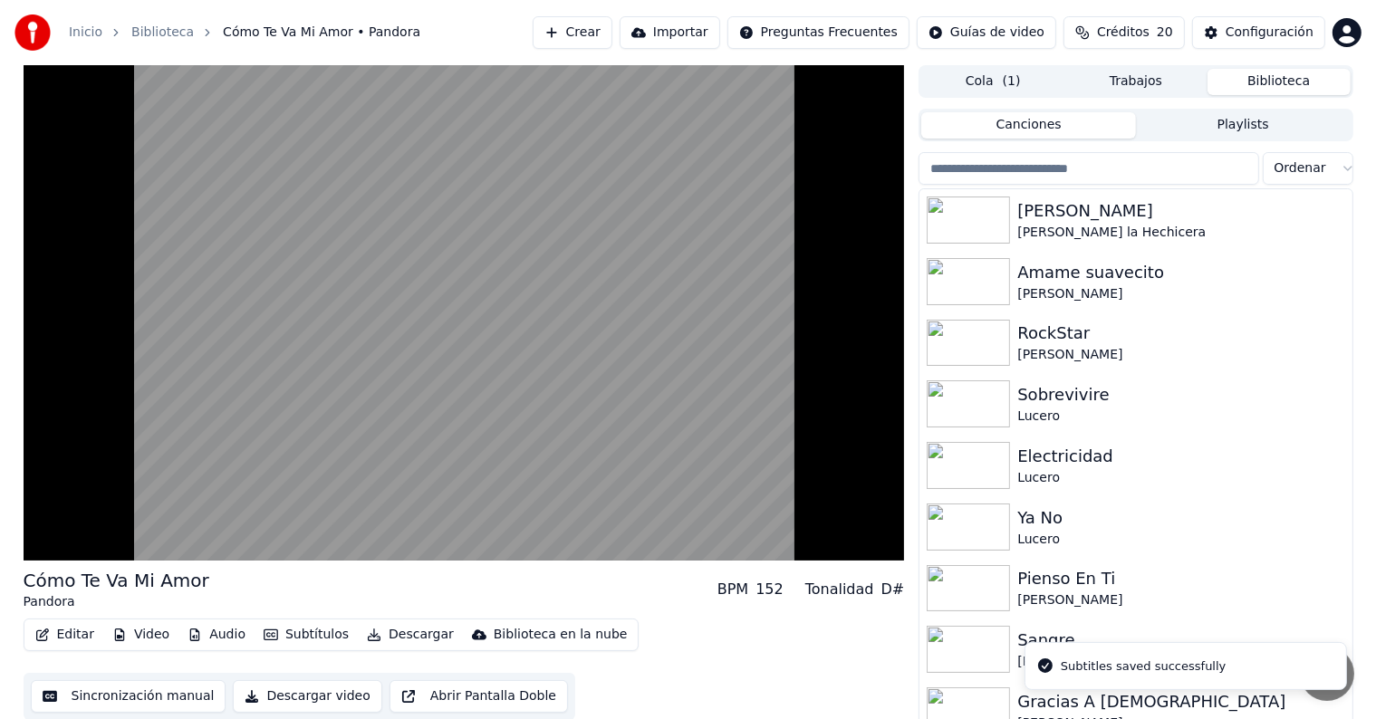
click at [169, 380] on video at bounding box center [464, 312] width 881 height 495
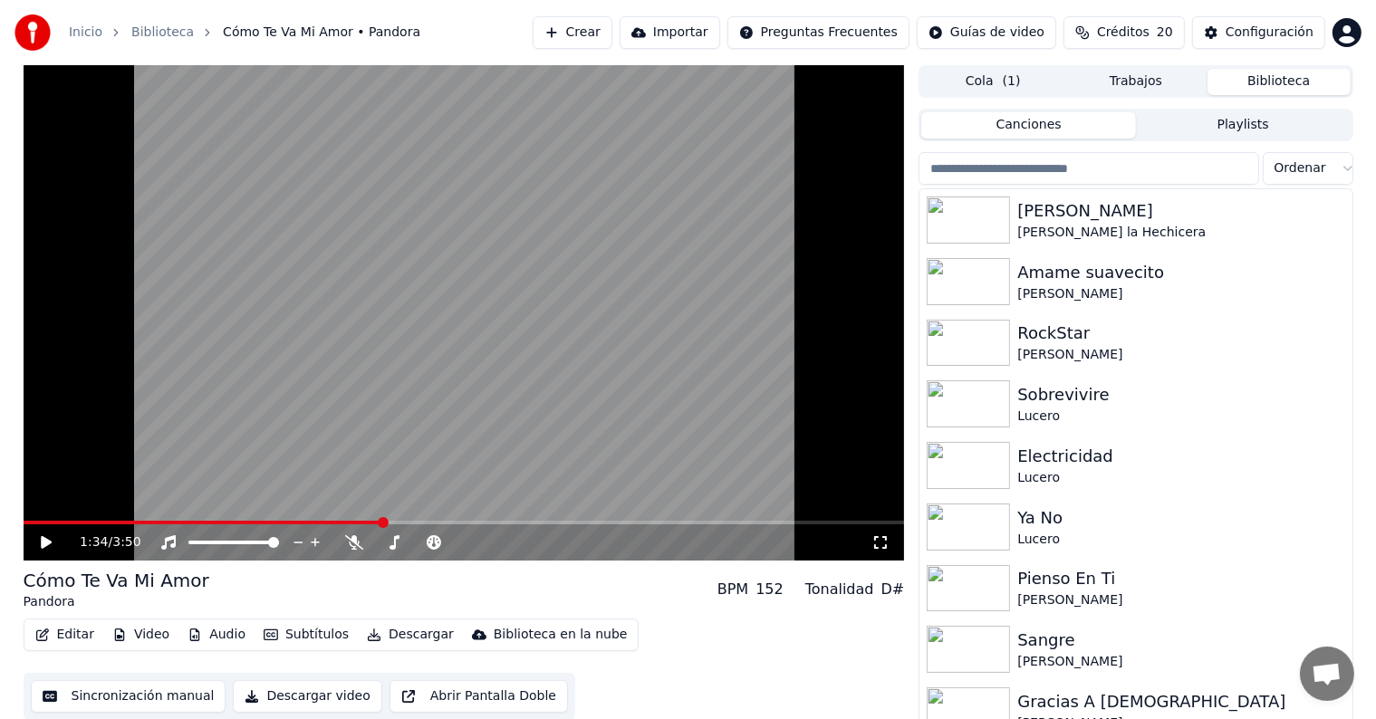
click at [42, 543] on icon at bounding box center [46, 542] width 11 height 13
click at [360, 536] on icon at bounding box center [354, 542] width 18 height 14
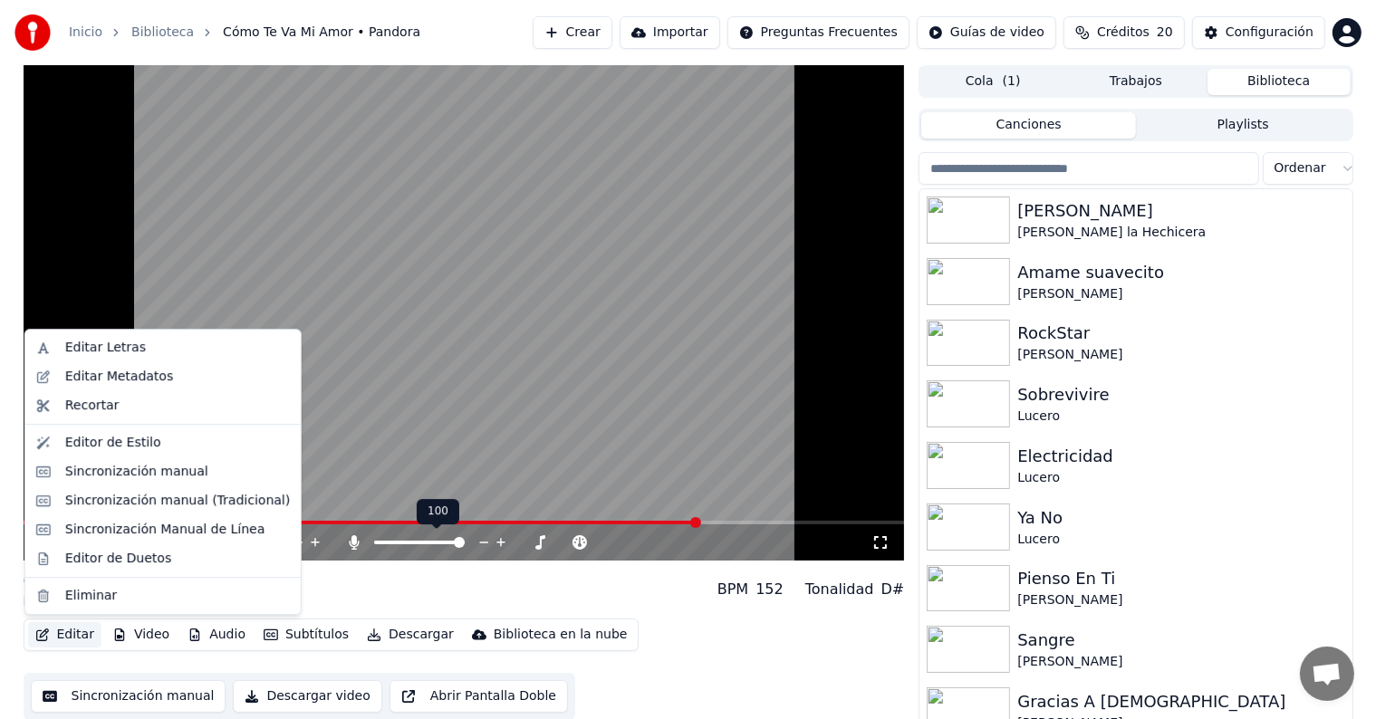
click at [60, 638] on button "Editar" at bounding box center [64, 634] width 73 height 25
click at [61, 346] on div "Editar Letras" at bounding box center [163, 347] width 268 height 29
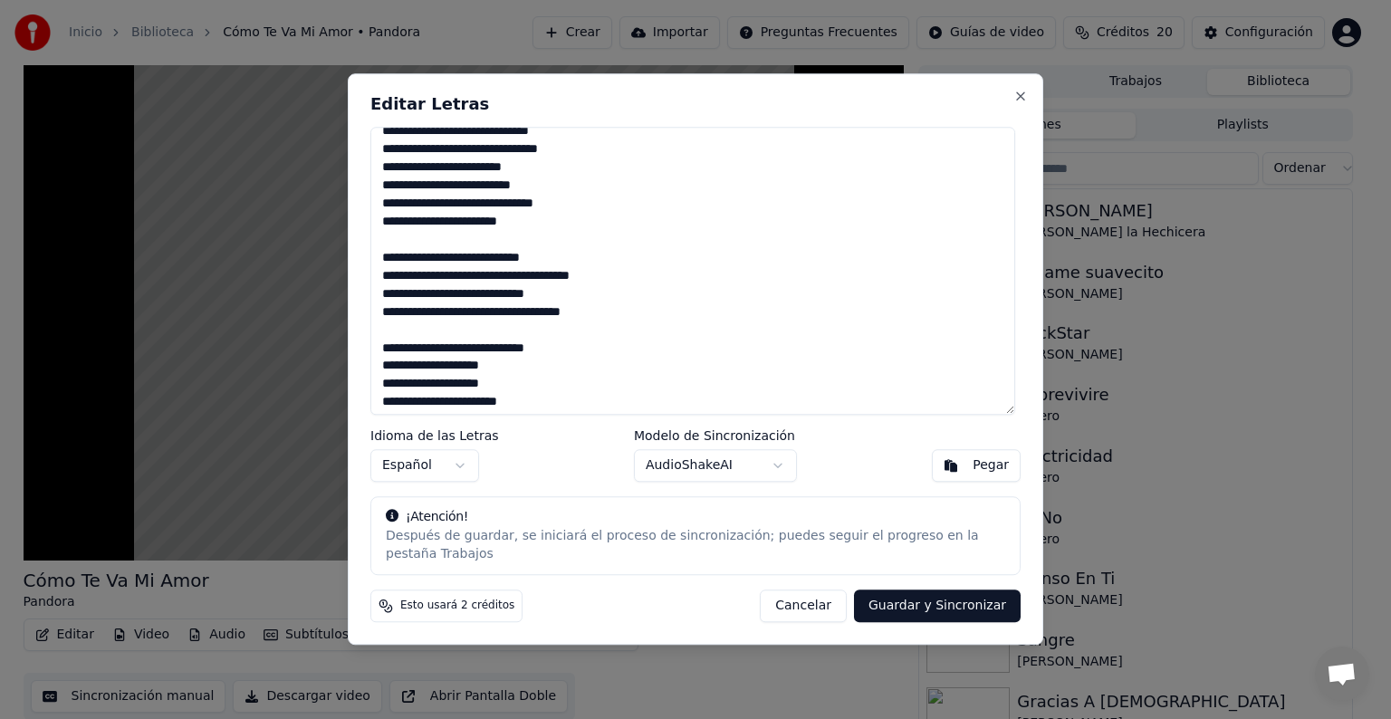
scroll to position [369, 0]
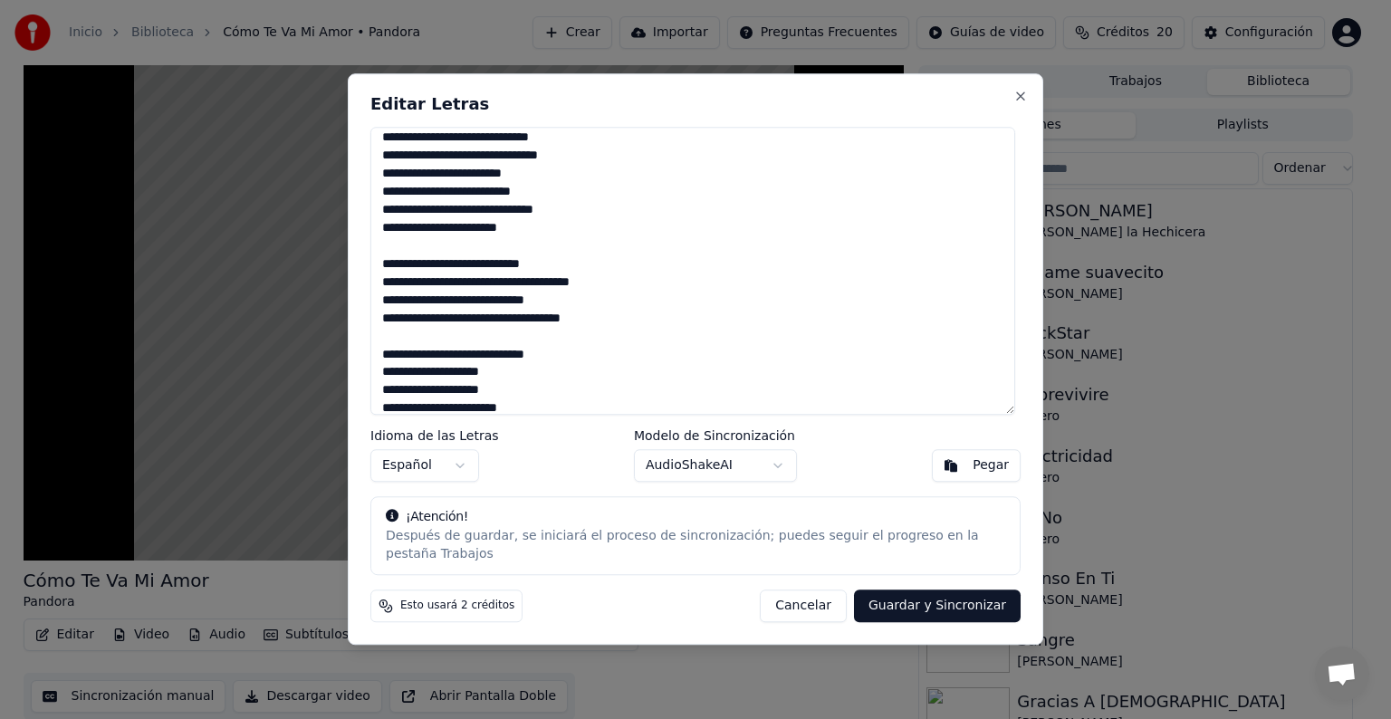
click at [835, 607] on button "Cancelar" at bounding box center [803, 607] width 87 height 33
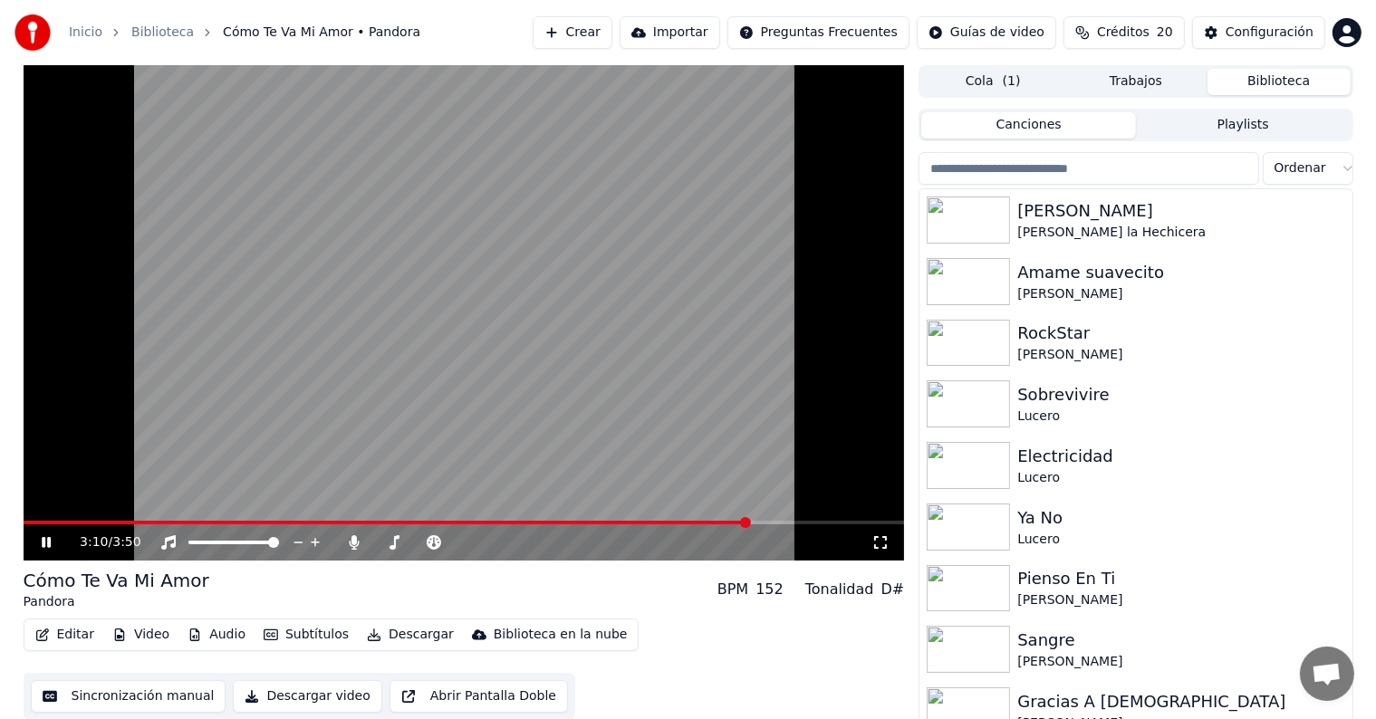
click at [543, 521] on span at bounding box center [387, 523] width 726 height 4
click at [606, 524] on span at bounding box center [464, 523] width 881 height 4
click at [61, 630] on button "Editar" at bounding box center [64, 634] width 73 height 25
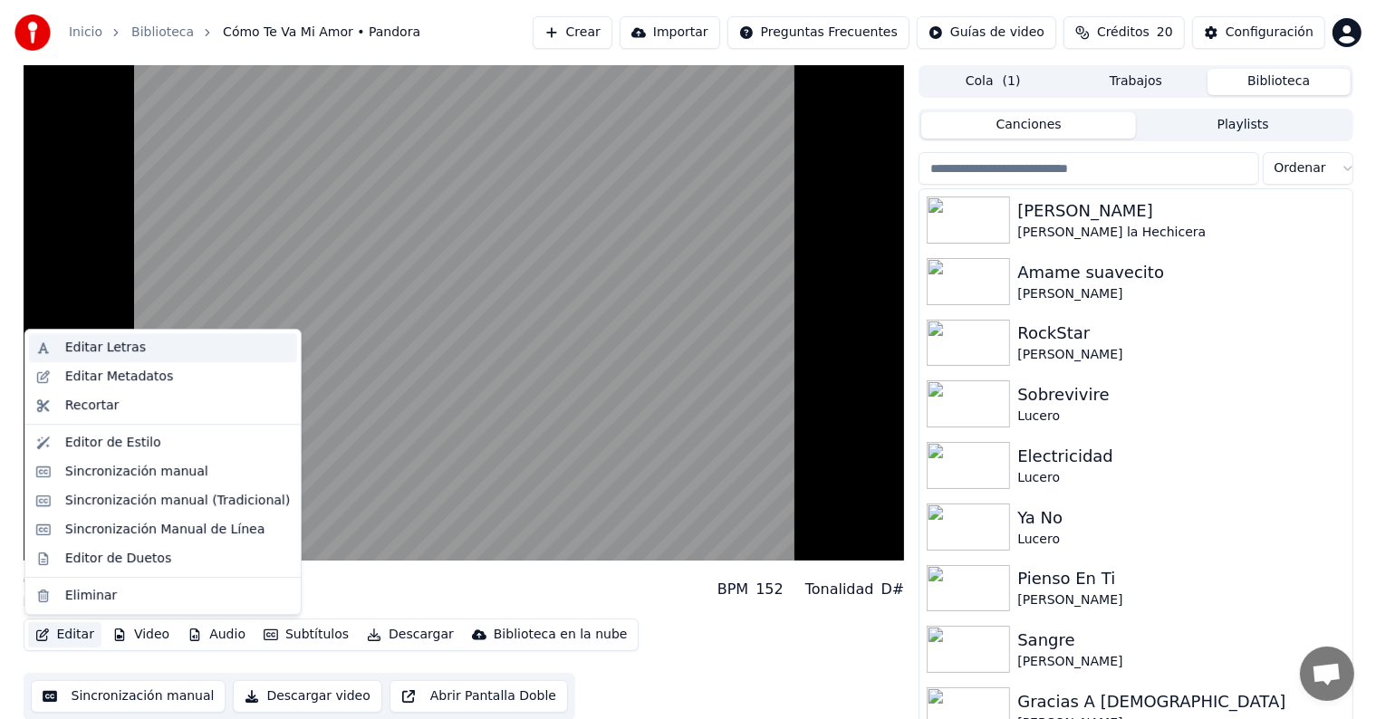
click at [72, 350] on div "Editar Letras" at bounding box center [105, 348] width 81 height 18
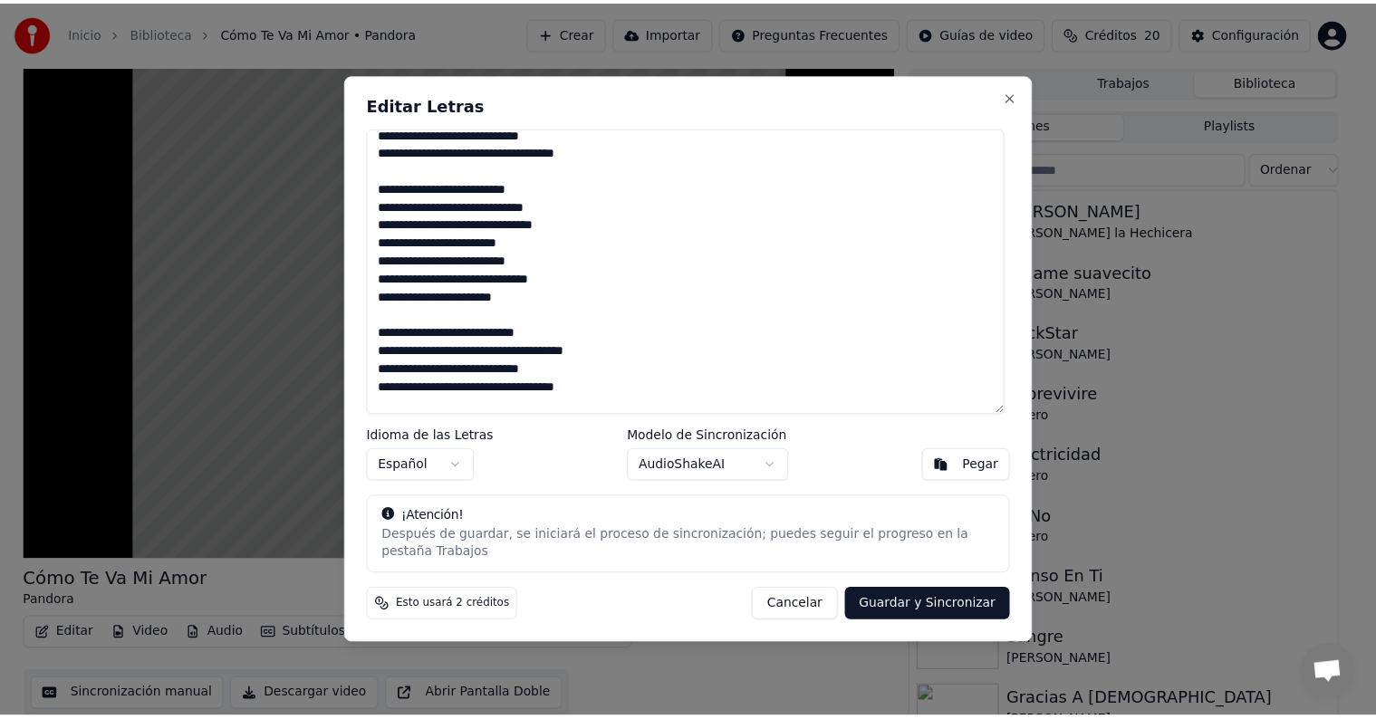
scroll to position [354, 0]
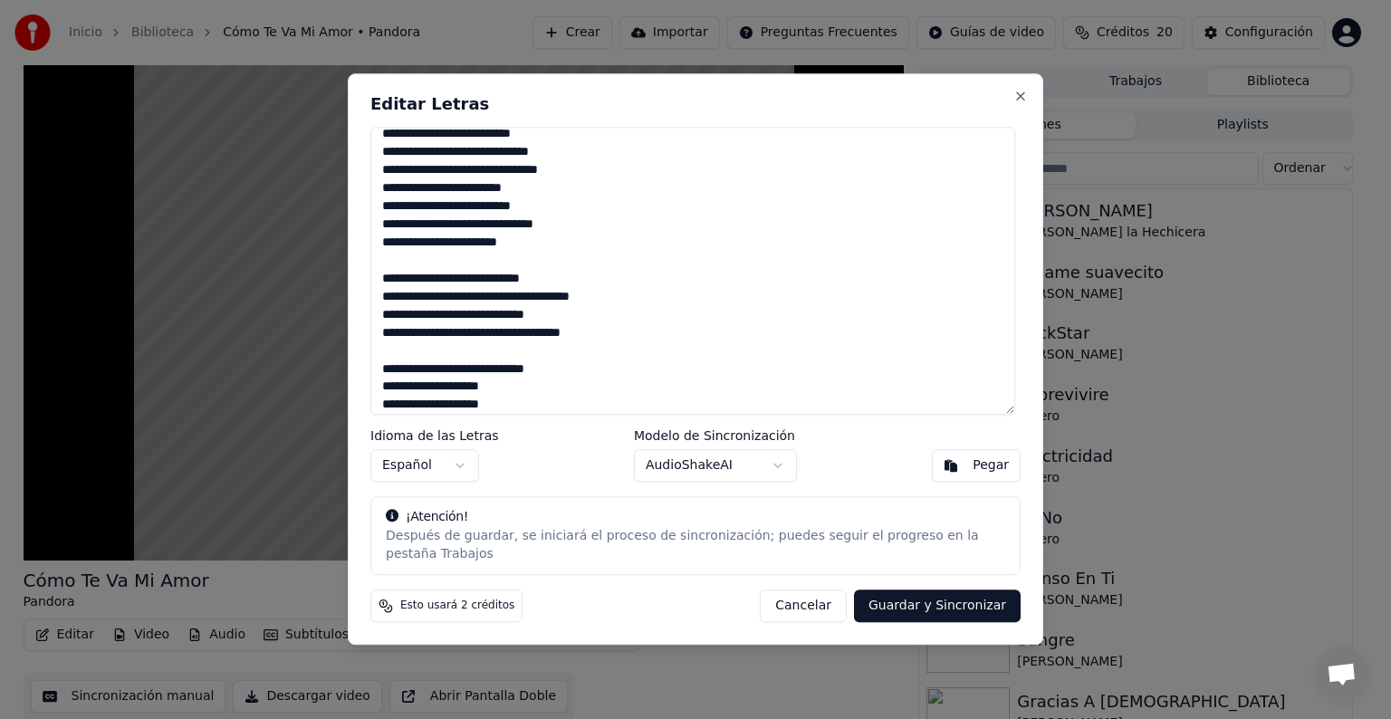
click at [915, 603] on button "Guardar y Sincronizar" at bounding box center [937, 607] width 167 height 33
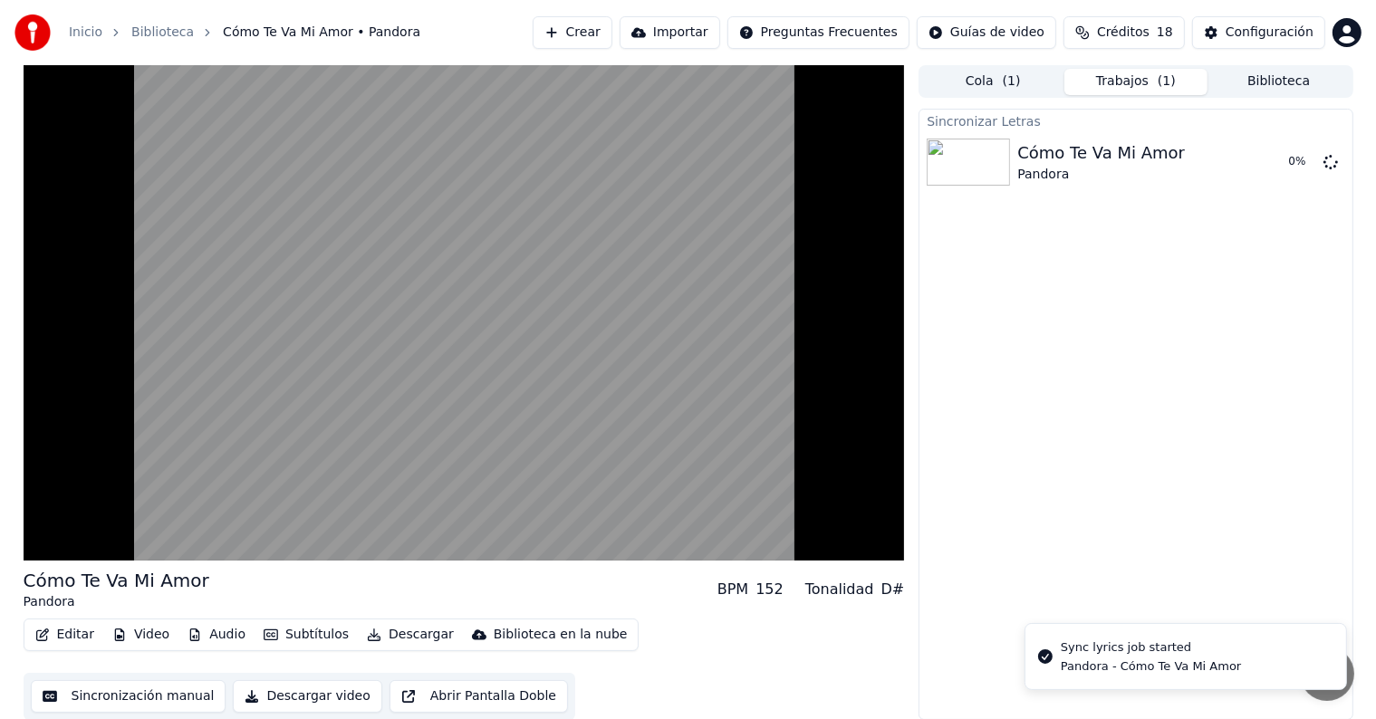
click at [62, 635] on button "Editar" at bounding box center [64, 634] width 73 height 25
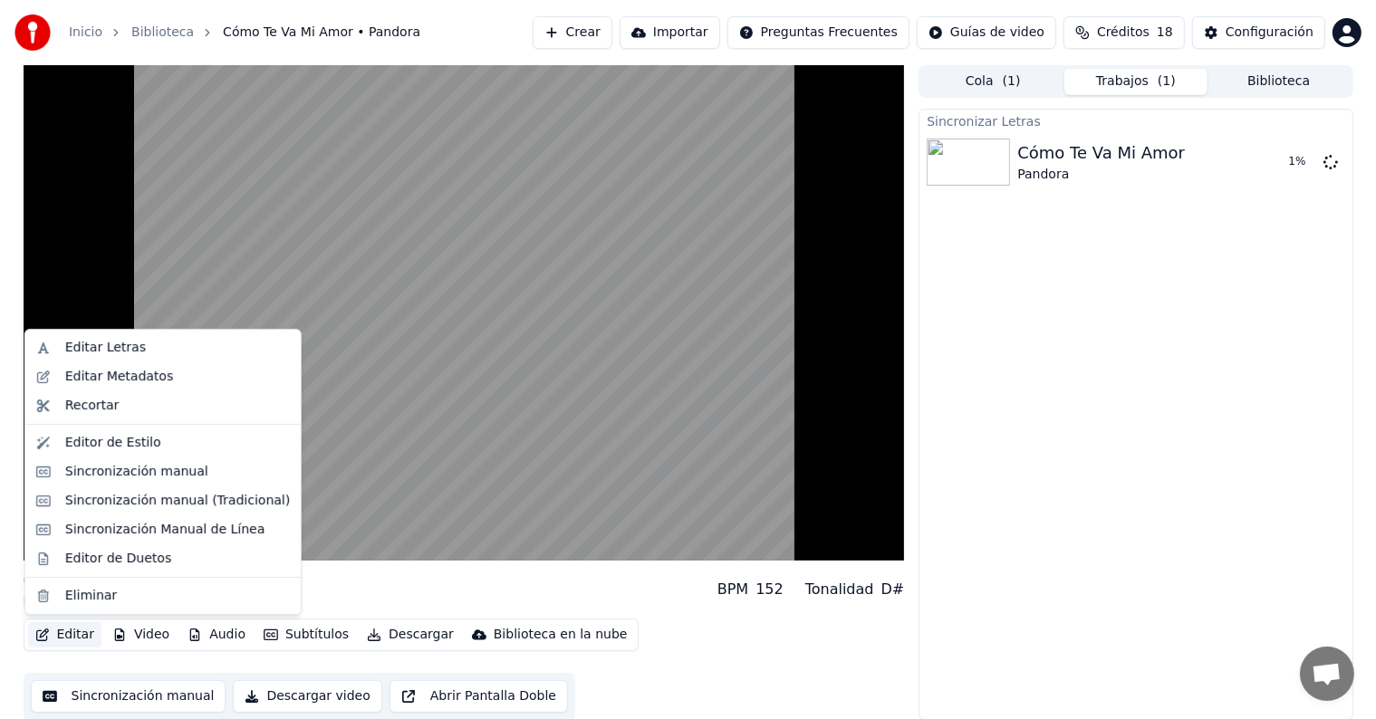
click at [502, 380] on video at bounding box center [464, 312] width 881 height 495
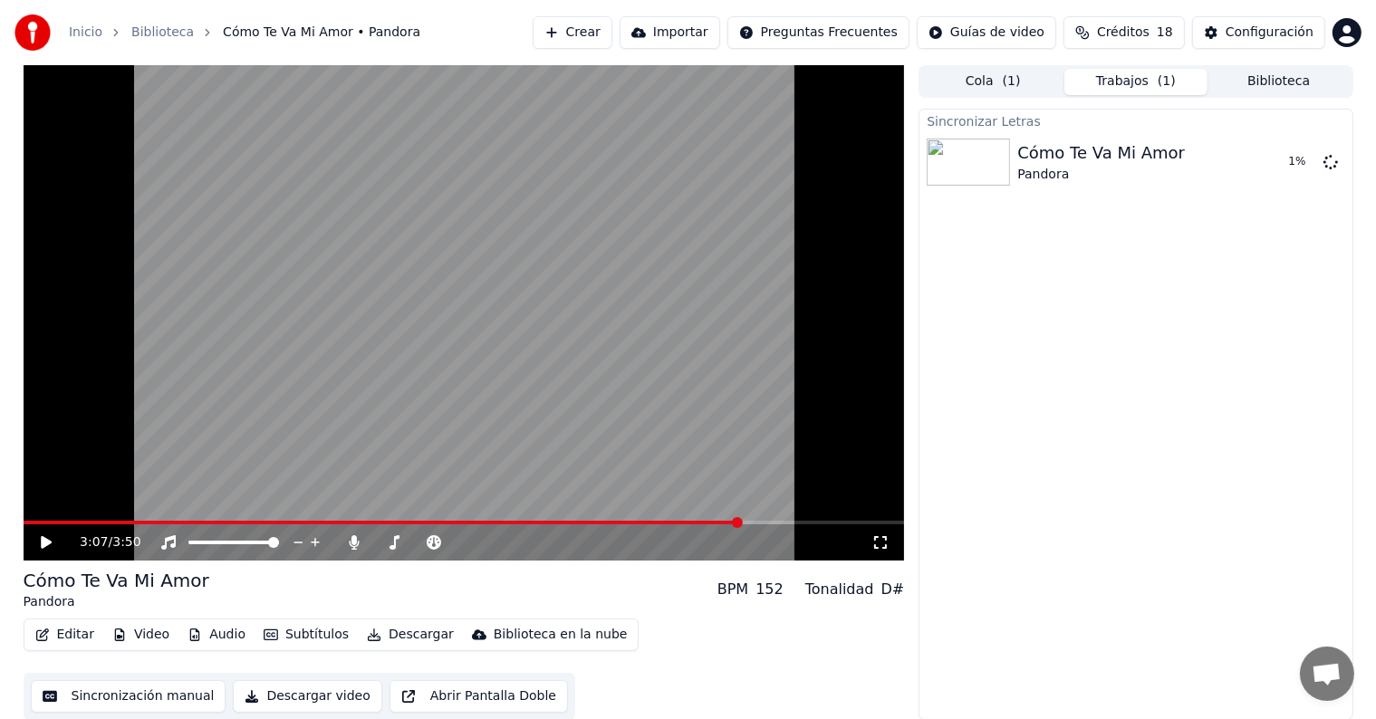
click at [44, 552] on div "3:07 / 3:50" at bounding box center [464, 542] width 881 height 36
click at [45, 543] on icon at bounding box center [46, 542] width 11 height 13
click at [47, 539] on icon at bounding box center [46, 542] width 9 height 11
click at [47, 543] on icon at bounding box center [46, 542] width 11 height 13
click at [43, 543] on icon at bounding box center [46, 542] width 9 height 11
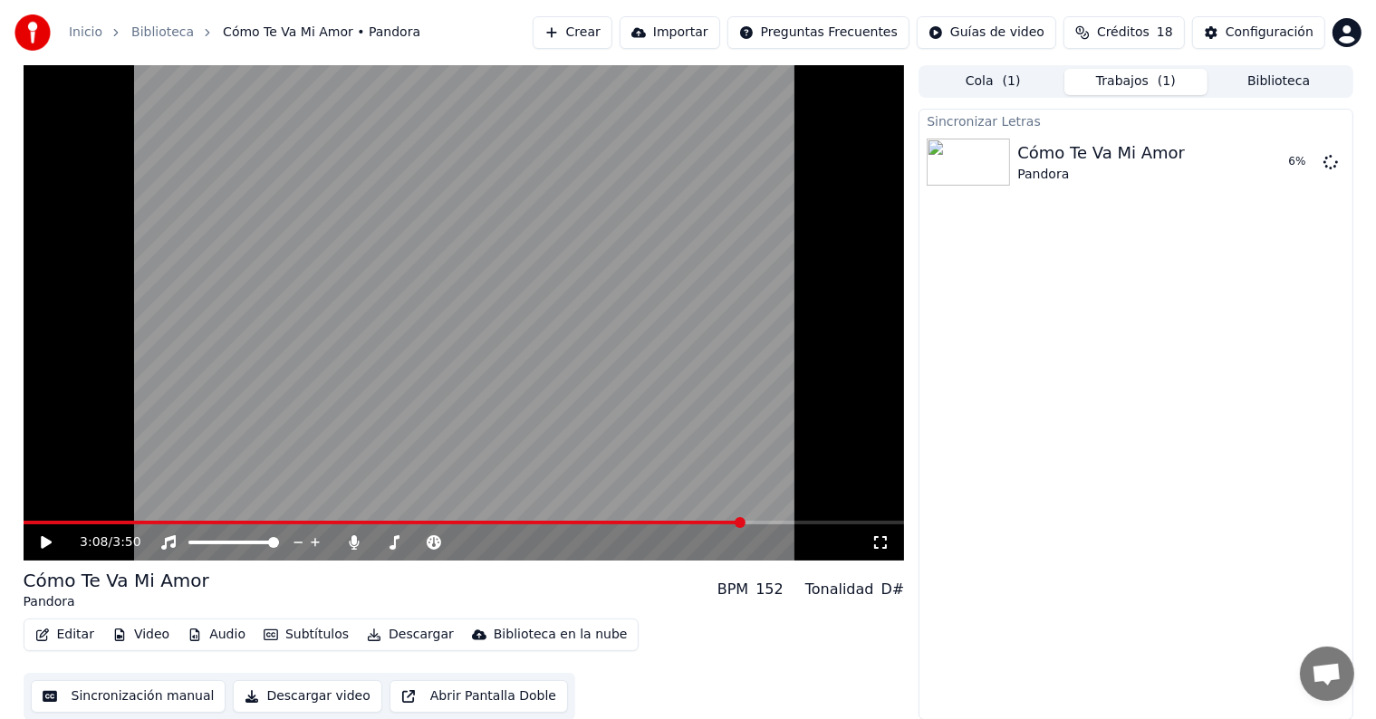
click at [1296, 74] on button "Biblioteca" at bounding box center [1278, 82] width 143 height 26
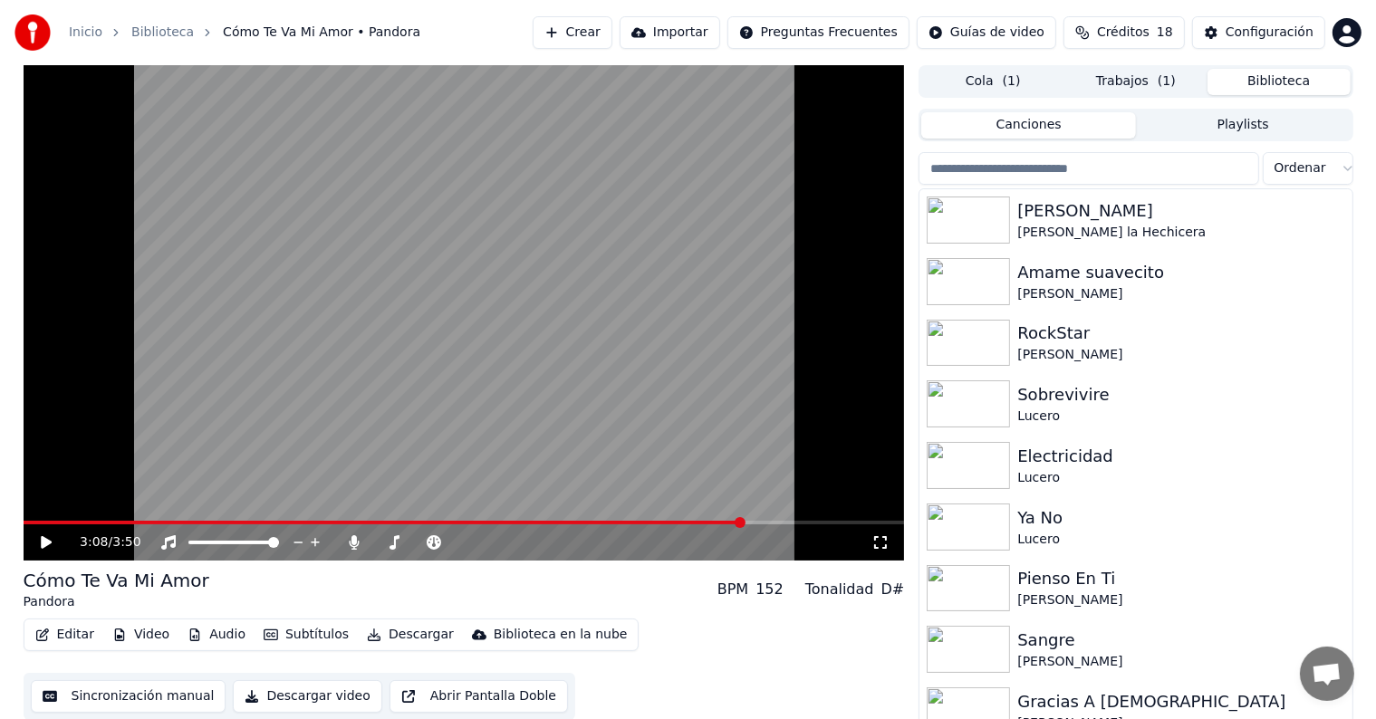
click at [1168, 226] on div "[PERSON_NAME] la Hechicera" at bounding box center [1180, 233] width 327 height 18
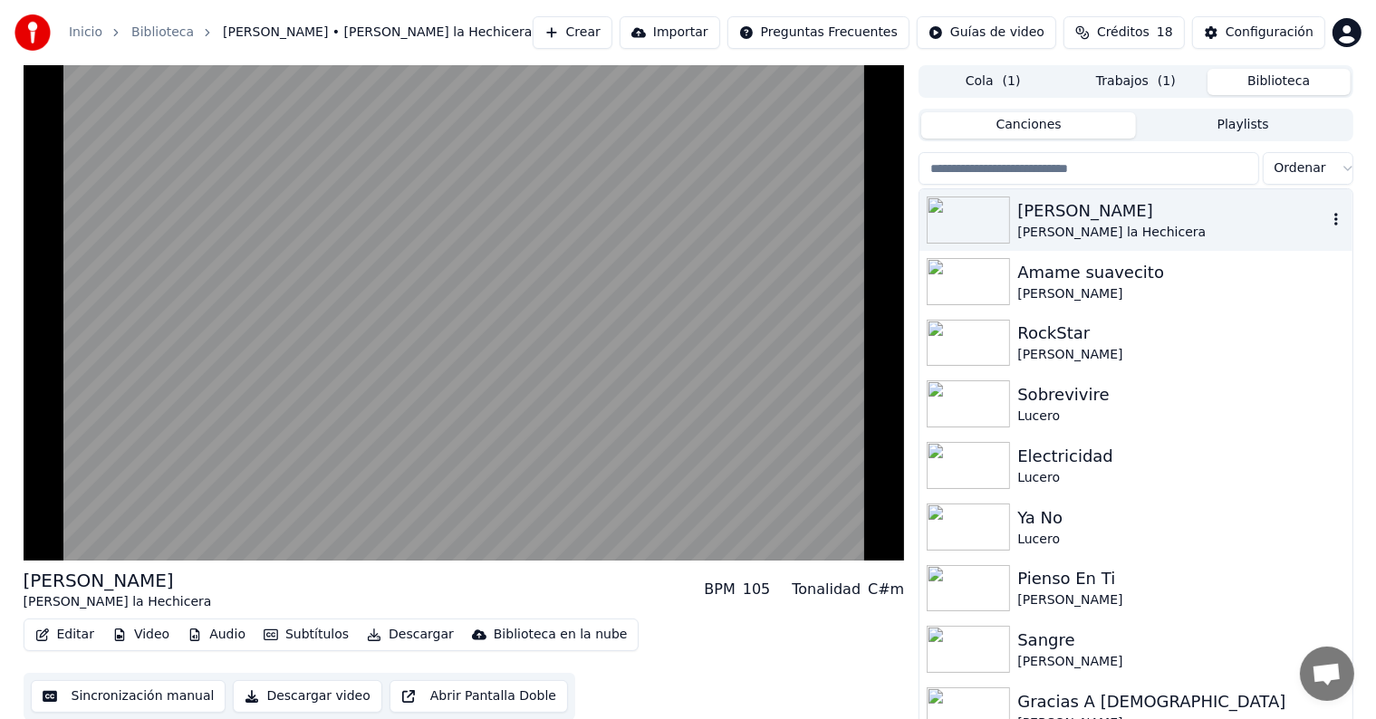
click at [64, 481] on video at bounding box center [464, 312] width 881 height 495
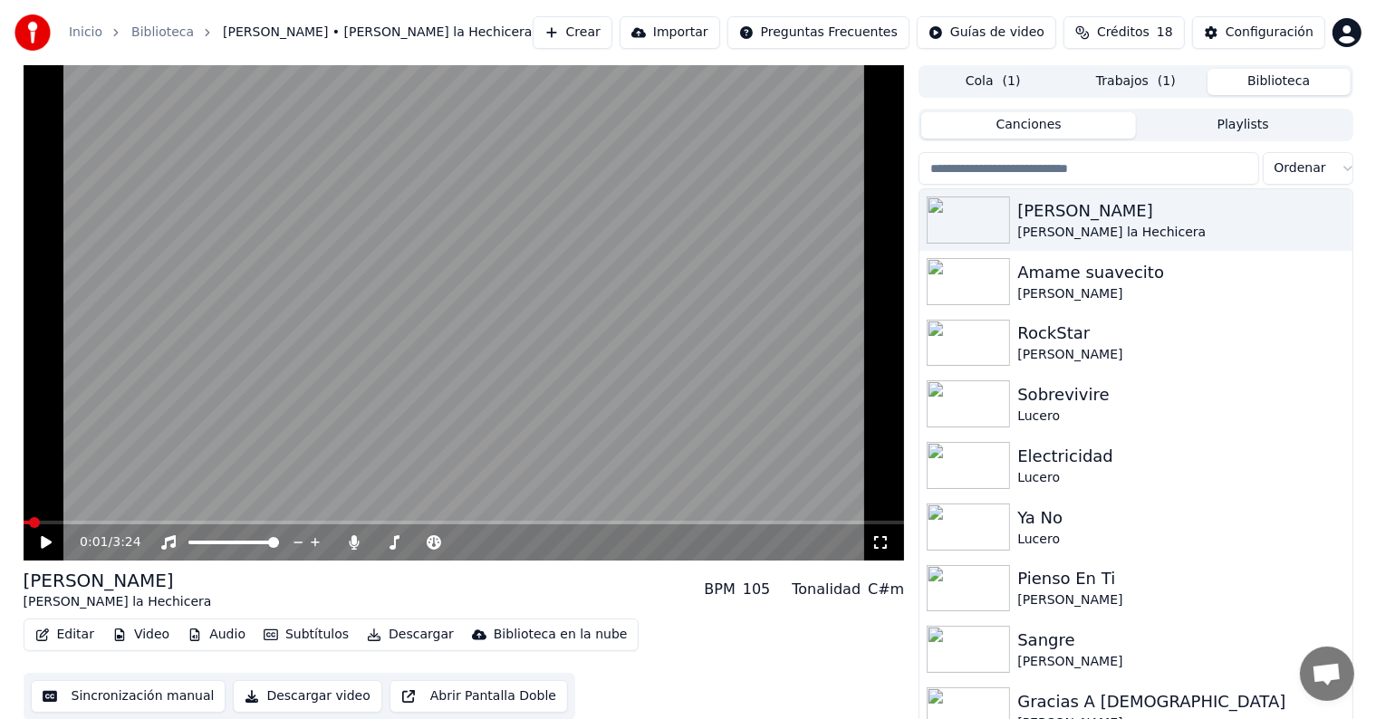
click at [36, 549] on div "0:01 / 3:24" at bounding box center [464, 542] width 867 height 18
click at [37, 520] on span at bounding box center [34, 522] width 11 height 11
click at [38, 548] on icon at bounding box center [59, 542] width 43 height 14
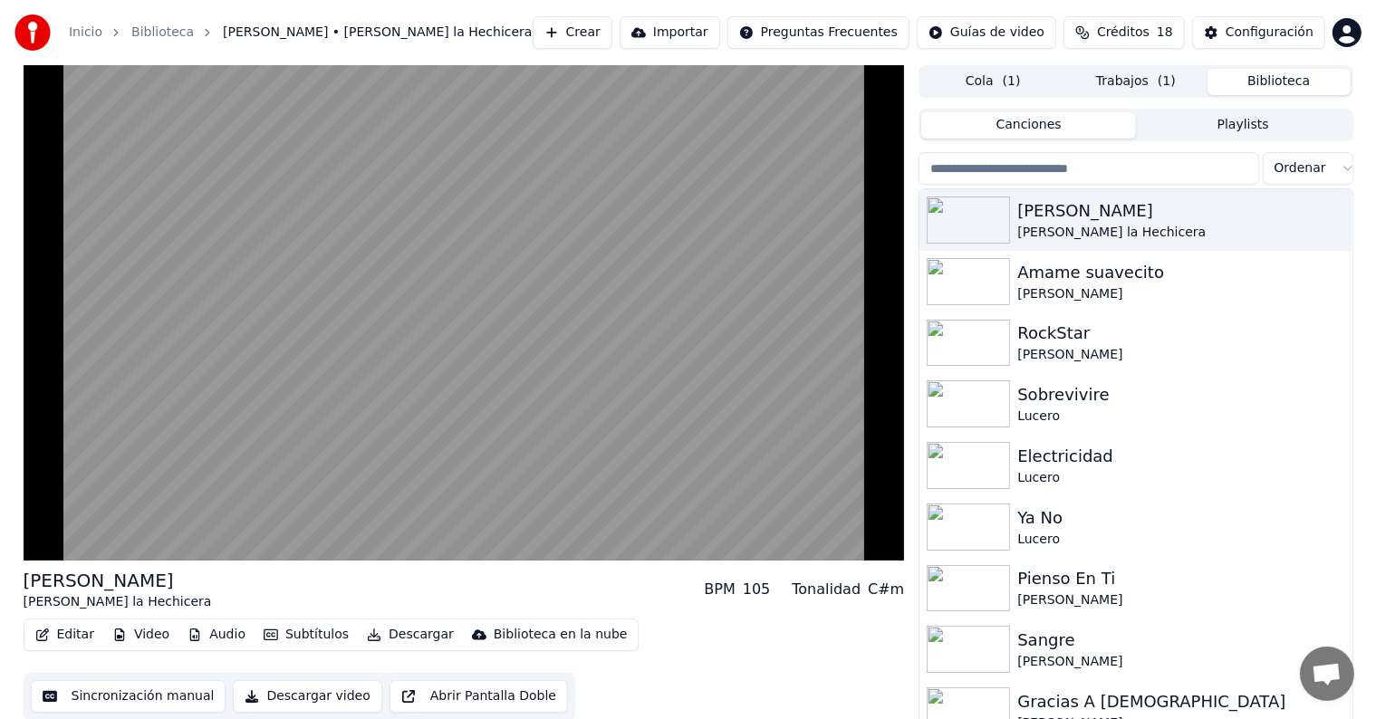
click at [123, 484] on video at bounding box center [464, 312] width 881 height 495
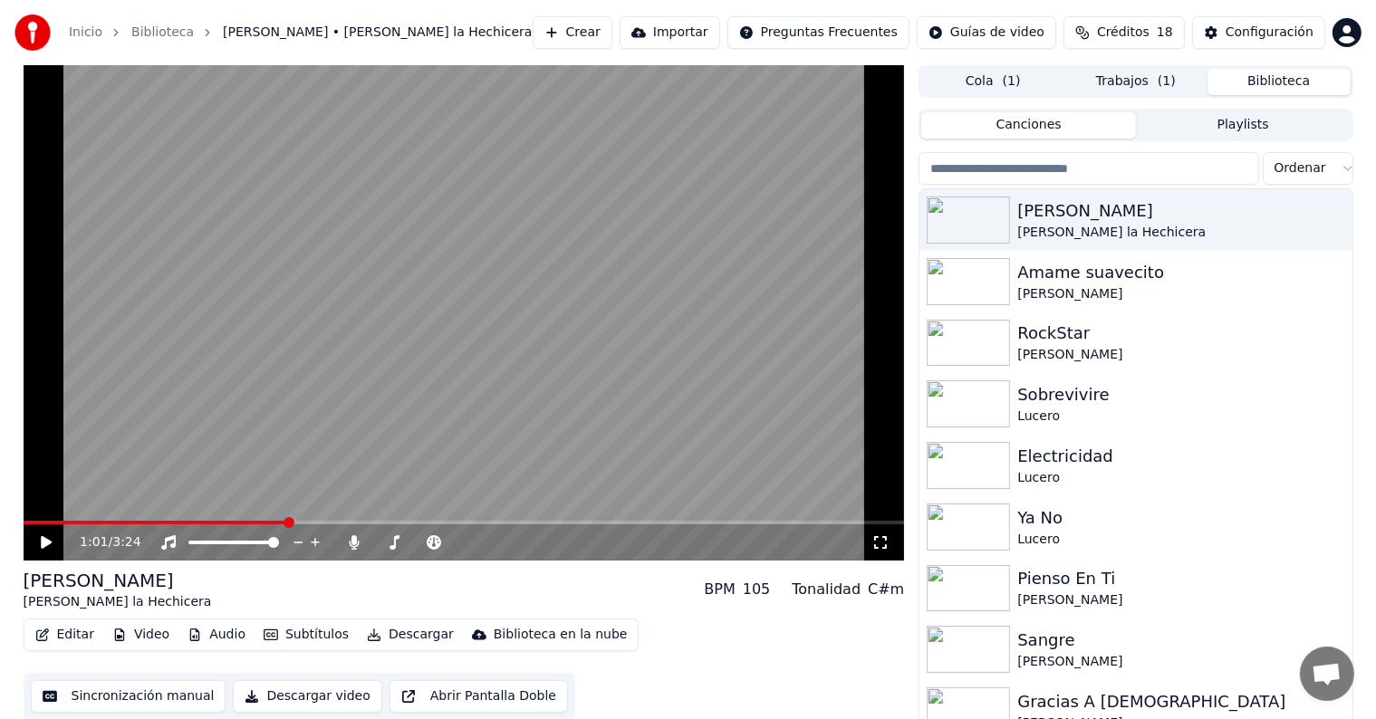
click at [32, 546] on div "1:01 / 3:24" at bounding box center [464, 542] width 867 height 18
click at [43, 548] on icon at bounding box center [46, 542] width 11 height 13
click at [355, 554] on div "1:29 / 3:24" at bounding box center [464, 542] width 881 height 36
click at [354, 544] on icon at bounding box center [355, 542] width 10 height 14
click at [1074, 288] on div "[PERSON_NAME]" at bounding box center [1180, 294] width 327 height 18
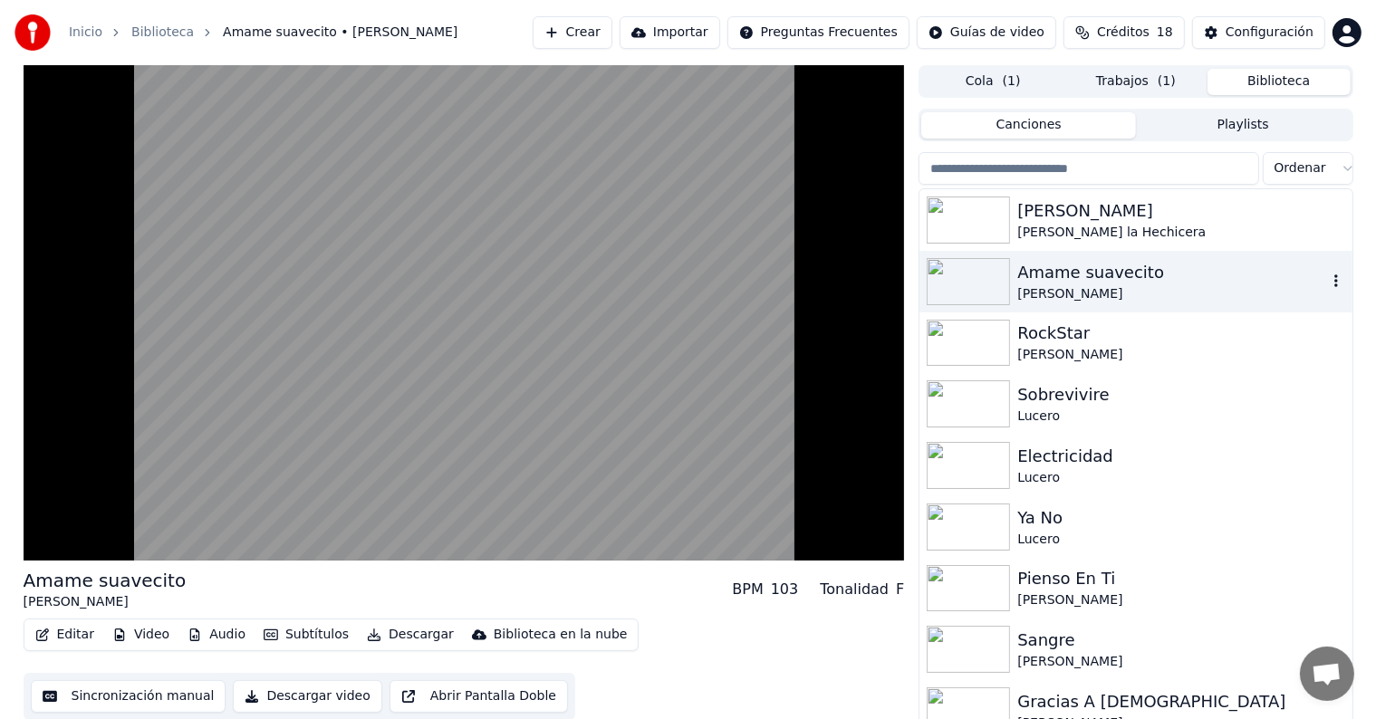
click at [1043, 334] on div "RockStar" at bounding box center [1180, 333] width 327 height 25
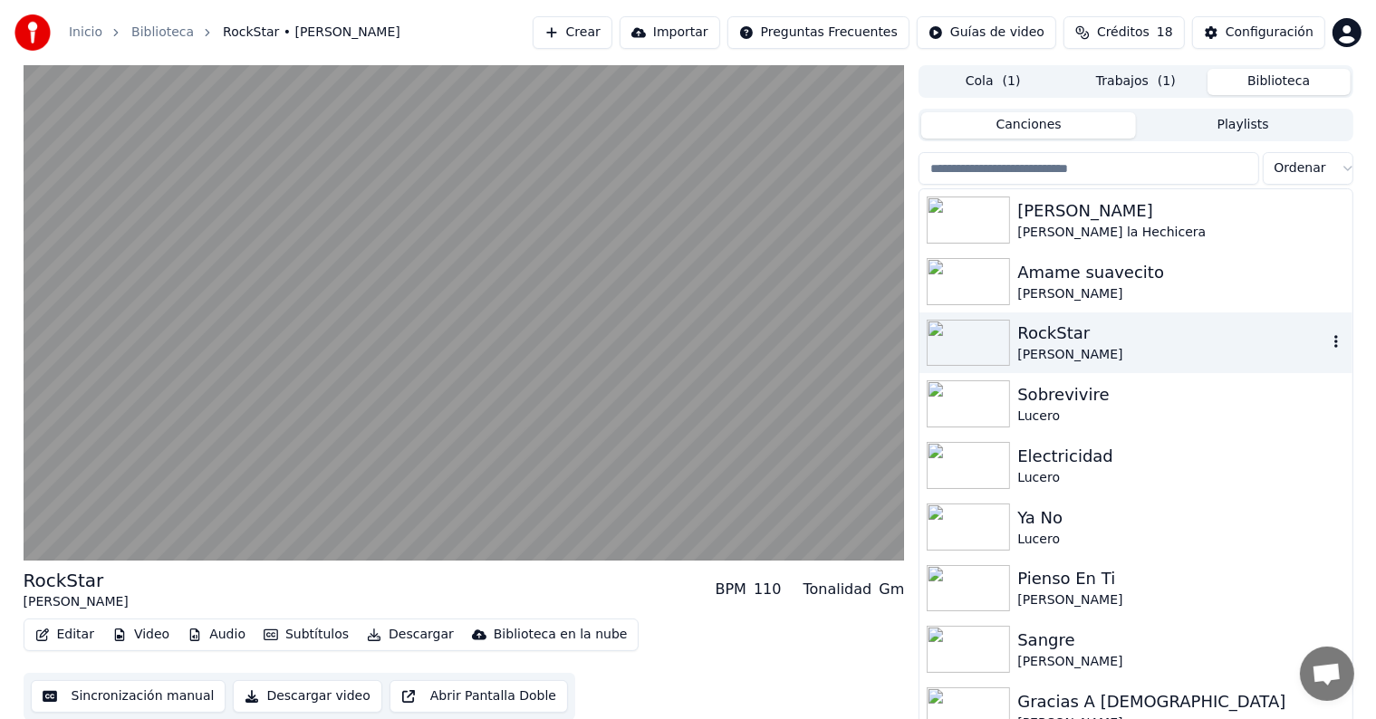
click at [394, 253] on video at bounding box center [464, 312] width 881 height 495
